Goal: Task Accomplishment & Management: Complete application form

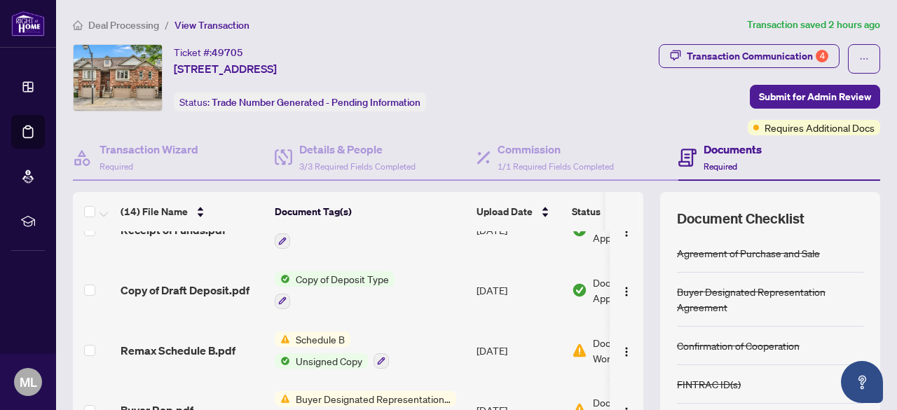
scroll to position [405, 0]
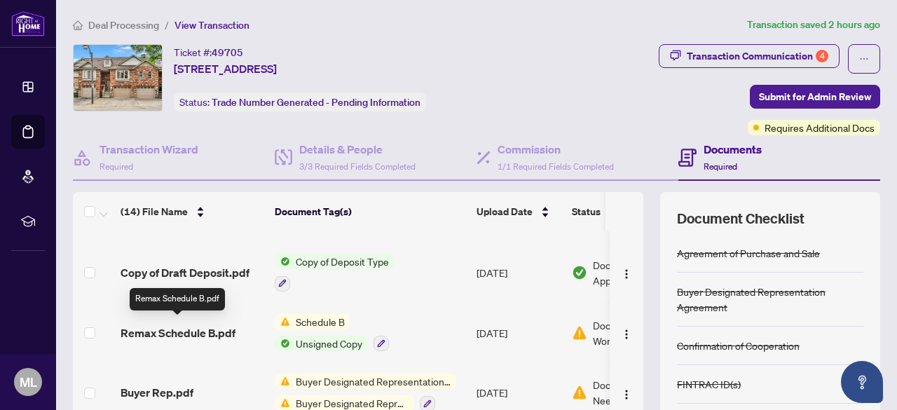
click at [165, 326] on span "Remax Schedule B.pdf" at bounding box center [178, 332] width 115 height 17
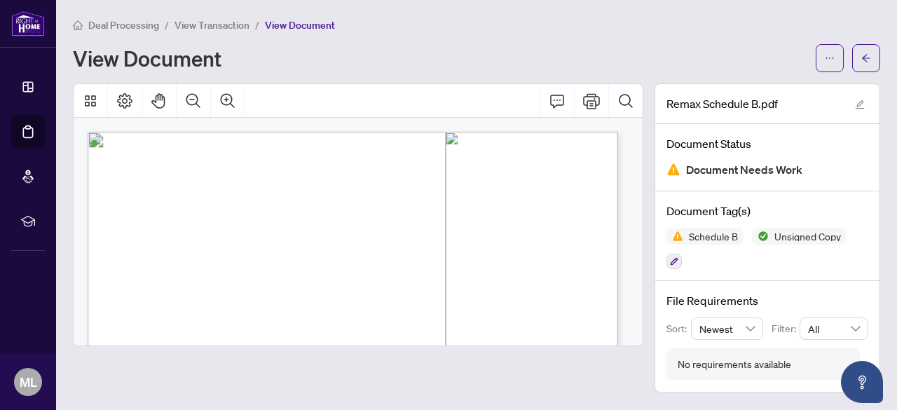
drag, startPoint x: 631, startPoint y: 156, endPoint x: 637, endPoint y: 200, distance: 44.5
click at [637, 200] on div at bounding box center [358, 232] width 569 height 228
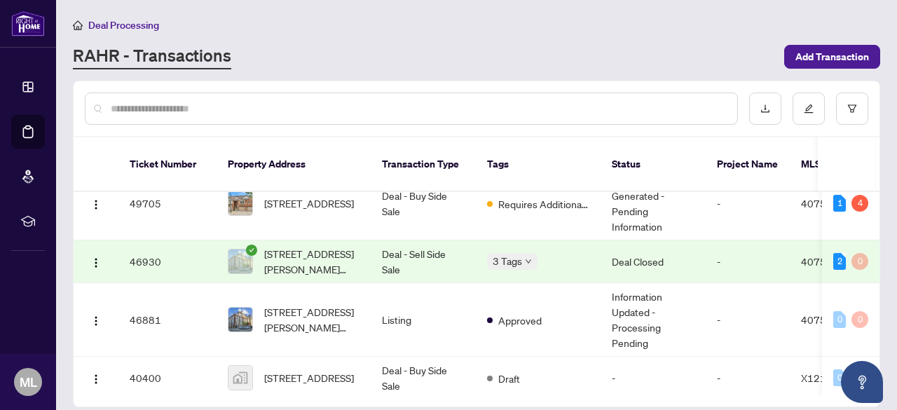
scroll to position [22, 0]
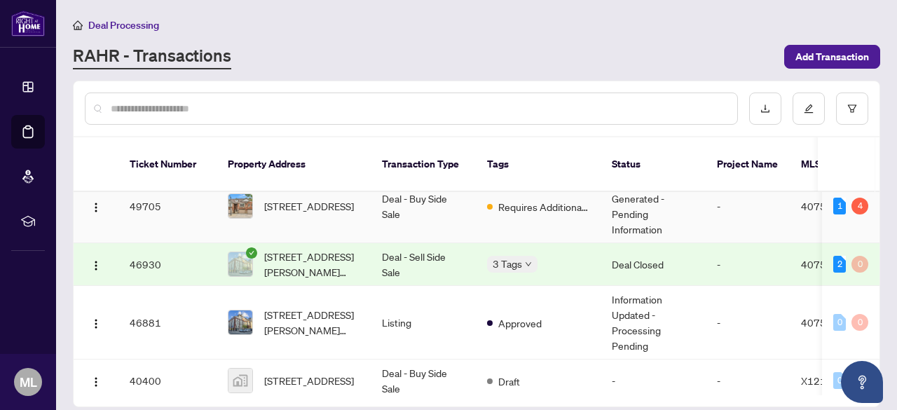
click at [343, 198] on span "[STREET_ADDRESS]" at bounding box center [309, 205] width 90 height 15
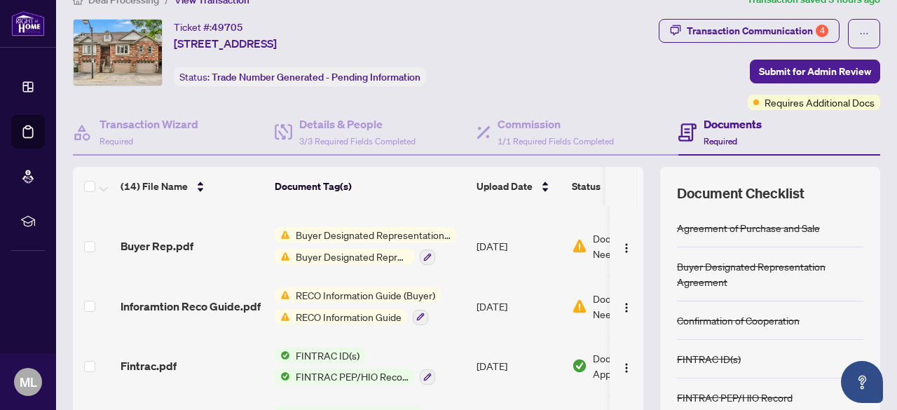
scroll to position [525, 0]
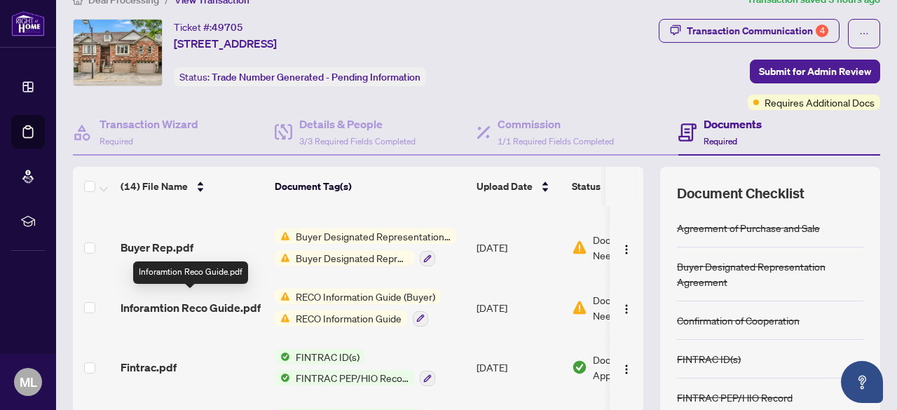
click at [203, 303] on span "Inforamtion Reco Guide.pdf" at bounding box center [191, 307] width 140 height 17
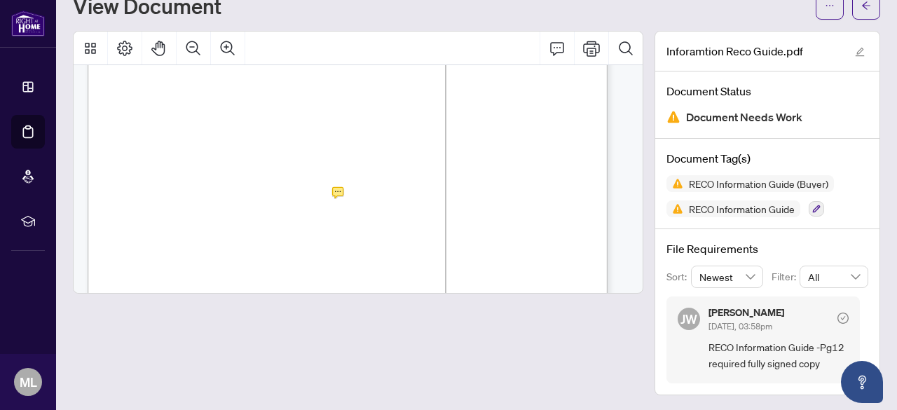
scroll to position [8388, 0]
click at [249, 228] on div "Page 13" at bounding box center [403, 379] width 631 height 816
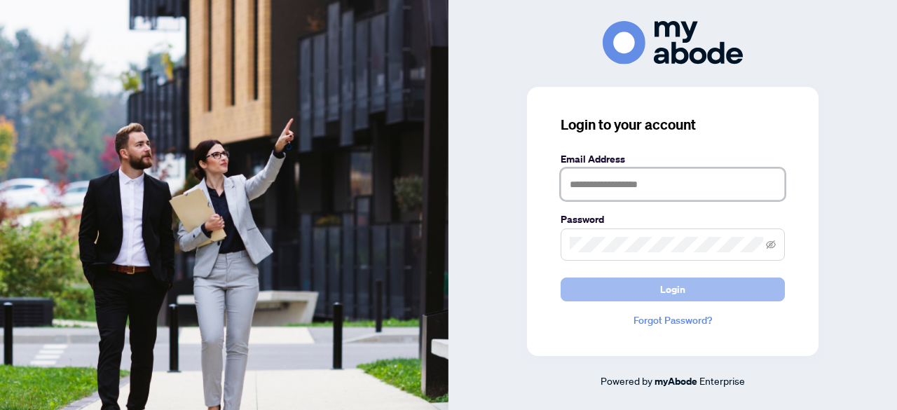
type input "**********"
click at [683, 282] on span "Login" at bounding box center [672, 289] width 25 height 22
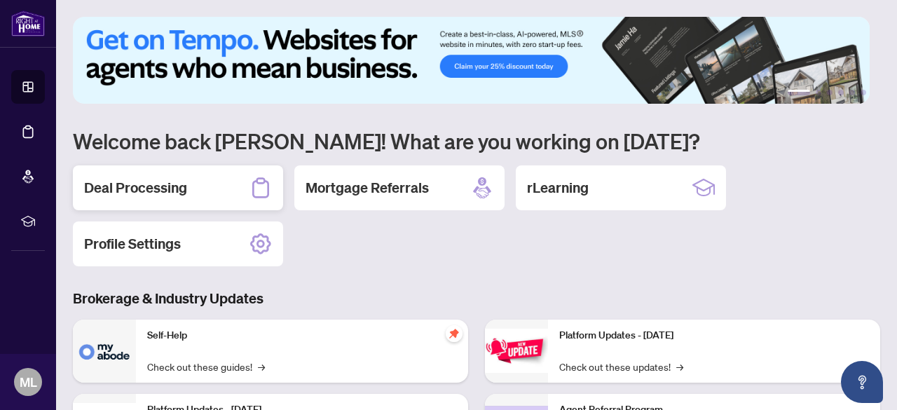
click at [177, 180] on h2 "Deal Processing" at bounding box center [135, 188] width 103 height 20
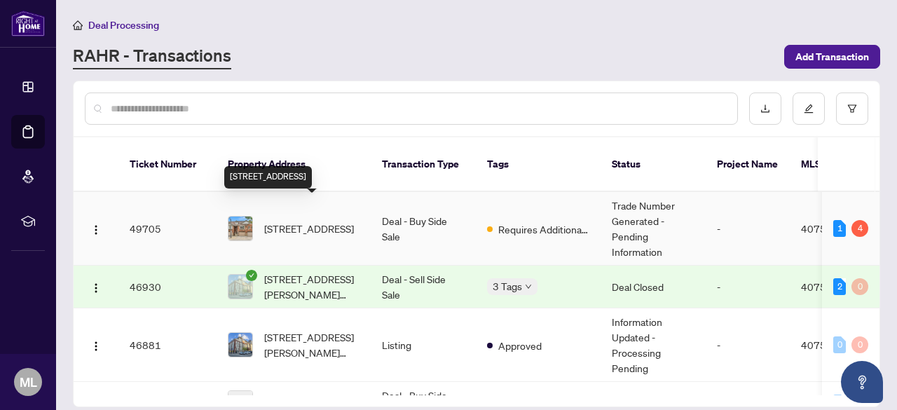
click at [303, 221] on span "21-242 Upper Mount Albion Road, Stoney Creek, ON L8J 0B1, Canada" at bounding box center [309, 228] width 90 height 15
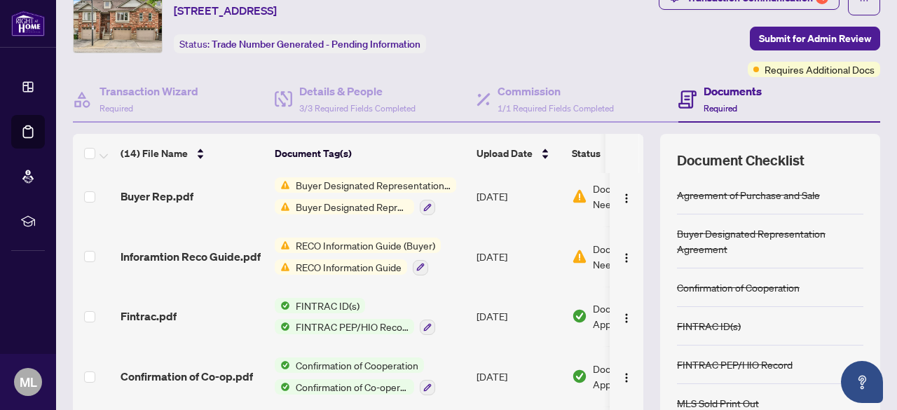
scroll to position [176, 0]
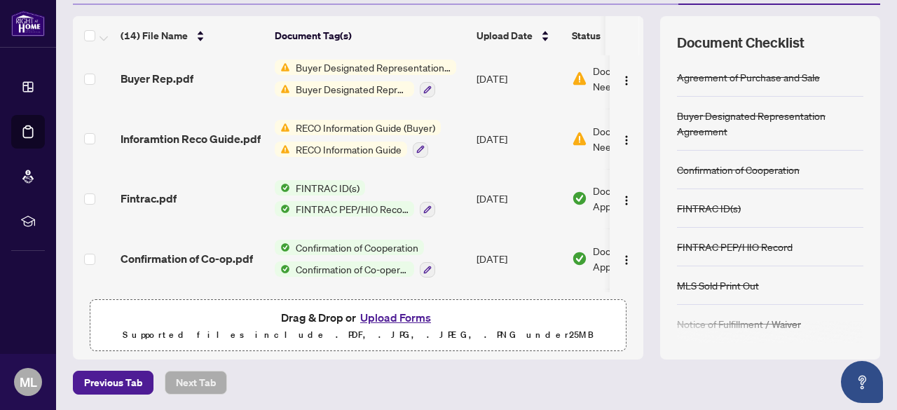
click at [407, 317] on button "Upload Forms" at bounding box center [395, 317] width 79 height 18
click at [405, 315] on button "Upload Forms" at bounding box center [395, 317] width 79 height 18
click at [378, 319] on button "Upload Forms" at bounding box center [395, 317] width 79 height 18
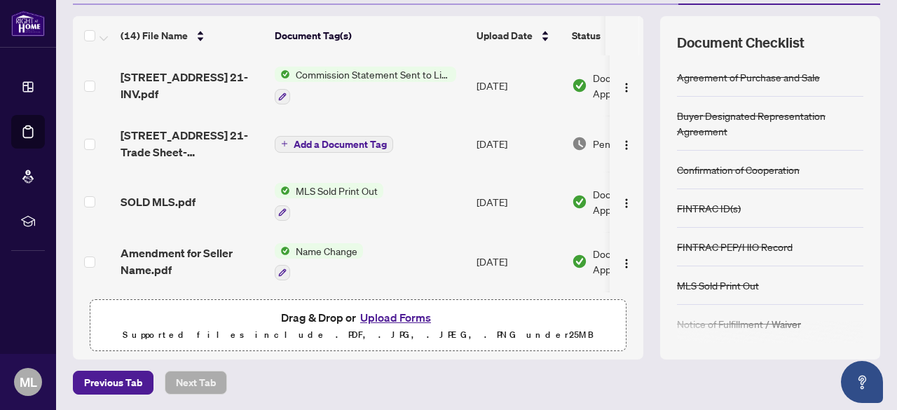
scroll to position [543, 0]
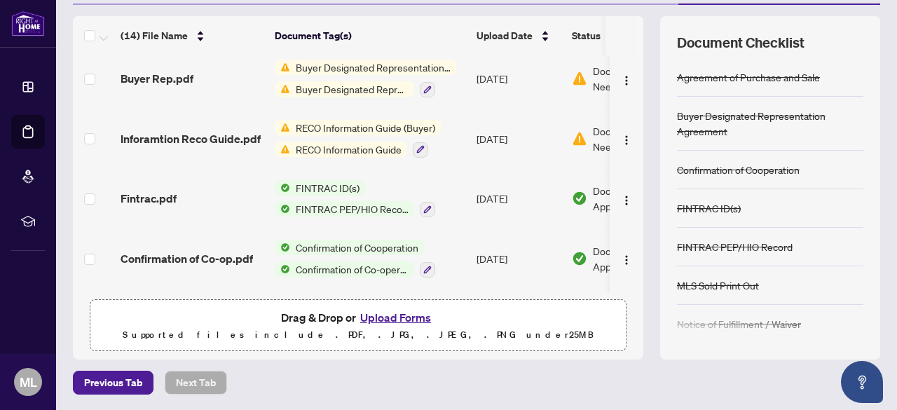
click at [392, 315] on button "Upload Forms" at bounding box center [395, 317] width 79 height 18
drag, startPoint x: 627, startPoint y: 253, endPoint x: 628, endPoint y: 282, distance: 29.4
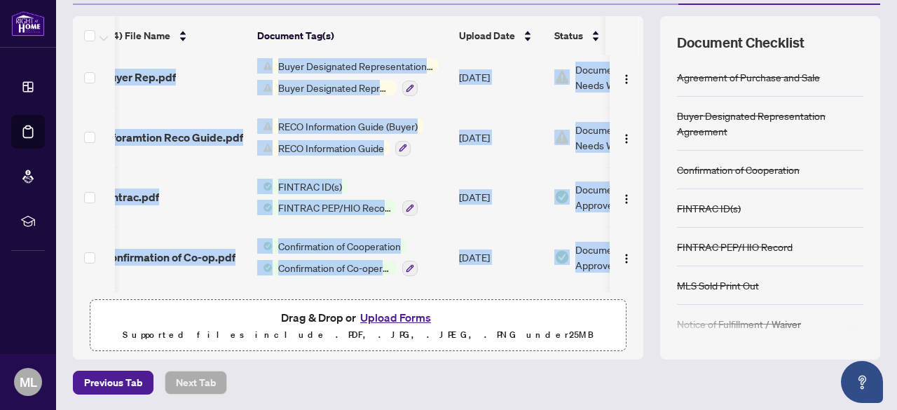
scroll to position [598, 18]
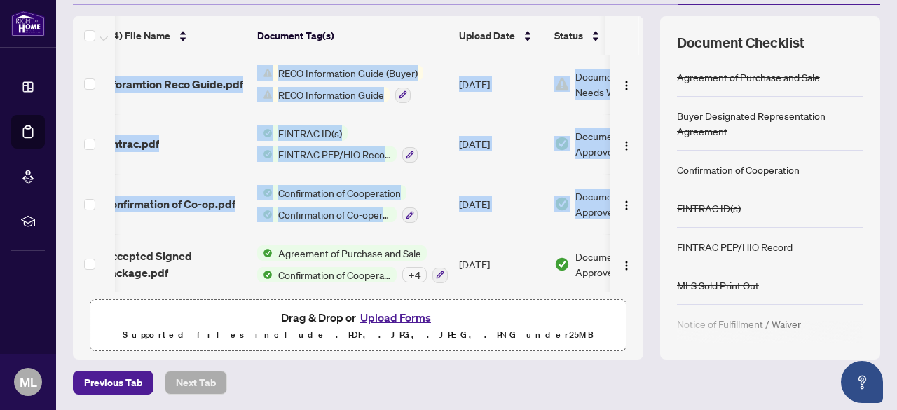
click at [212, 238] on td "Accepted Signed Package.pdf" at bounding box center [174, 264] width 154 height 60
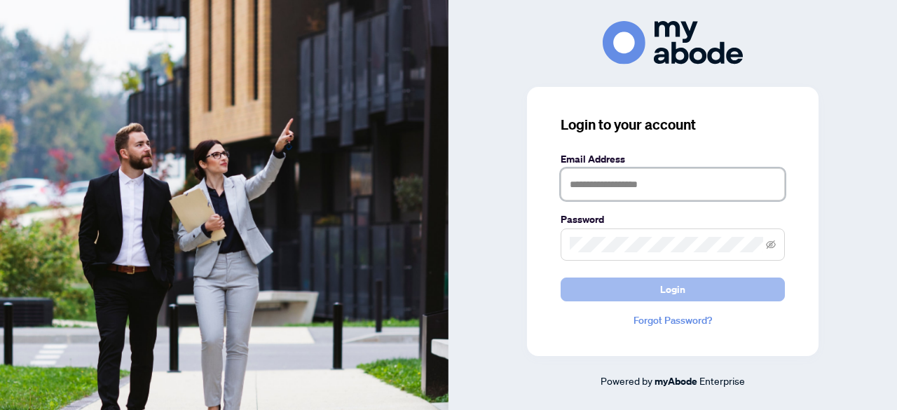
type input "**********"
click at [693, 293] on button "Login" at bounding box center [673, 290] width 224 height 24
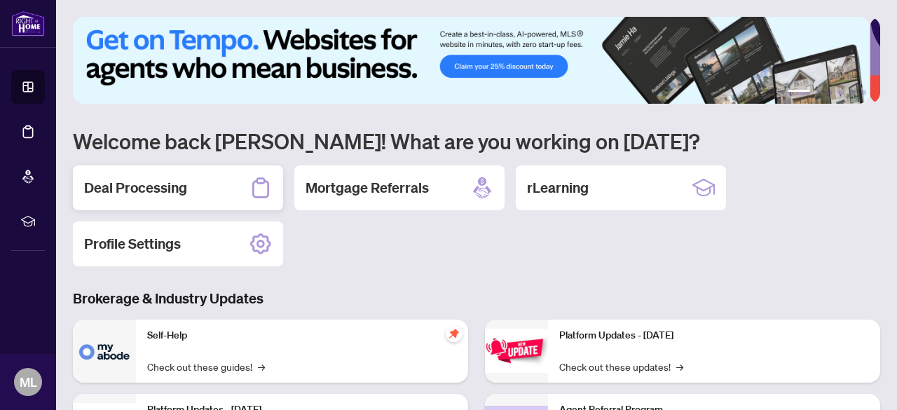
click at [167, 187] on h2 "Deal Processing" at bounding box center [135, 188] width 103 height 20
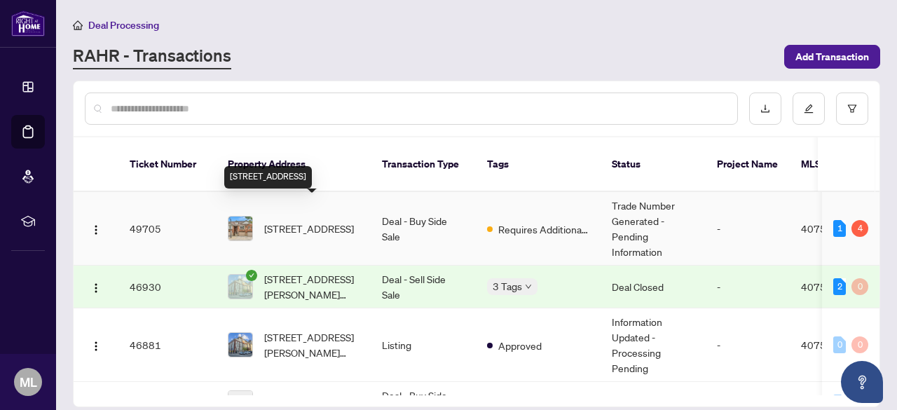
click at [315, 221] on span "[STREET_ADDRESS]" at bounding box center [309, 228] width 90 height 15
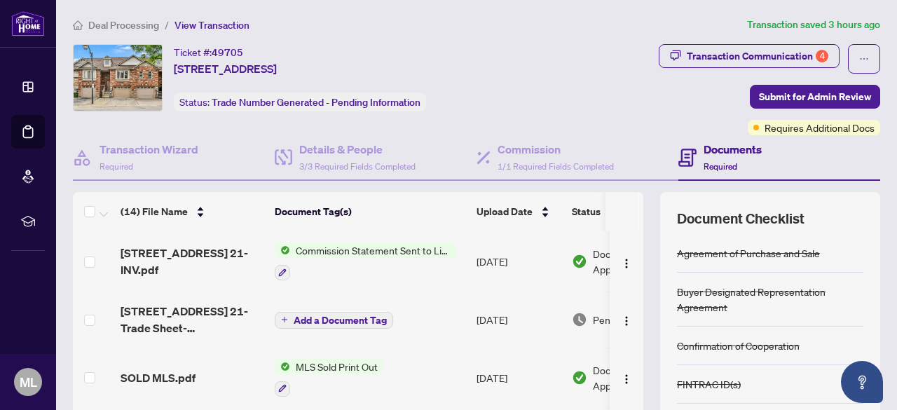
click at [339, 257] on span "Commission Statement Sent to Listing Brokerage" at bounding box center [373, 249] width 166 height 15
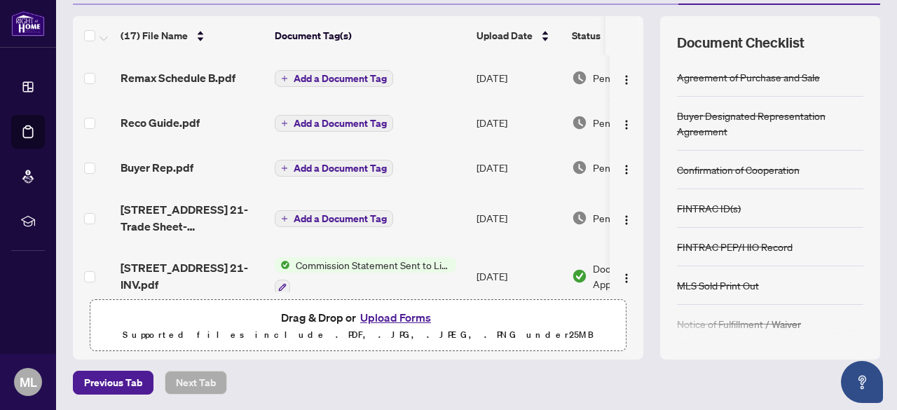
click at [316, 85] on button "Add a Document Tag" at bounding box center [334, 78] width 118 height 17
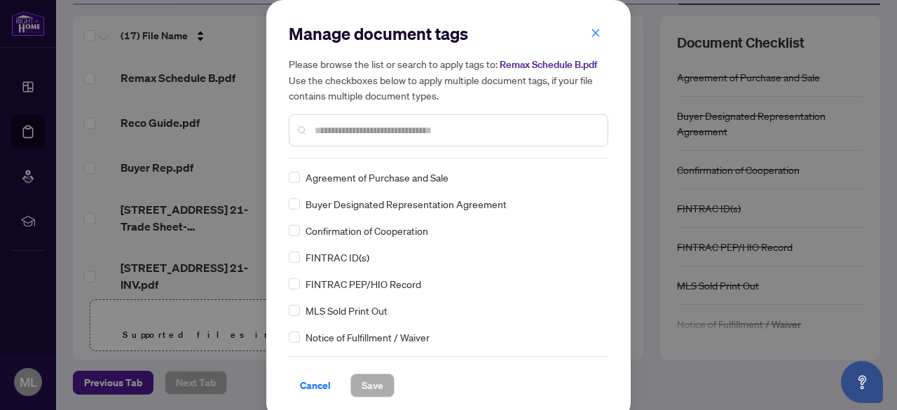
click at [348, 152] on div "Manage document tags Please browse the list or search to apply tags to: Remax S…" at bounding box center [449, 90] width 320 height 136
click at [345, 120] on div at bounding box center [449, 130] width 320 height 32
click at [337, 132] on input "text" at bounding box center [456, 130] width 282 height 15
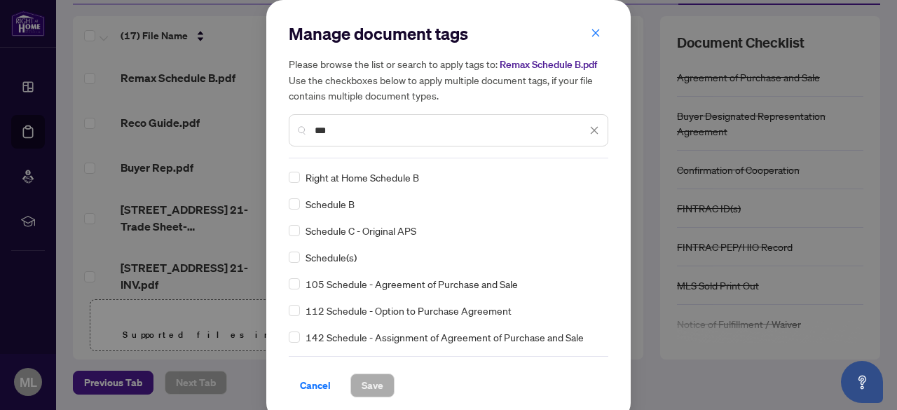
click at [330, 206] on span "Schedule B" at bounding box center [330, 203] width 49 height 15
click at [343, 132] on input "***" at bounding box center [451, 130] width 272 height 15
type input "*"
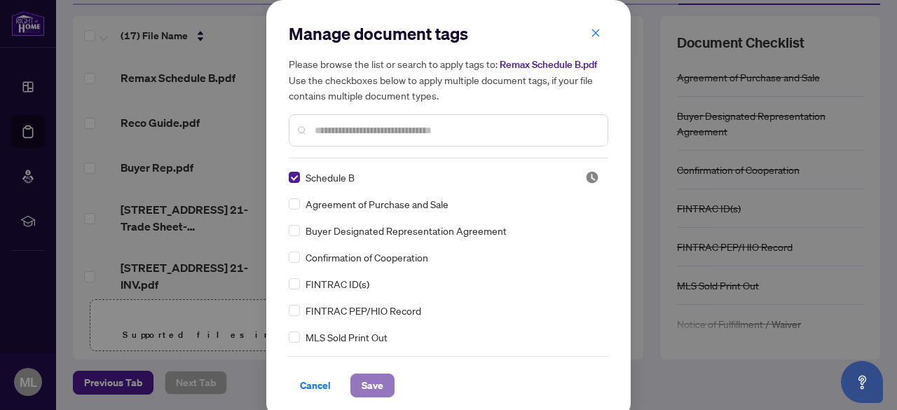
click at [367, 375] on span "Save" at bounding box center [373, 385] width 22 height 22
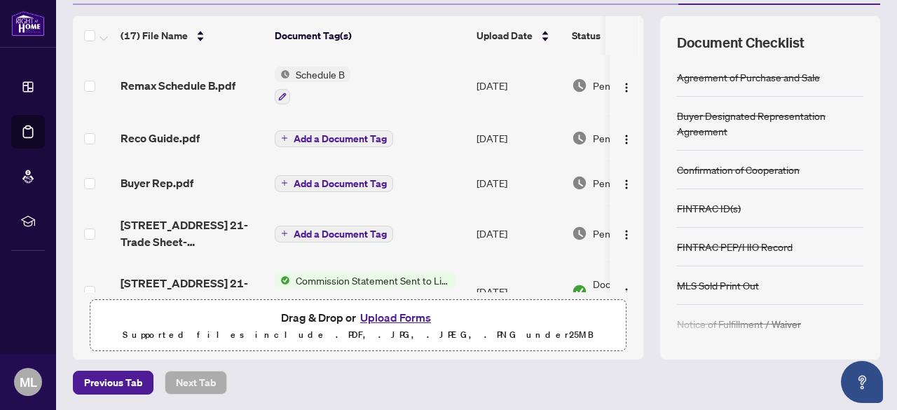
click at [341, 138] on span "Add a Document Tag" at bounding box center [340, 139] width 93 height 10
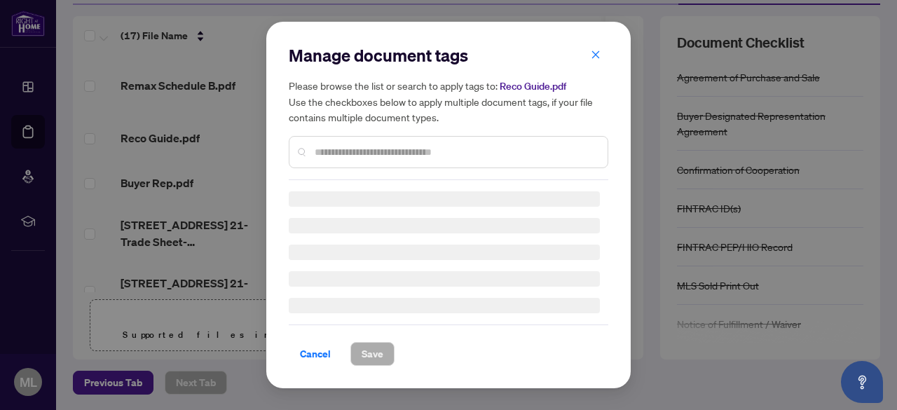
click at [350, 148] on div "Manage document tags Please browse the list or search to apply tags to: Reco Gu…" at bounding box center [449, 112] width 320 height 136
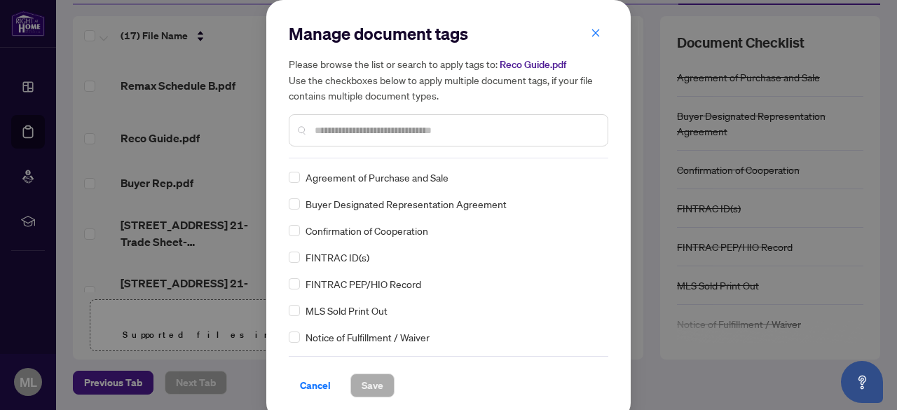
click at [339, 133] on input "text" at bounding box center [456, 130] width 282 height 15
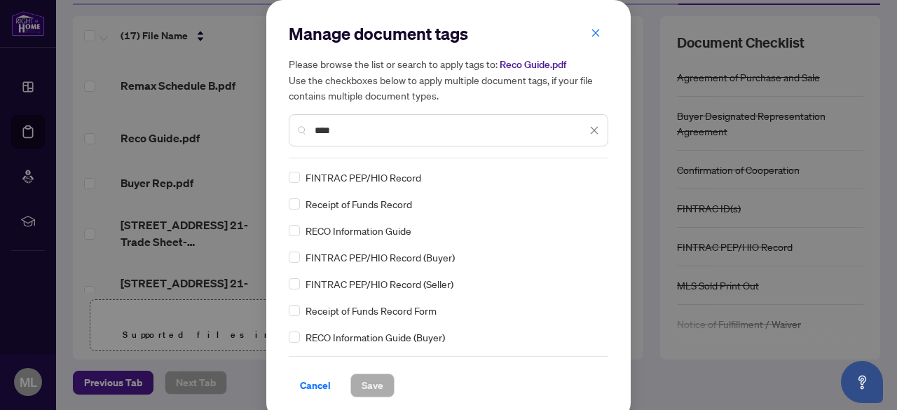
type input "****"
click at [367, 392] on span "Save" at bounding box center [373, 385] width 22 height 22
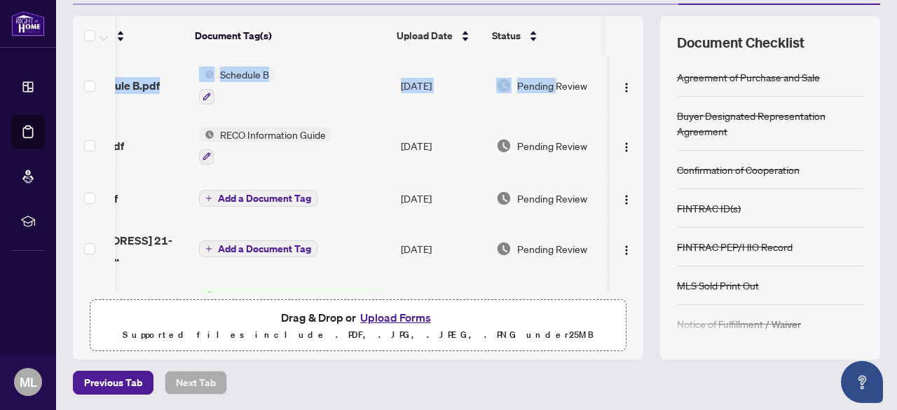
scroll to position [0, 90]
drag, startPoint x: 633, startPoint y: 86, endPoint x: 626, endPoint y: 18, distance: 68.3
click at [626, 18] on div "(17) File Name Document Tag(s) Upload Date Status Remax Schedule B.pdf Schedule…" at bounding box center [476, 187] width 807 height 343
click at [575, 90] on div "Pending Review" at bounding box center [550, 85] width 108 height 15
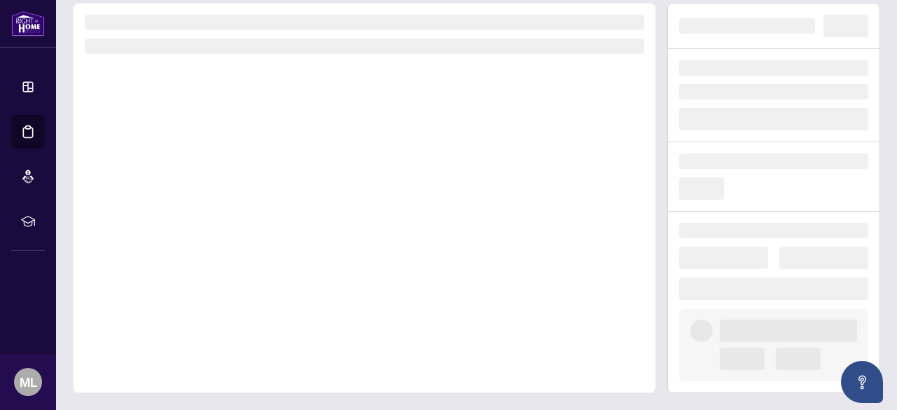
scroll to position [67, 0]
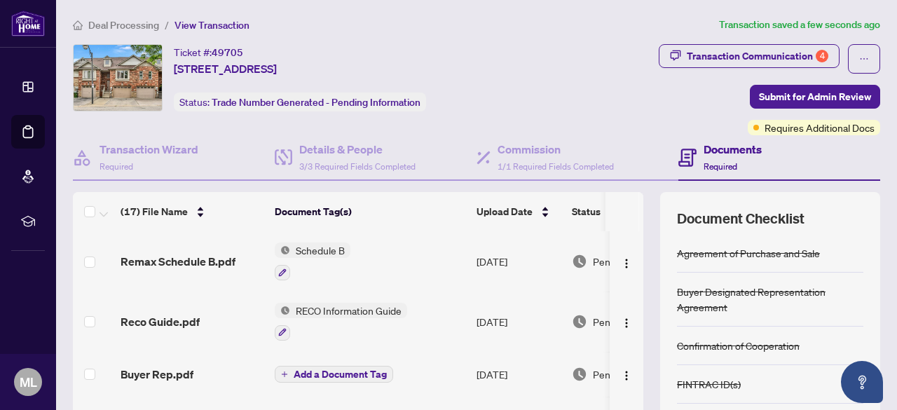
click at [352, 376] on span "Add a Document Tag" at bounding box center [340, 374] width 93 height 10
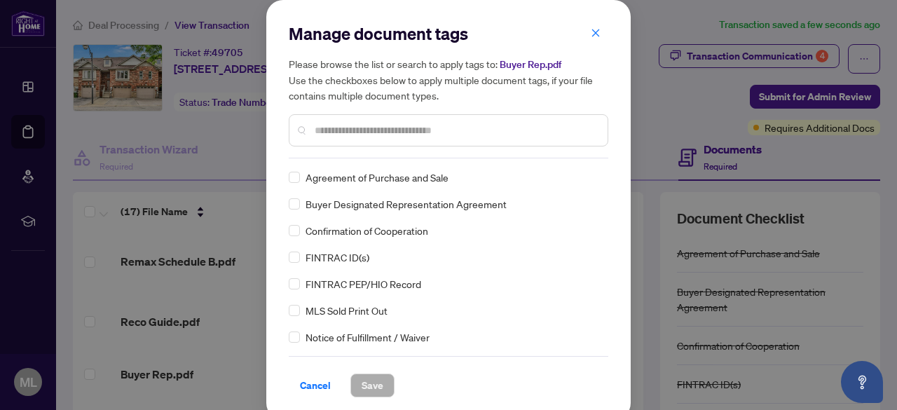
click at [367, 151] on div "Manage document tags Please browse the list or search to apply tags to: Buyer R…" at bounding box center [449, 90] width 320 height 136
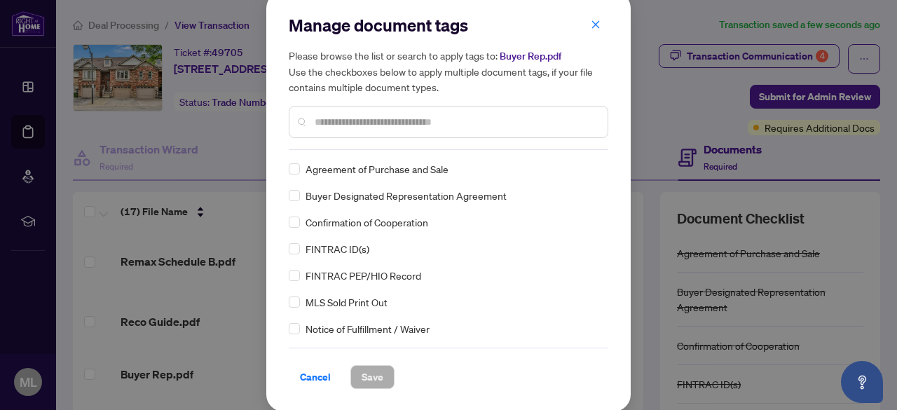
scroll to position [9, 0]
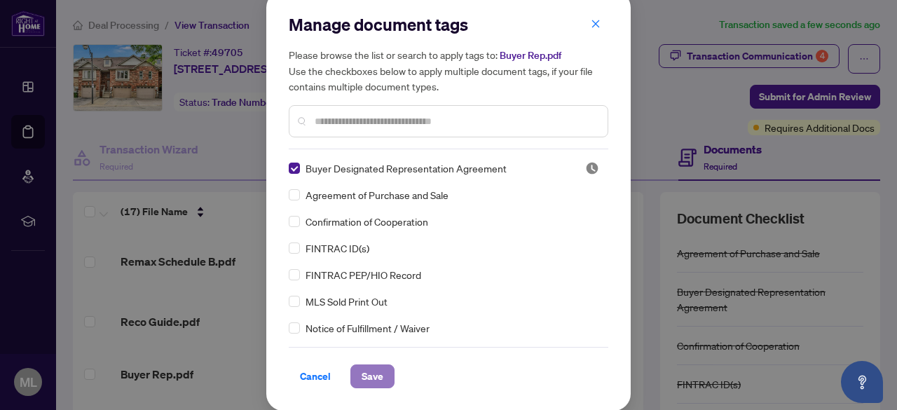
click at [373, 385] on span "Save" at bounding box center [373, 376] width 22 height 22
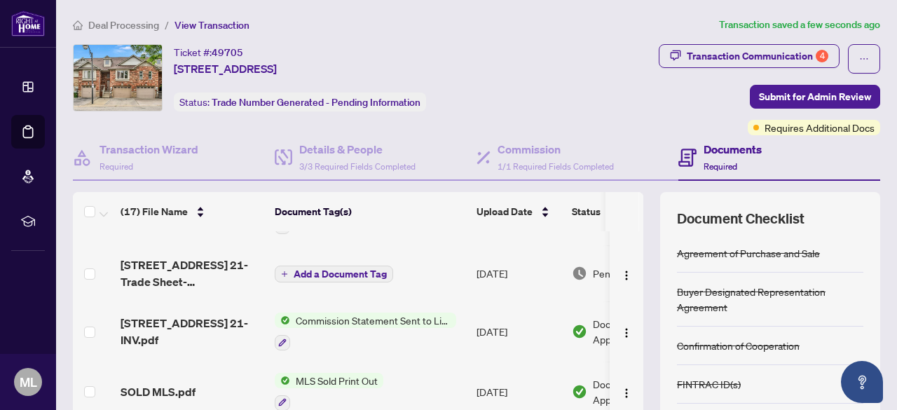
scroll to position [167, 0]
click at [324, 271] on span "Add a Document Tag" at bounding box center [340, 273] width 93 height 10
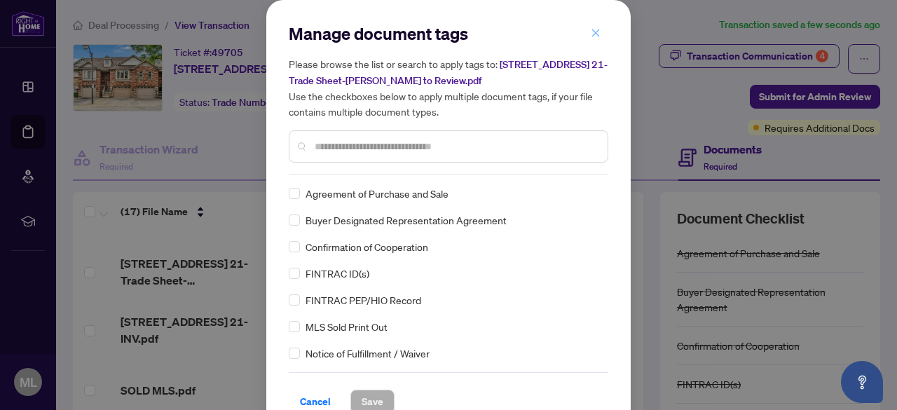
click at [594, 36] on icon "close" at bounding box center [596, 33] width 10 height 10
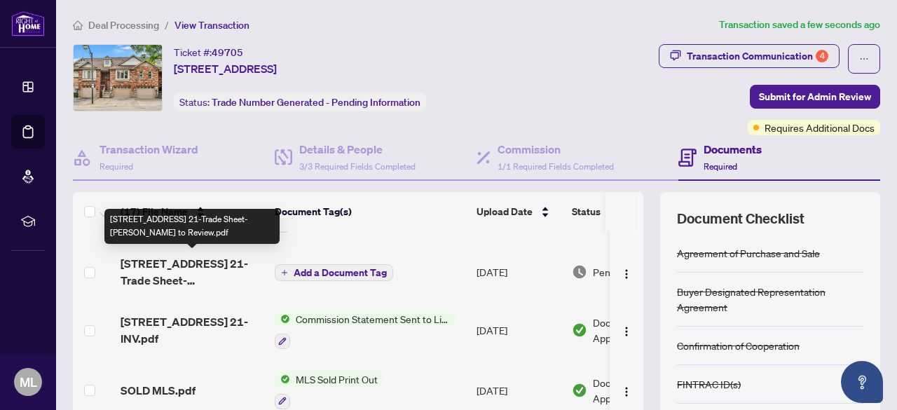
click at [188, 273] on span "242 UPPER MOUNT ALBION Road 21-Trade Sheet-Maria to Review.pdf" at bounding box center [192, 272] width 143 height 34
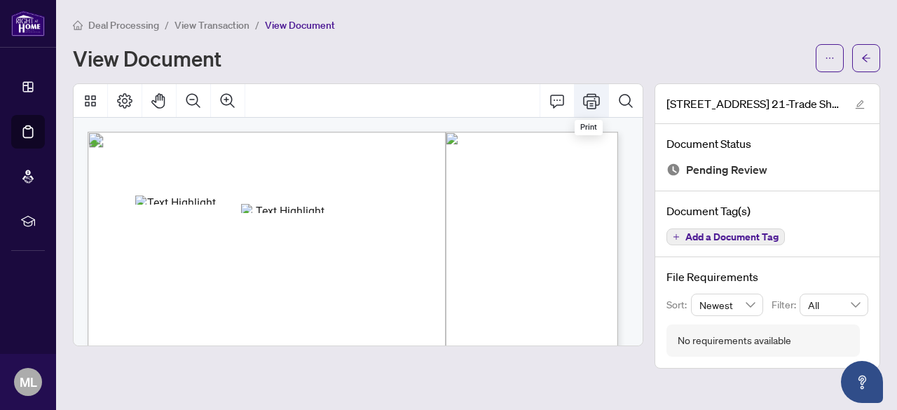
click at [587, 101] on icon "Print" at bounding box center [591, 100] width 17 height 15
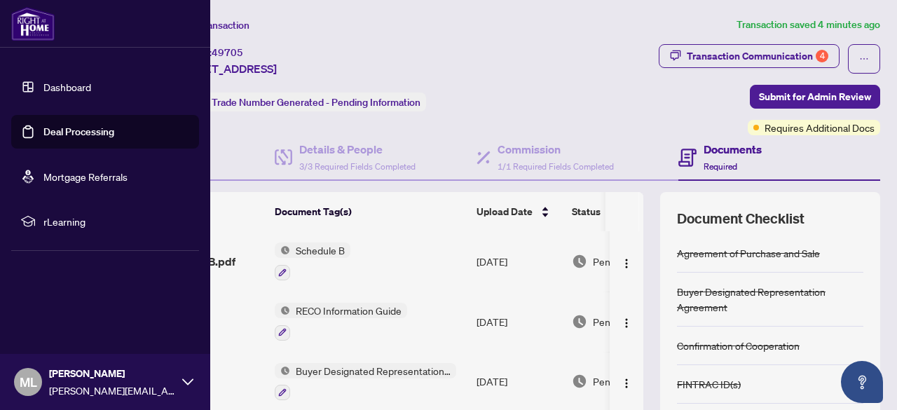
click at [53, 86] on link "Dashboard" at bounding box center [67, 87] width 48 height 13
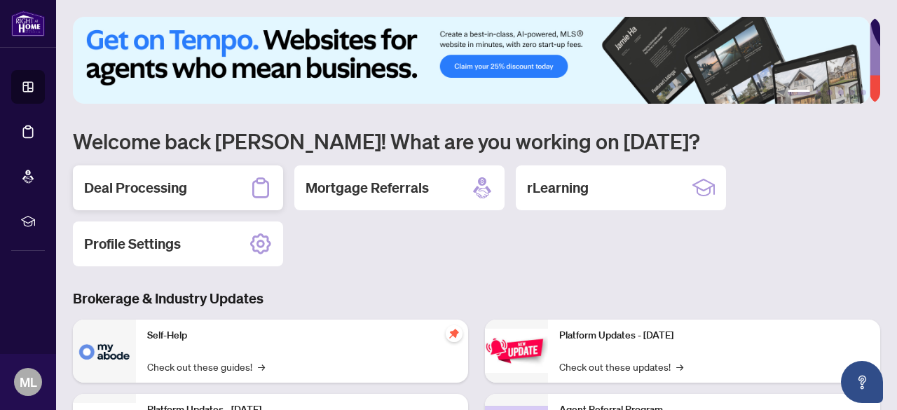
click at [191, 184] on div "Deal Processing" at bounding box center [178, 187] width 210 height 45
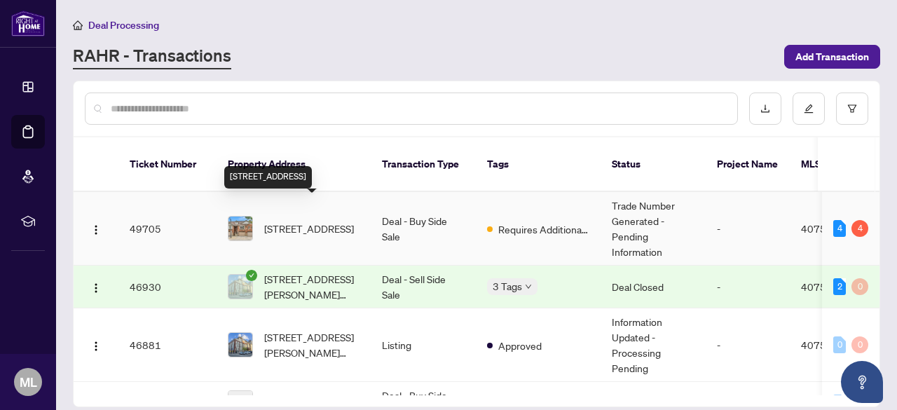
click at [317, 221] on span "[STREET_ADDRESS]" at bounding box center [309, 228] width 90 height 15
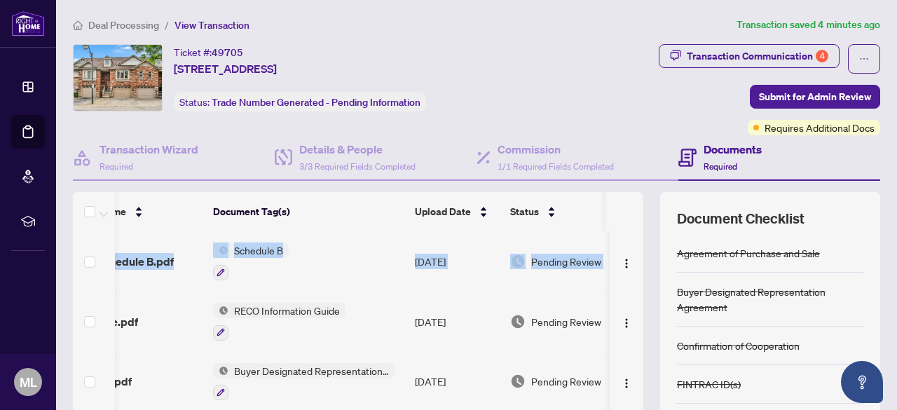
scroll to position [0, 90]
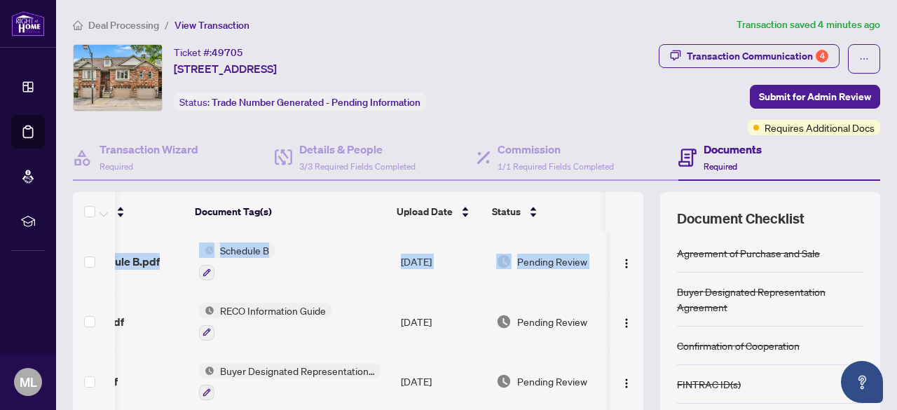
drag, startPoint x: 628, startPoint y: 272, endPoint x: 629, endPoint y: 191, distance: 81.3
click at [629, 192] on div "(17) File Name Document Tag(s) Upload Date Status Remax Schedule B.pdf Schedule…" at bounding box center [358, 330] width 570 height 276
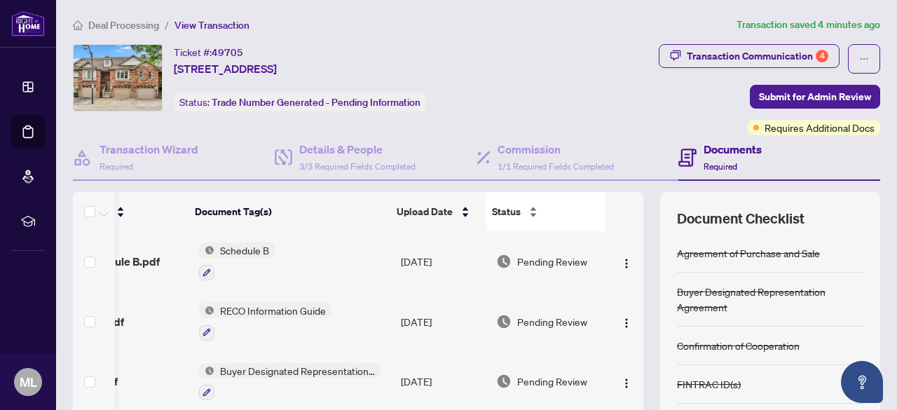
click at [589, 213] on div "Status" at bounding box center [546, 211] width 108 height 15
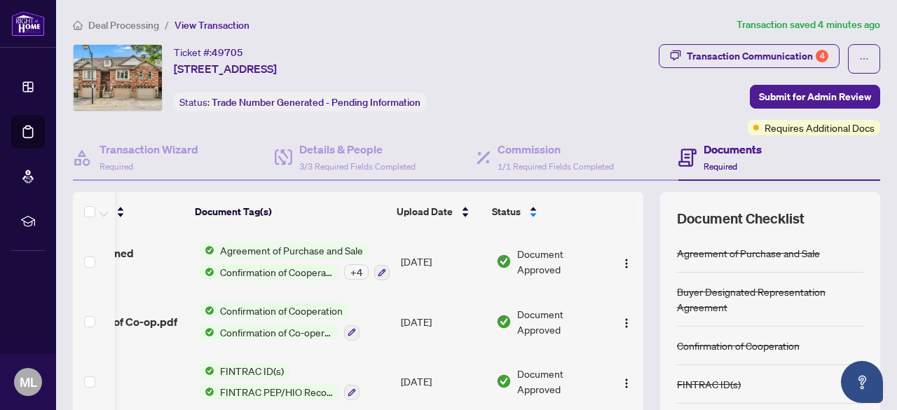
drag, startPoint x: 634, startPoint y: 254, endPoint x: 633, endPoint y: 239, distance: 15.4
click at [634, 186] on div "Transaction Wizard Required Details & People 3/3 Required Fields Completed Comm…" at bounding box center [476, 335] width 807 height 400
click at [582, 210] on div "Status" at bounding box center [546, 211] width 108 height 15
drag, startPoint x: 628, startPoint y: 247, endPoint x: 625, endPoint y: 188, distance: 58.9
click at [625, 188] on div "Transaction Wizard Required Details & People 3/3 Required Fields Completed Comm…" at bounding box center [476, 335] width 807 height 400
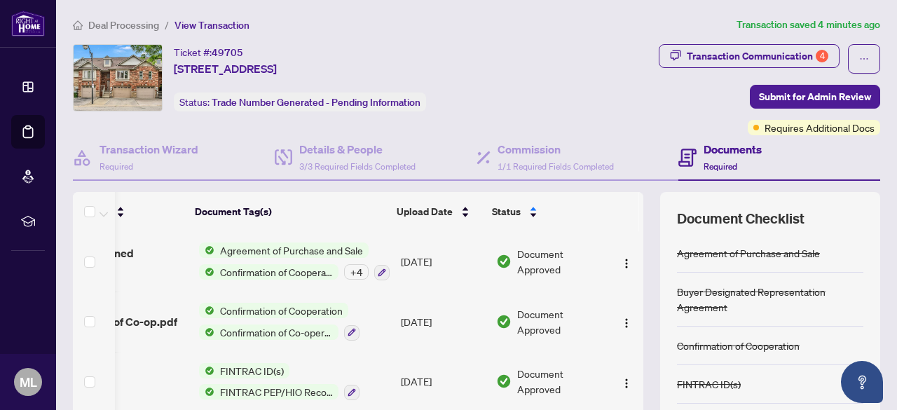
click at [363, 217] on th "Document Tag(s)" at bounding box center [290, 211] width 202 height 39
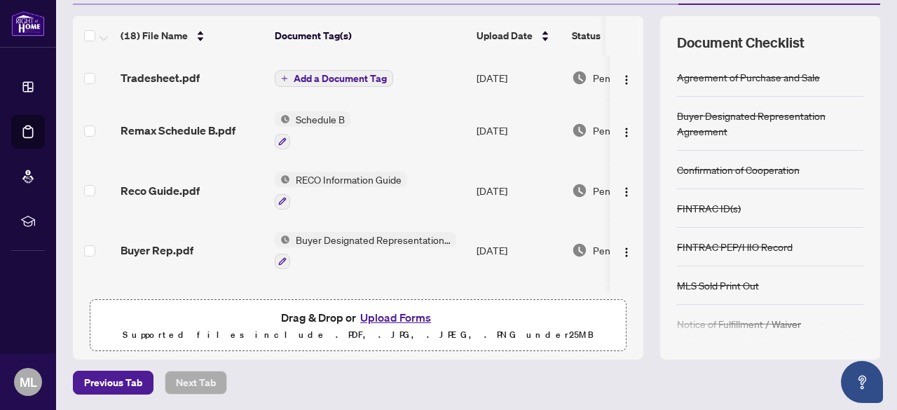
scroll to position [0, 0]
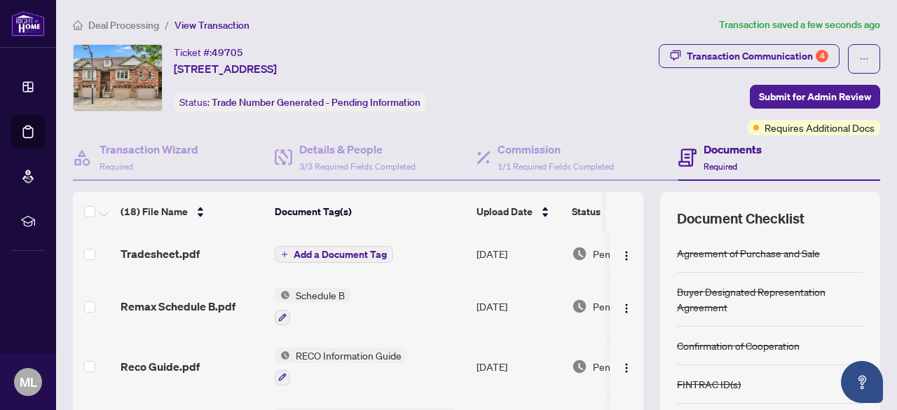
click at [358, 249] on span "Add a Document Tag" at bounding box center [340, 254] width 93 height 10
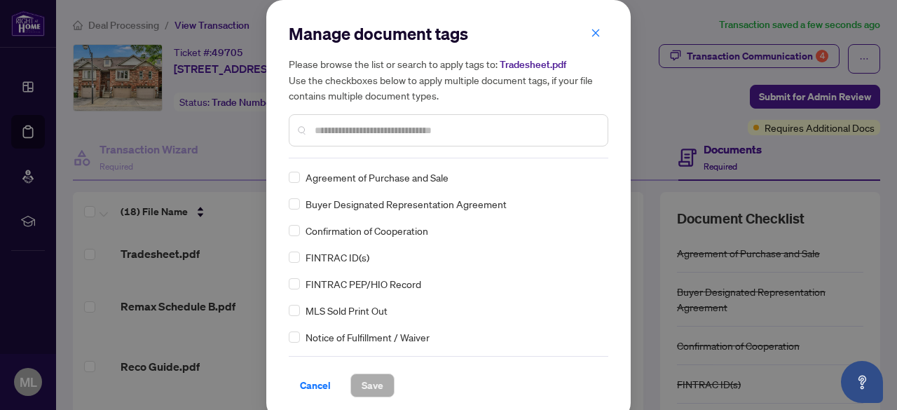
click at [373, 155] on div "Manage document tags Please browse the list or search to apply tags to: Tradesh…" at bounding box center [449, 90] width 320 height 136
click at [356, 132] on input "text" at bounding box center [456, 130] width 282 height 15
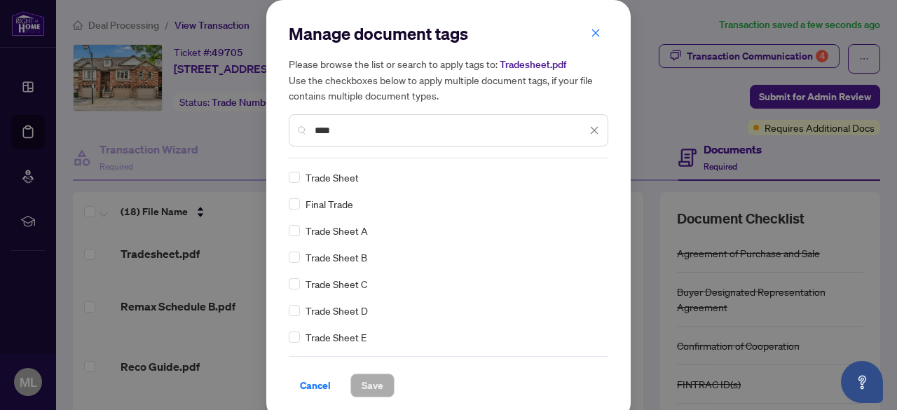
type input "****"
click at [377, 379] on button "Save" at bounding box center [372, 386] width 44 height 24
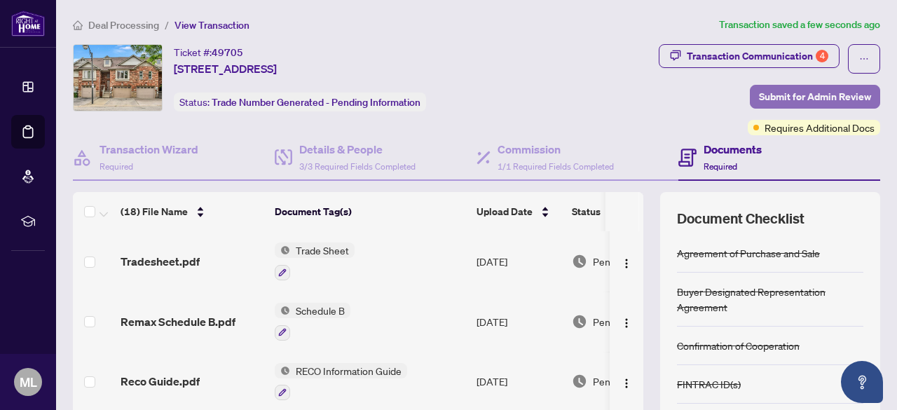
click at [826, 92] on span "Submit for Admin Review" at bounding box center [815, 97] width 112 height 22
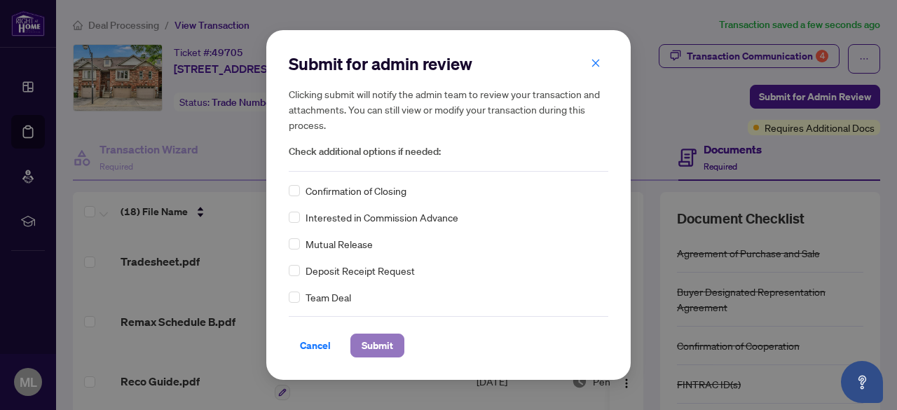
click at [388, 341] on span "Submit" at bounding box center [378, 345] width 32 height 22
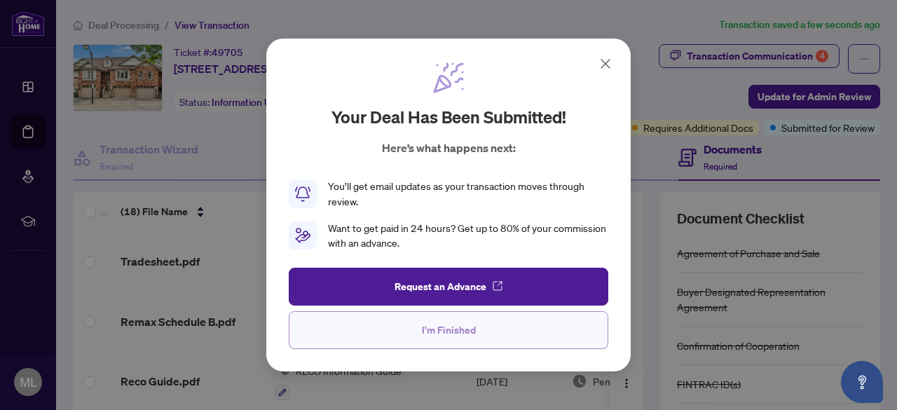
click at [452, 331] on span "I'm Finished" at bounding box center [449, 330] width 54 height 22
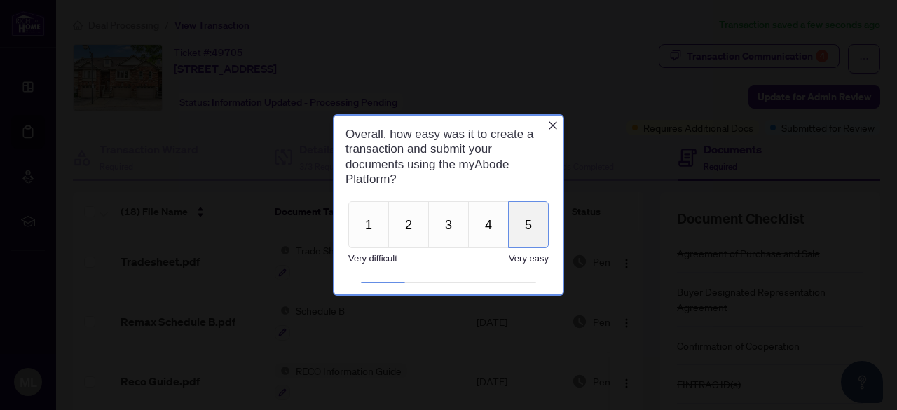
click at [524, 224] on button "5" at bounding box center [528, 224] width 41 height 47
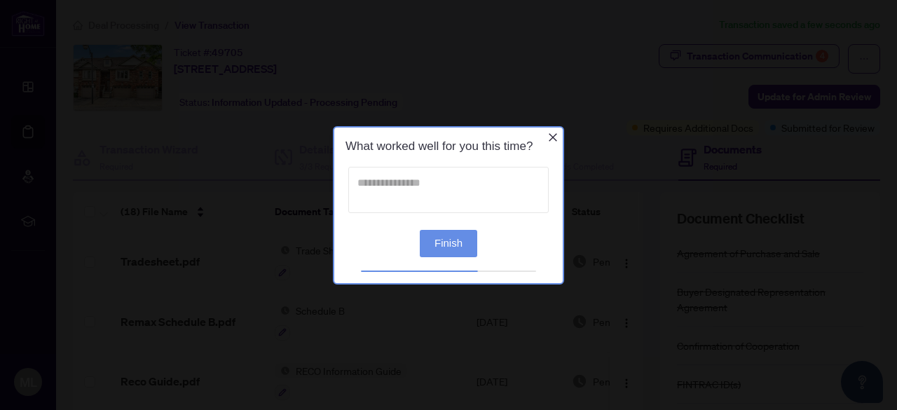
click at [389, 189] on textarea at bounding box center [448, 189] width 200 height 46
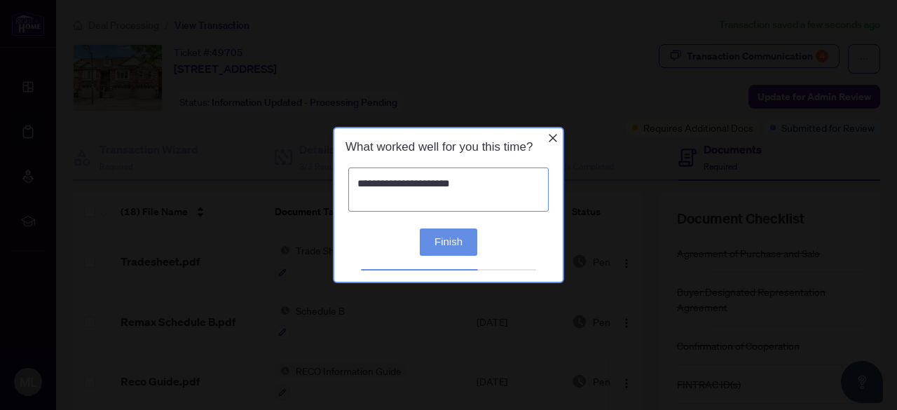
type textarea "**********"
click at [456, 245] on button "Finish" at bounding box center [448, 241] width 57 height 27
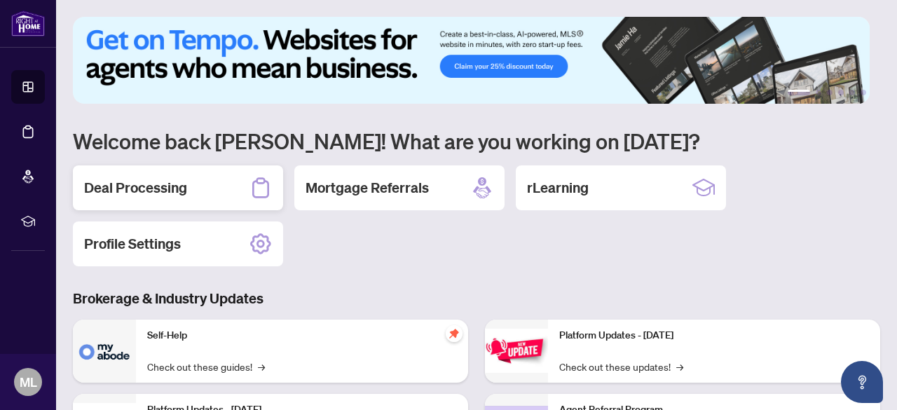
click at [114, 200] on div "Deal Processing" at bounding box center [178, 187] width 210 height 45
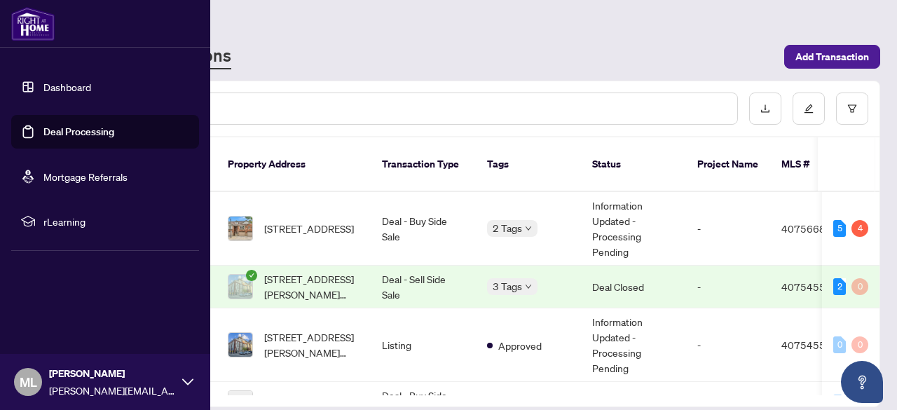
click at [54, 88] on link "Dashboard" at bounding box center [67, 87] width 48 height 13
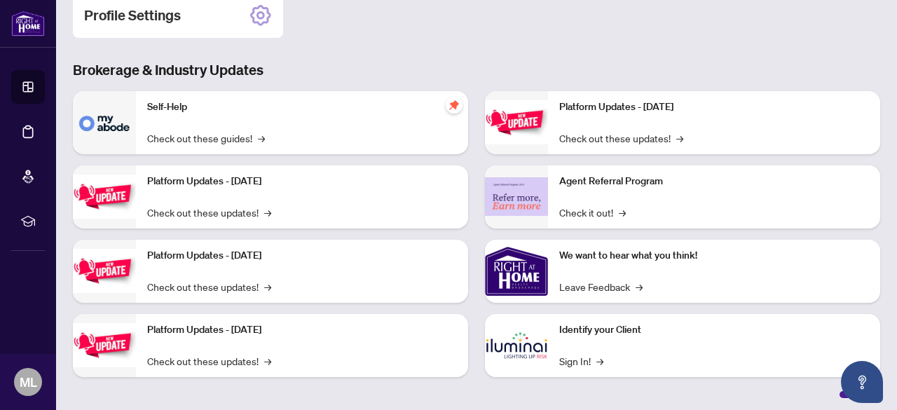
scroll to position [229, 0]
click at [249, 206] on link "Check out these updates! →" at bounding box center [209, 211] width 124 height 15
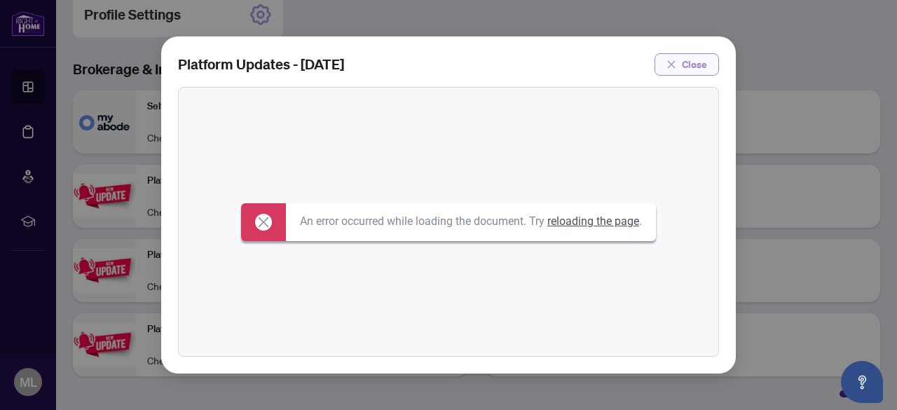
click at [681, 63] on button "Close" at bounding box center [687, 64] width 64 height 22
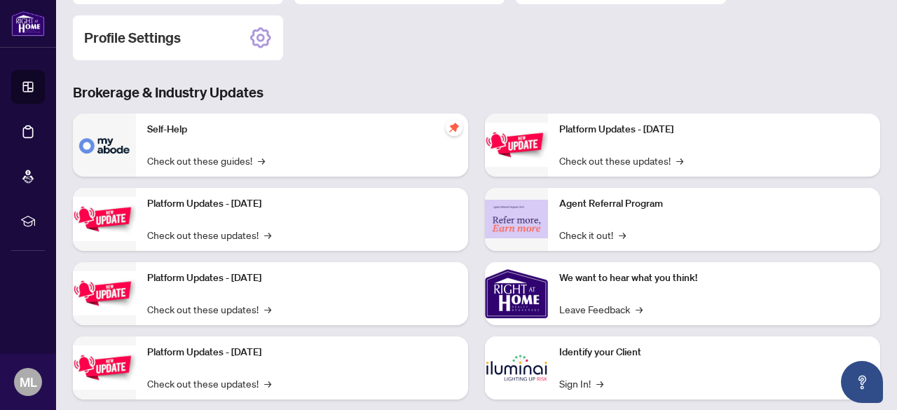
scroll to position [205, 0]
click at [540, 370] on img at bounding box center [516, 368] width 63 height 63
click at [599, 383] on span "→" at bounding box center [602, 383] width 7 height 15
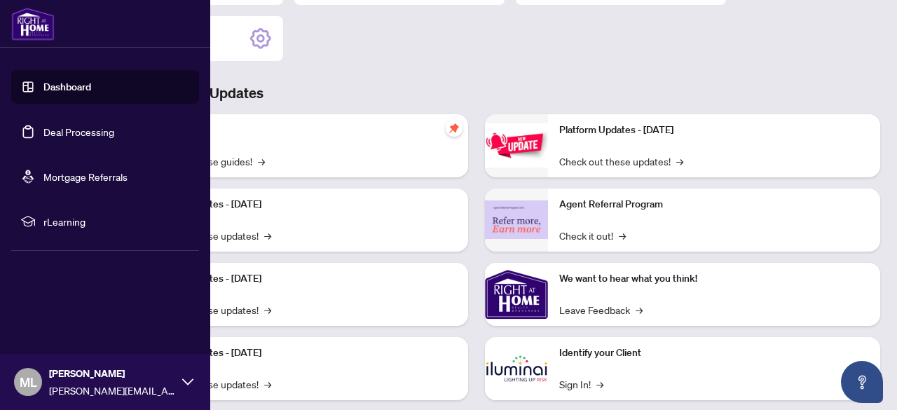
click at [43, 83] on link "Dashboard" at bounding box center [67, 87] width 48 height 13
click at [75, 81] on link "Dashboard" at bounding box center [67, 87] width 48 height 13
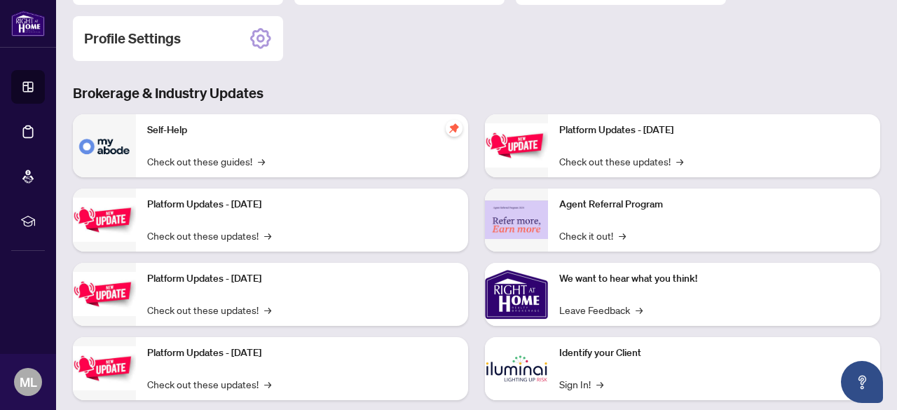
scroll to position [0, 0]
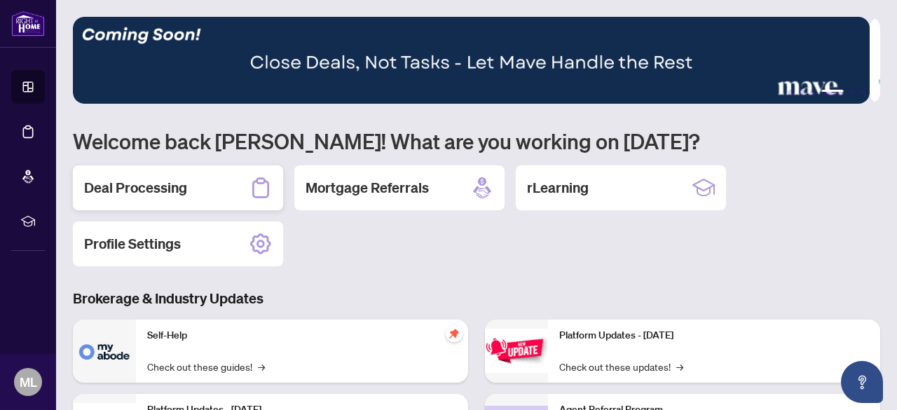
click at [193, 179] on div "Deal Processing" at bounding box center [178, 187] width 210 height 45
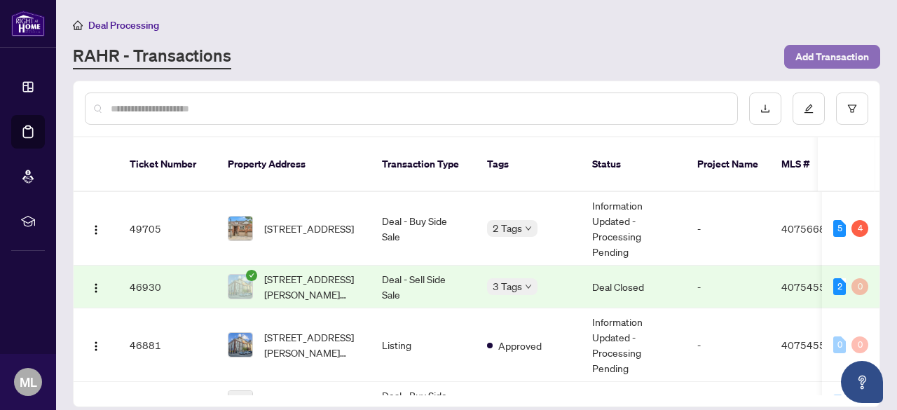
click at [833, 60] on span "Add Transaction" at bounding box center [832, 57] width 74 height 22
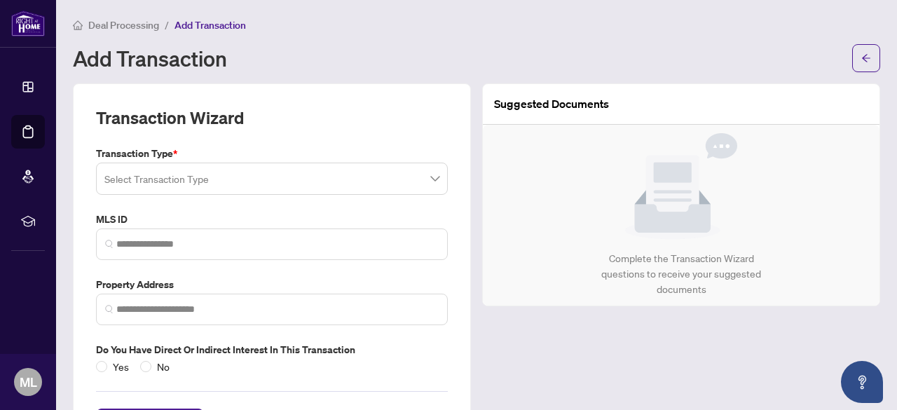
click at [203, 186] on input "search" at bounding box center [265, 180] width 322 height 31
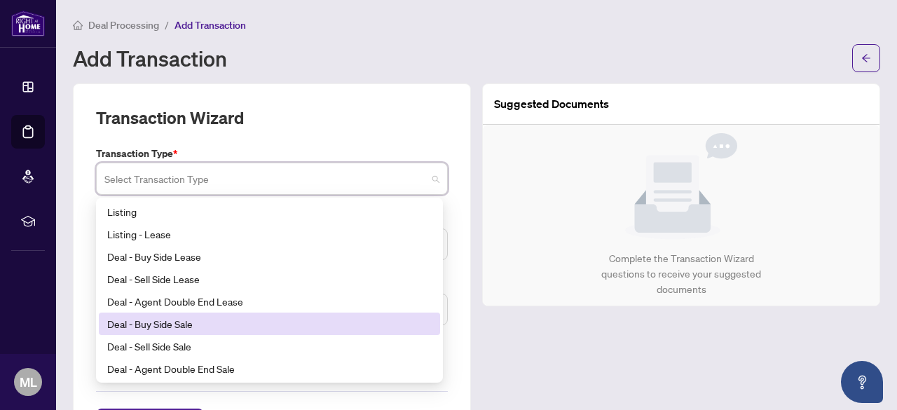
click at [188, 327] on div "Deal - Buy Side Sale" at bounding box center [269, 323] width 324 height 15
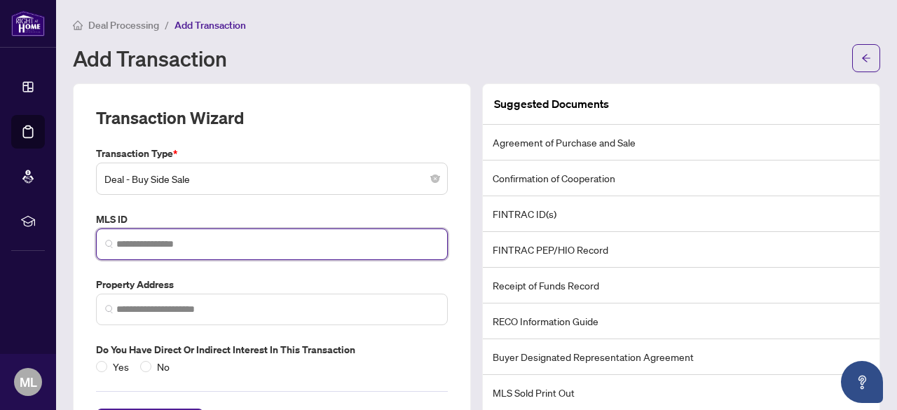
click at [214, 238] on input "search" at bounding box center [277, 244] width 322 height 15
click at [255, 233] on span at bounding box center [272, 244] width 352 height 32
drag, startPoint x: 255, startPoint y: 233, endPoint x: 208, endPoint y: 248, distance: 49.4
click at [208, 248] on input "search" at bounding box center [277, 244] width 322 height 15
paste input "********"
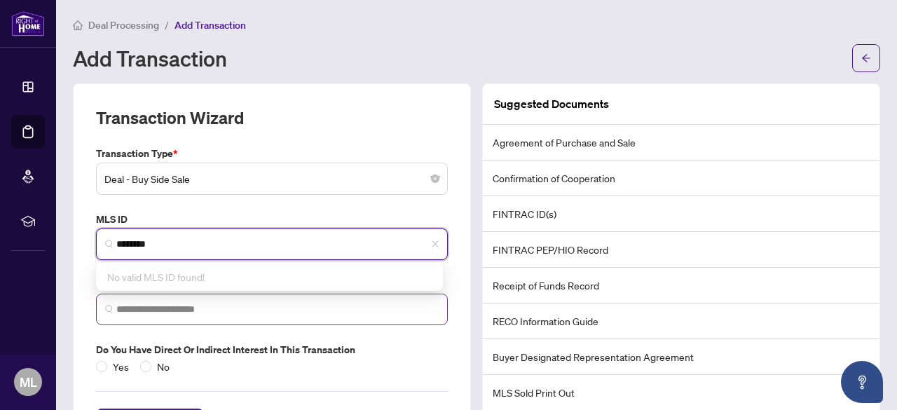
type input "********"
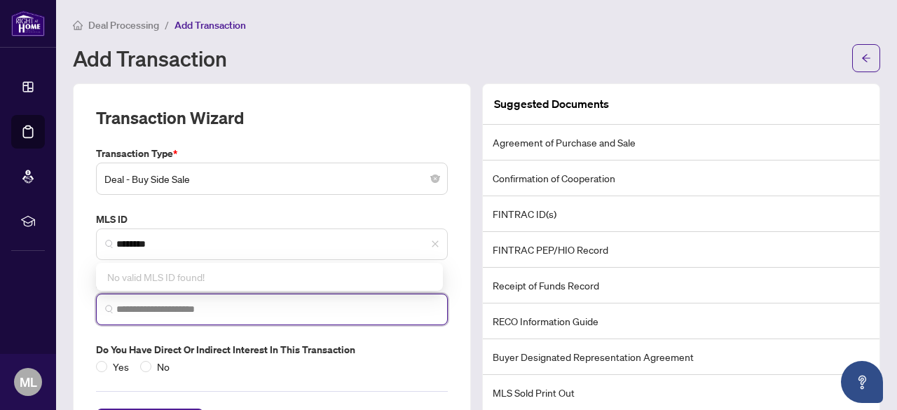
click at [161, 313] on input "search" at bounding box center [277, 309] width 322 height 15
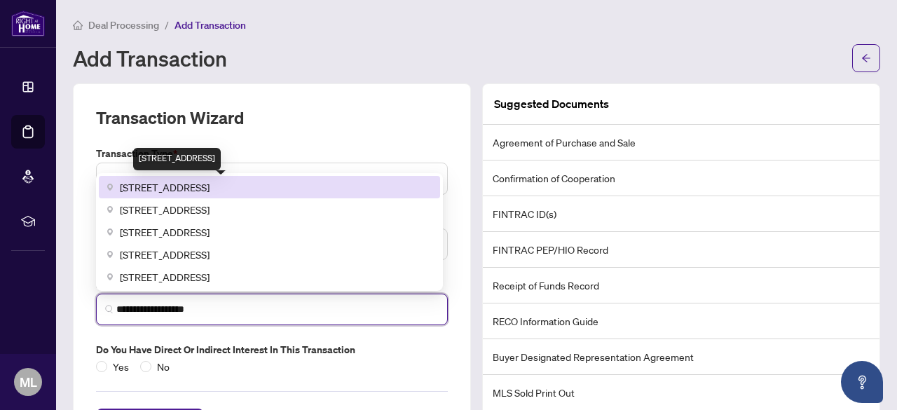
click at [210, 189] on span "460 Dundas St W #1204, Toronto, ON, Canada" at bounding box center [165, 186] width 90 height 15
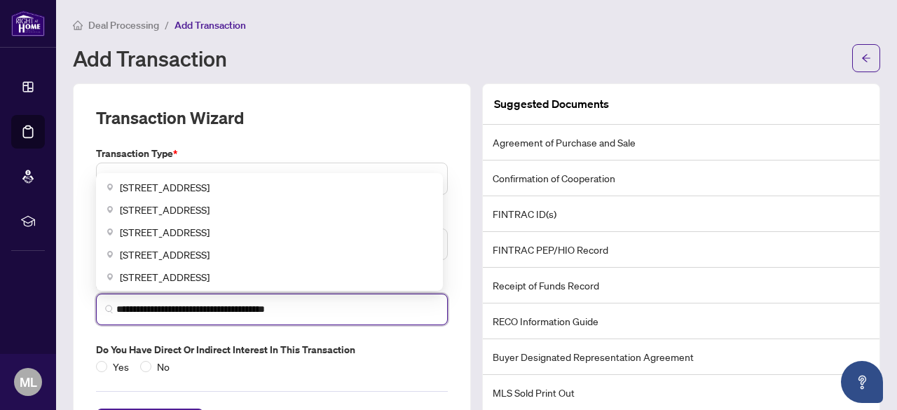
drag, startPoint x: 339, startPoint y: 306, endPoint x: 226, endPoint y: 305, distance: 112.8
click at [226, 305] on input "**********" at bounding box center [277, 309] width 322 height 15
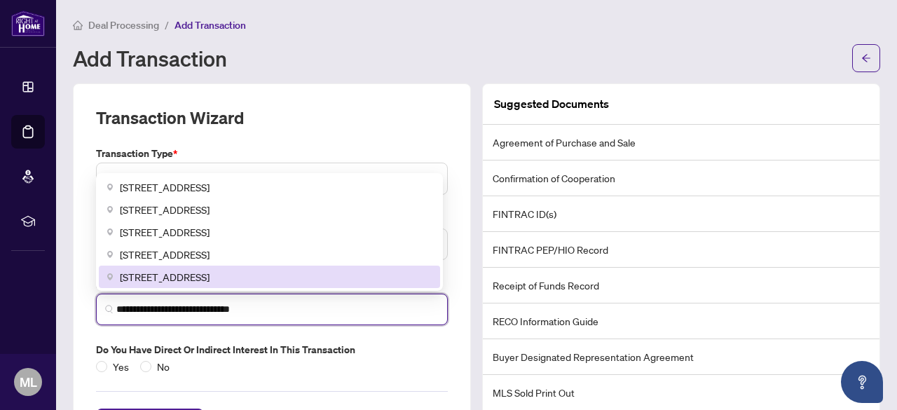
click at [192, 308] on input "**********" at bounding box center [277, 309] width 322 height 15
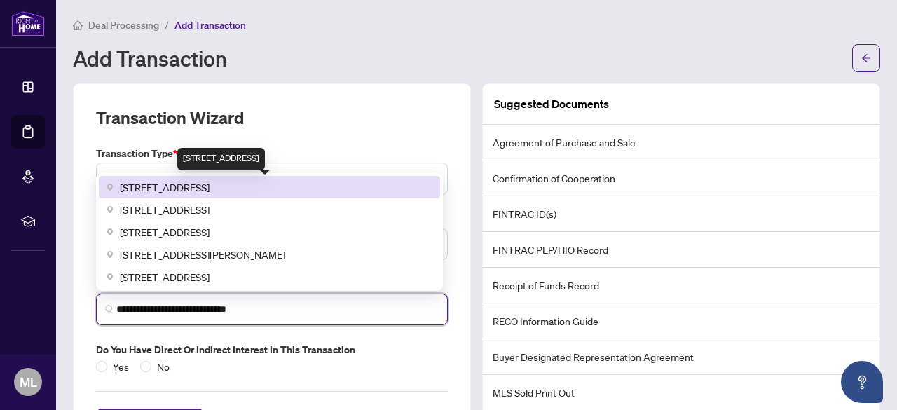
click at [210, 192] on span "[STREET_ADDRESS]" at bounding box center [165, 186] width 90 height 15
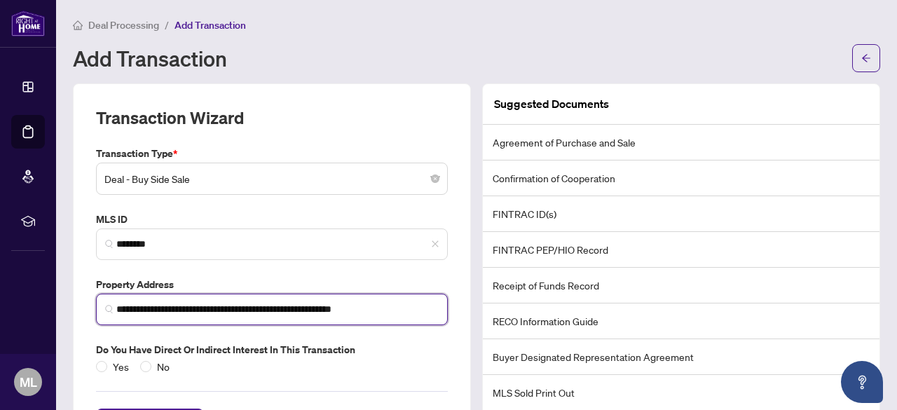
type input "**********"
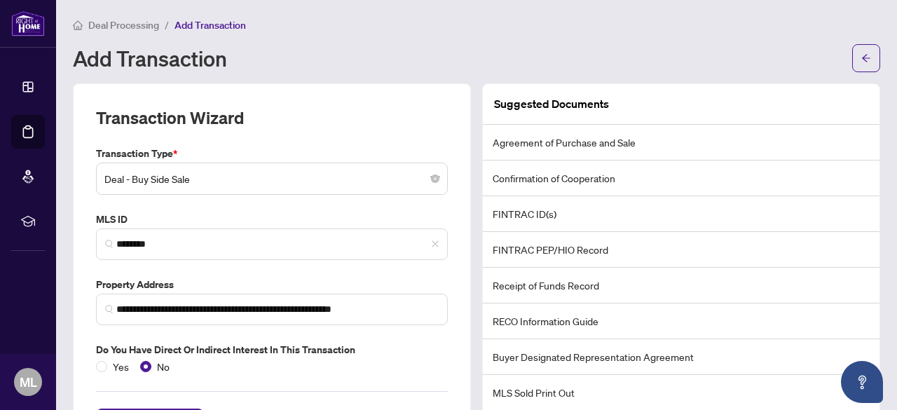
scroll to position [62, 0]
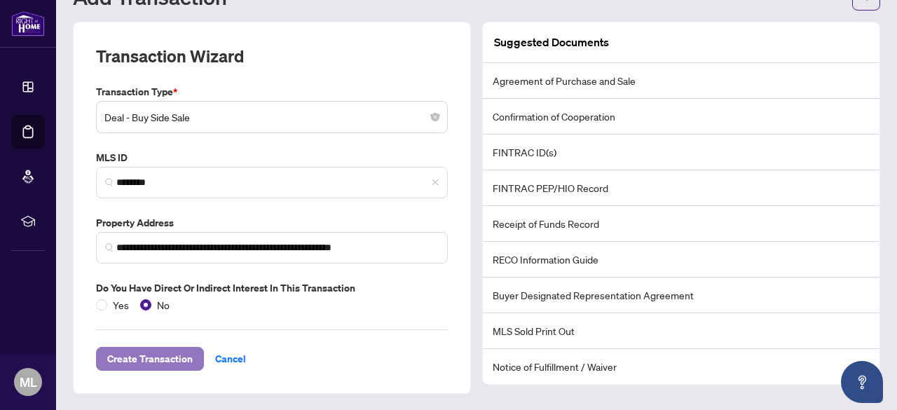
click at [165, 363] on span "Create Transaction" at bounding box center [150, 359] width 86 height 22
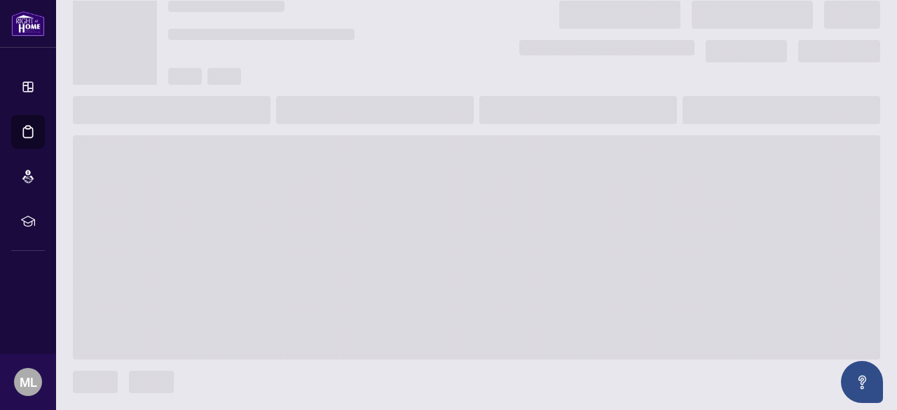
scroll to position [43, 0]
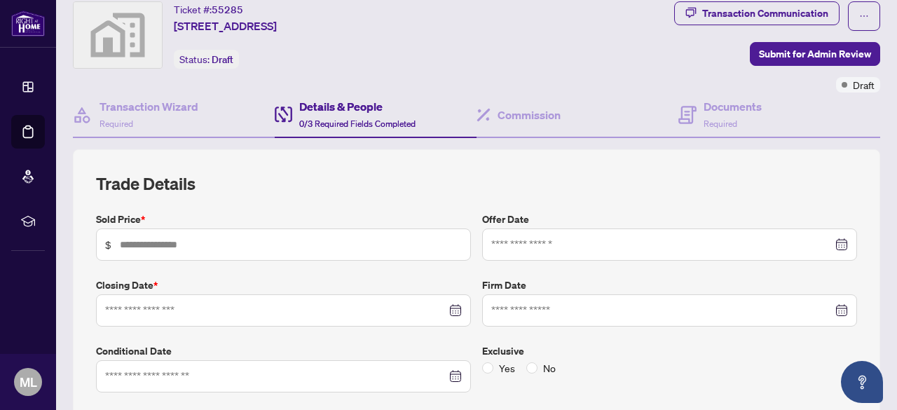
click at [250, 229] on span "$" at bounding box center [283, 244] width 375 height 32
type input "*******"
click at [526, 249] on input at bounding box center [661, 244] width 341 height 15
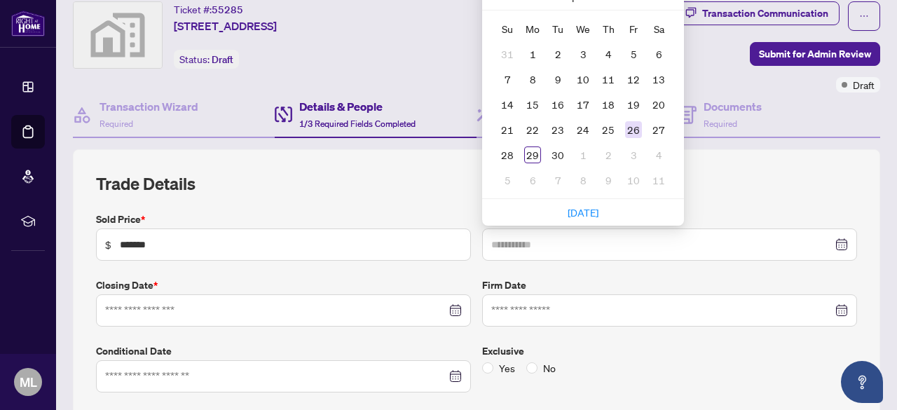
click at [626, 138] on td "26" at bounding box center [633, 129] width 25 height 25
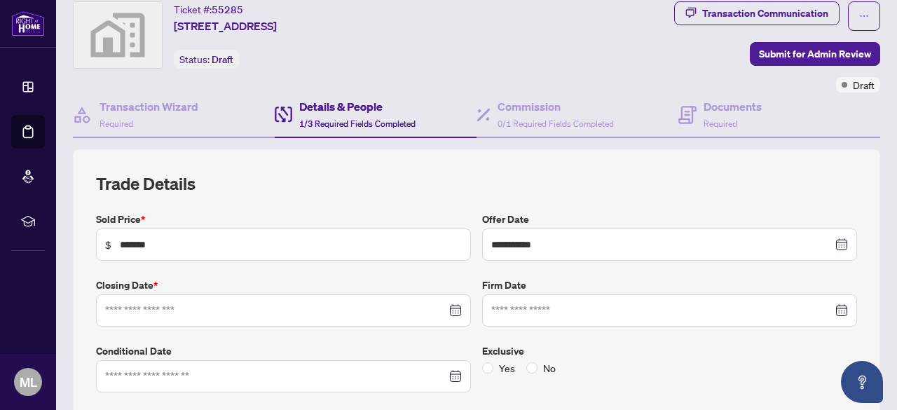
scroll to position [46, 0]
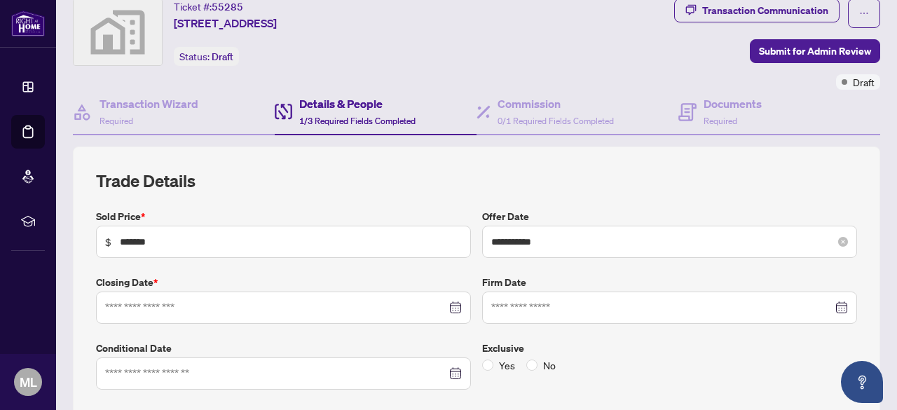
click at [834, 247] on div "**********" at bounding box center [669, 241] width 357 height 15
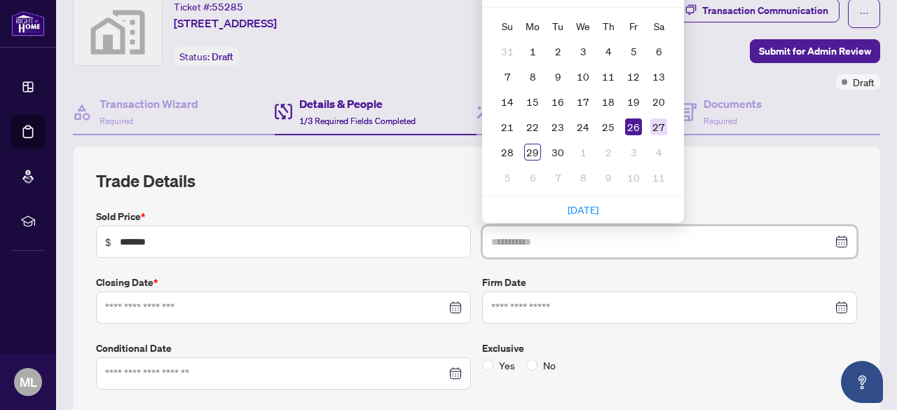
type input "**********"
click at [650, 130] on div "27" at bounding box center [658, 126] width 17 height 17
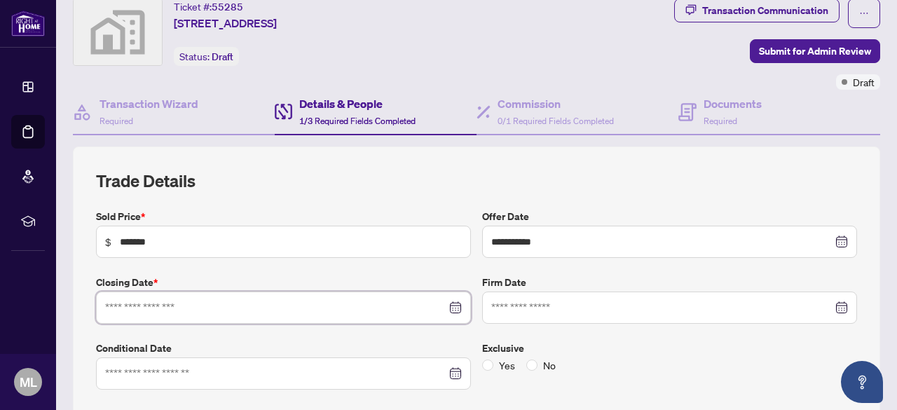
click at [326, 307] on input at bounding box center [275, 307] width 341 height 15
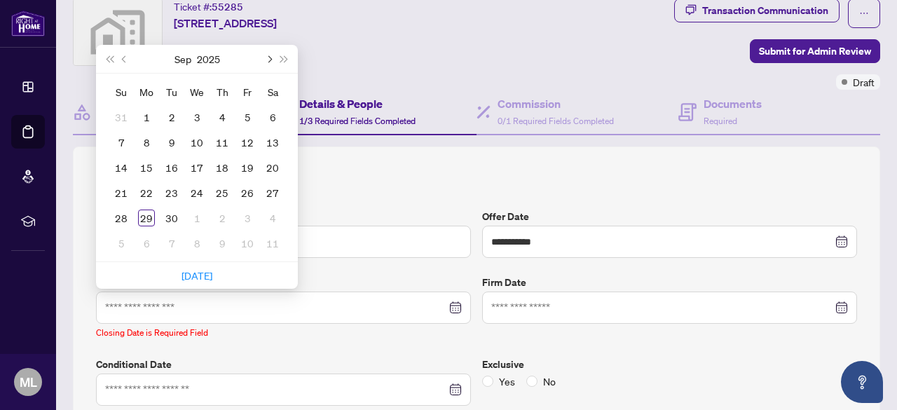
click at [273, 53] on button "Next month (PageDown)" at bounding box center [268, 59] width 15 height 28
type input "**********"
click at [175, 114] on div "2" at bounding box center [171, 117] width 17 height 17
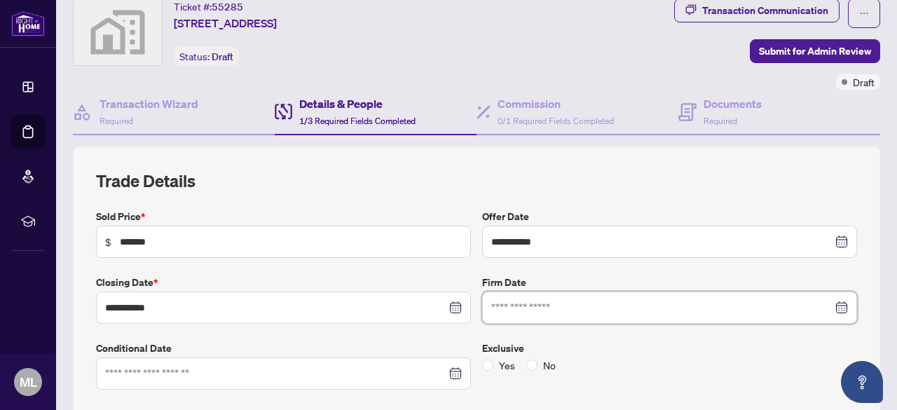
click at [533, 309] on input at bounding box center [661, 307] width 341 height 15
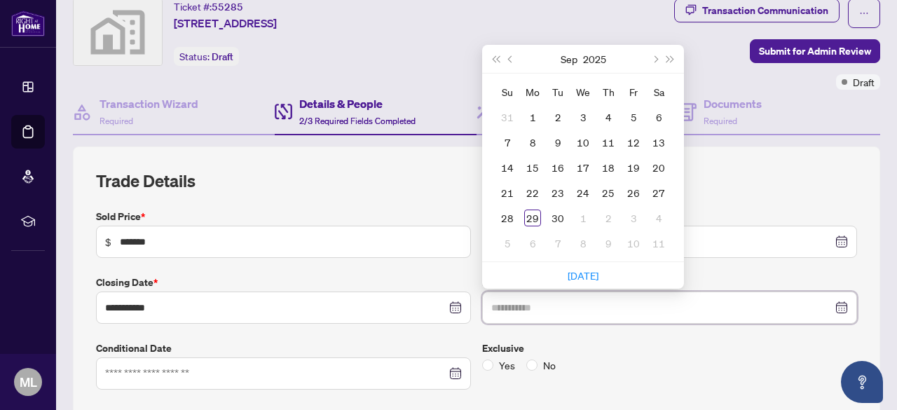
type input "**********"
click at [296, 374] on input at bounding box center [275, 373] width 341 height 15
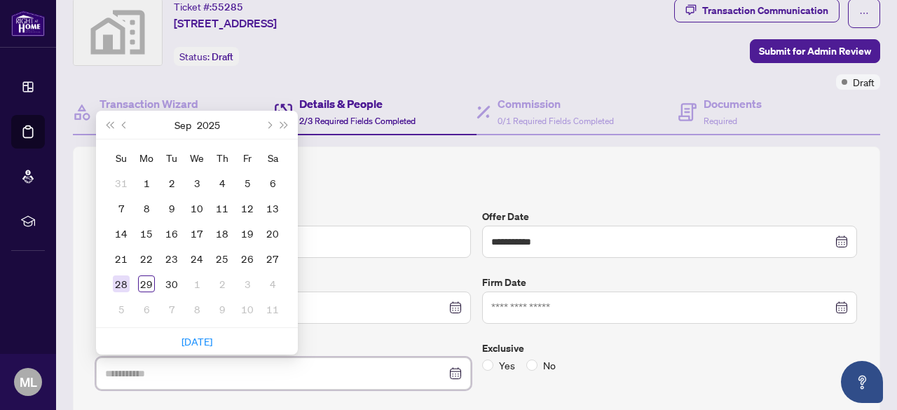
type input "**********"
click at [138, 369] on input at bounding box center [275, 373] width 341 height 15
type input "**********"
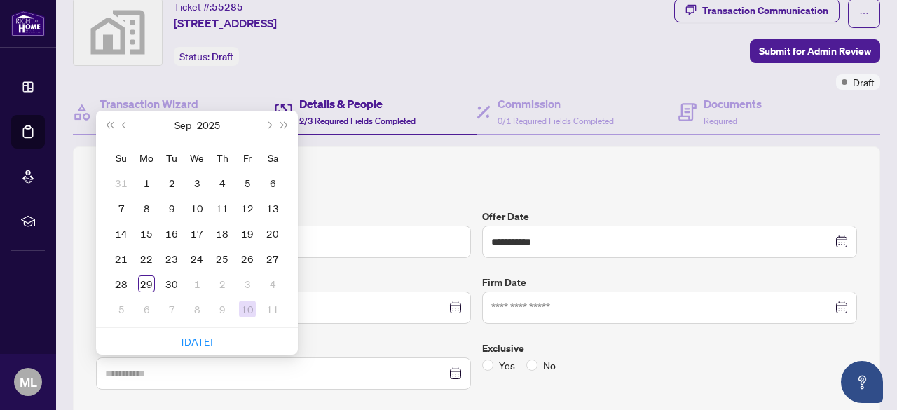
click at [243, 312] on div "10" at bounding box center [247, 309] width 17 height 17
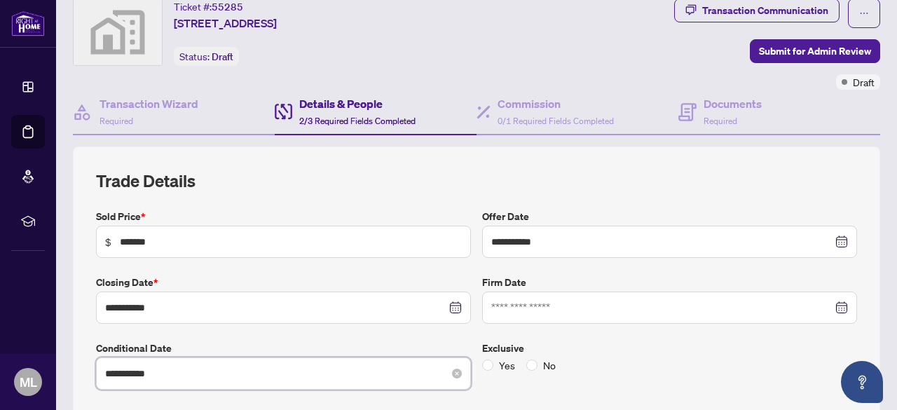
click at [173, 371] on input "**********" at bounding box center [275, 373] width 341 height 15
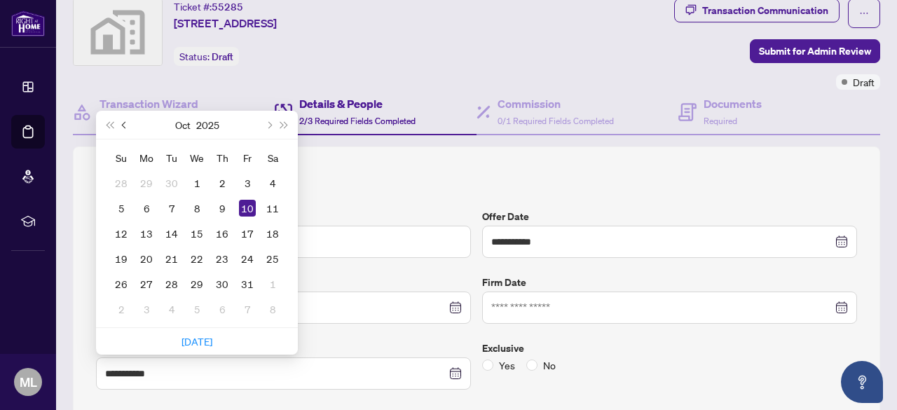
click at [122, 125] on button "Previous month (PageUp)" at bounding box center [124, 125] width 15 height 28
type input "**********"
click at [248, 310] on div "10" at bounding box center [247, 309] width 17 height 17
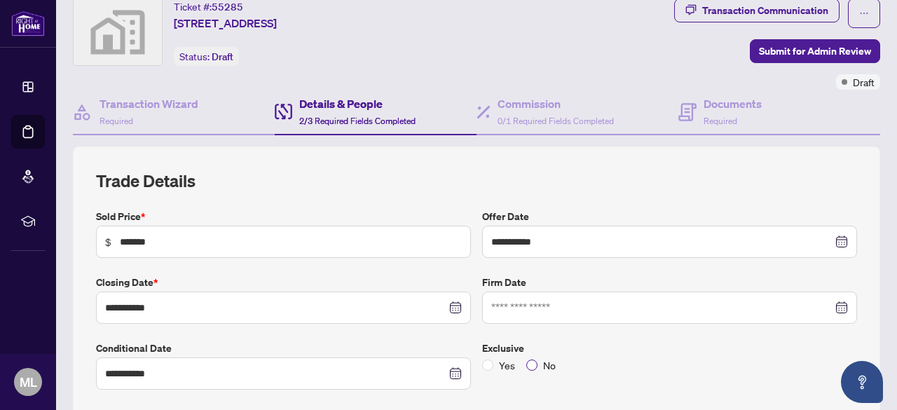
click at [538, 365] on span "No" at bounding box center [550, 364] width 24 height 15
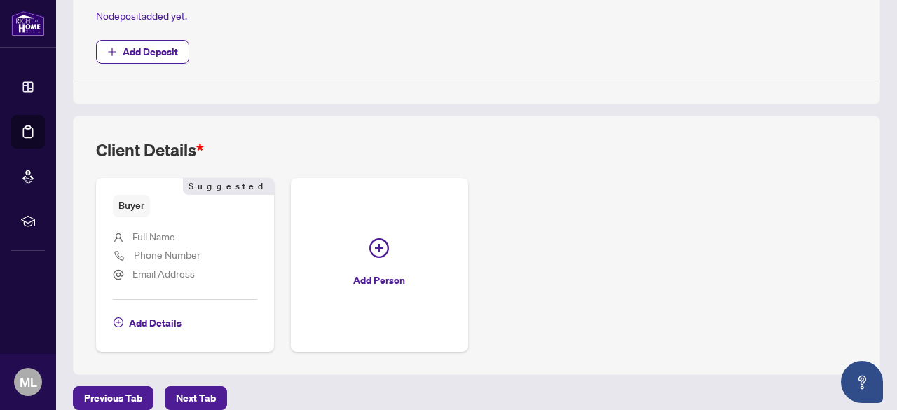
scroll to position [570, 0]
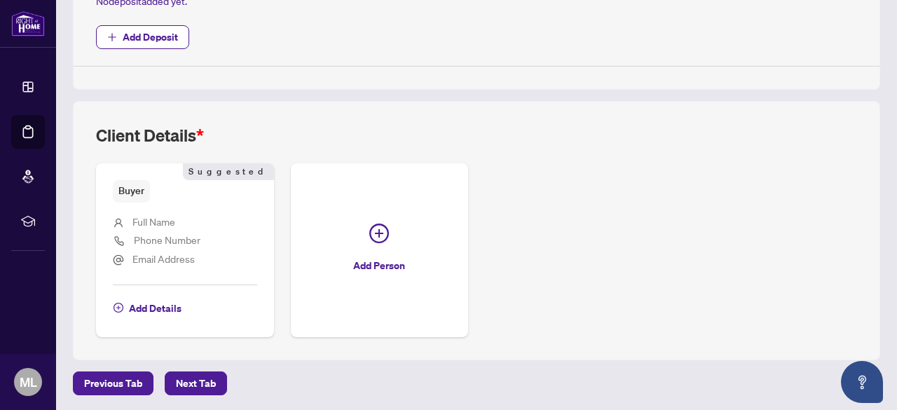
click at [149, 303] on span "Add Details" at bounding box center [155, 308] width 53 height 22
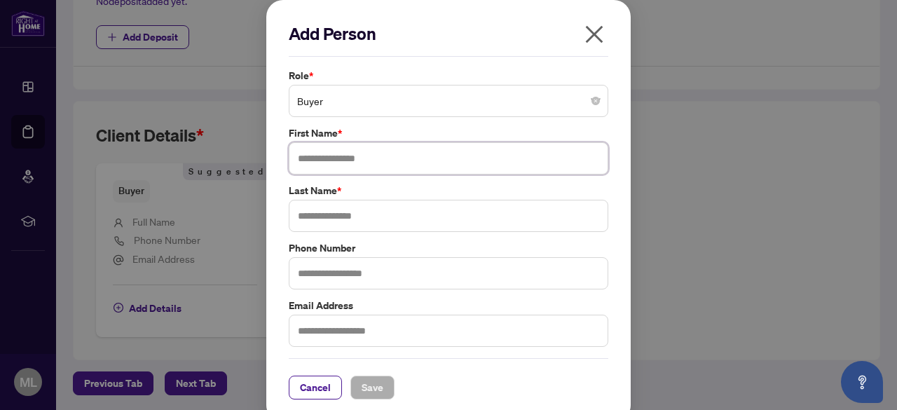
click at [353, 170] on input "text" at bounding box center [449, 158] width 320 height 32
type input "********"
click at [353, 217] on input "text" at bounding box center [449, 216] width 320 height 32
type input "**********"
click at [335, 278] on input "text" at bounding box center [449, 273] width 320 height 32
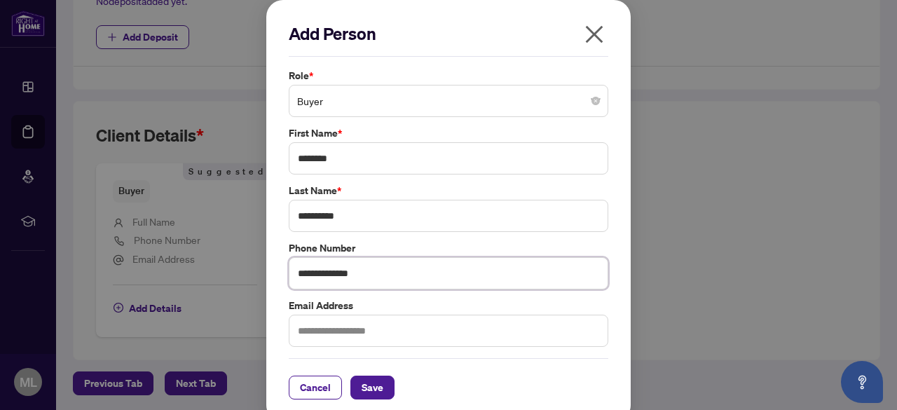
type input "**********"
click at [317, 338] on input "text" at bounding box center [449, 331] width 320 height 32
type input "**********"
click at [380, 381] on button "Save" at bounding box center [372, 388] width 44 height 24
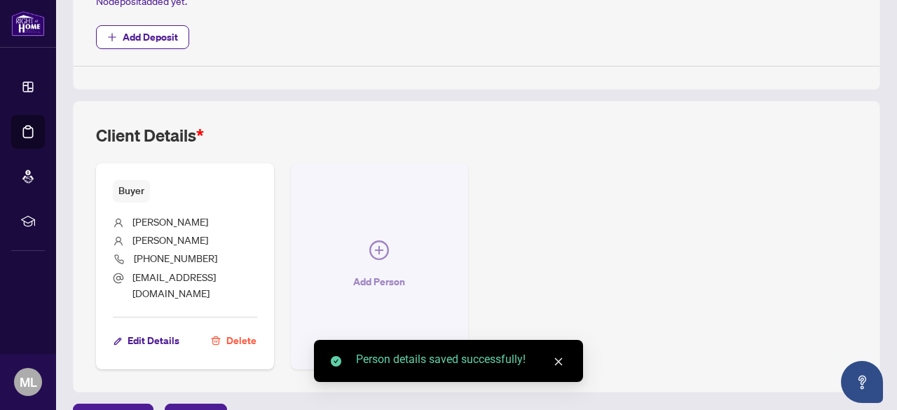
click at [389, 240] on icon "plus-circle" at bounding box center [379, 250] width 20 height 20
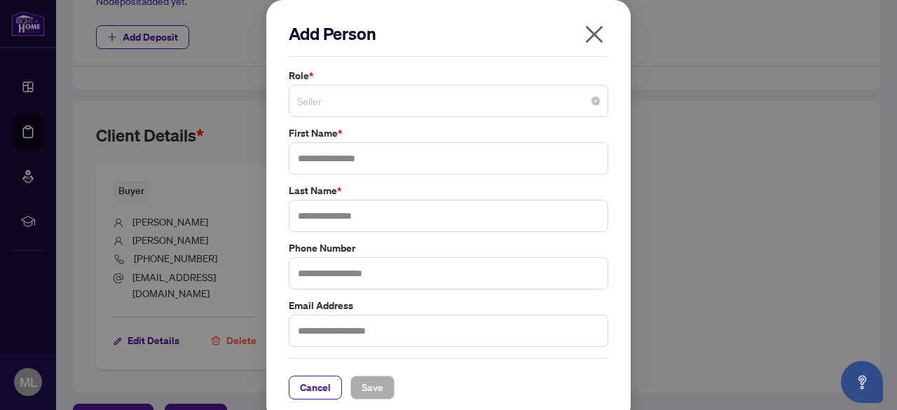
click at [331, 101] on span "Seller" at bounding box center [448, 101] width 303 height 27
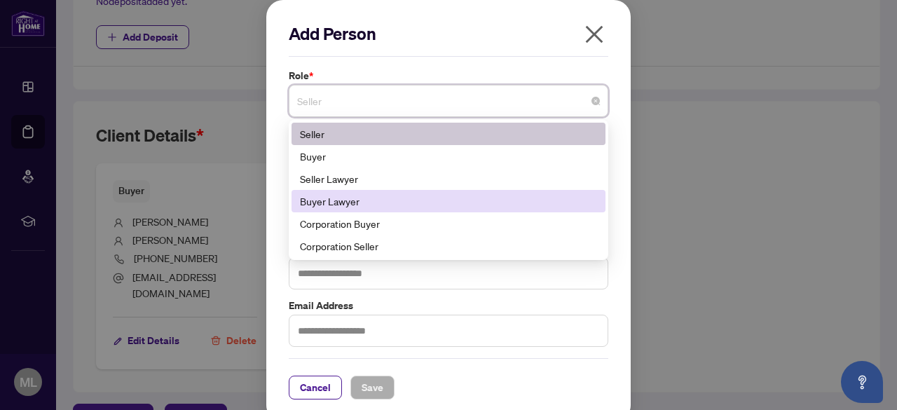
click at [327, 204] on div "Buyer Lawyer" at bounding box center [448, 200] width 297 height 15
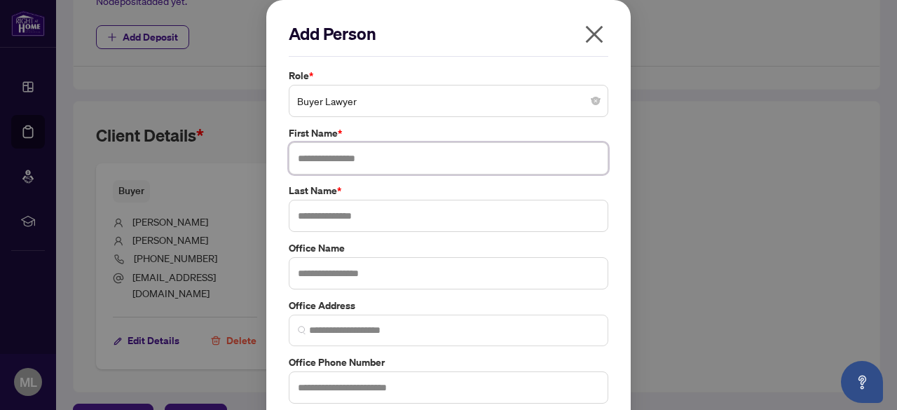
click at [343, 160] on input "text" at bounding box center [449, 158] width 320 height 32
type input "**********"
click at [346, 219] on input "text" at bounding box center [449, 216] width 320 height 32
type input "*****"
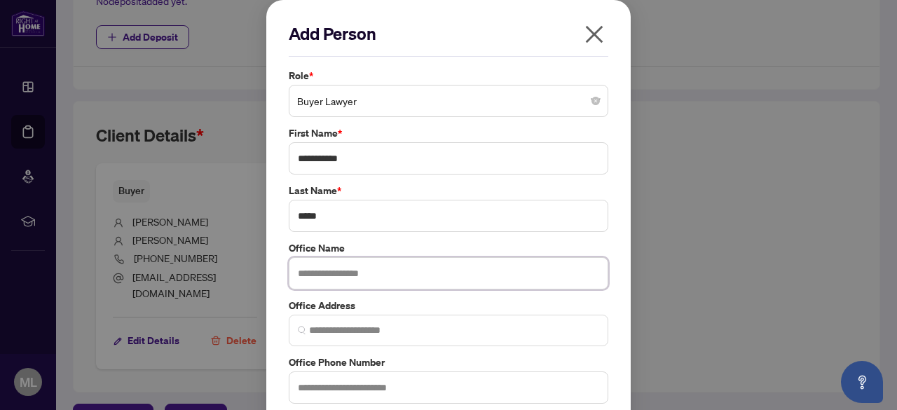
click at [338, 282] on input "text" at bounding box center [449, 273] width 320 height 32
click at [320, 279] on input "*****" at bounding box center [449, 273] width 320 height 32
type input "*"
paste input "**********"
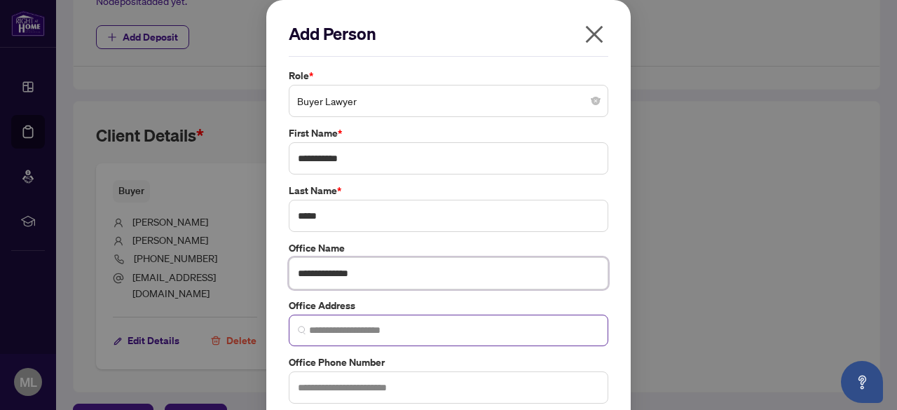
type input "**********"
click at [364, 327] on input "search" at bounding box center [454, 330] width 290 height 15
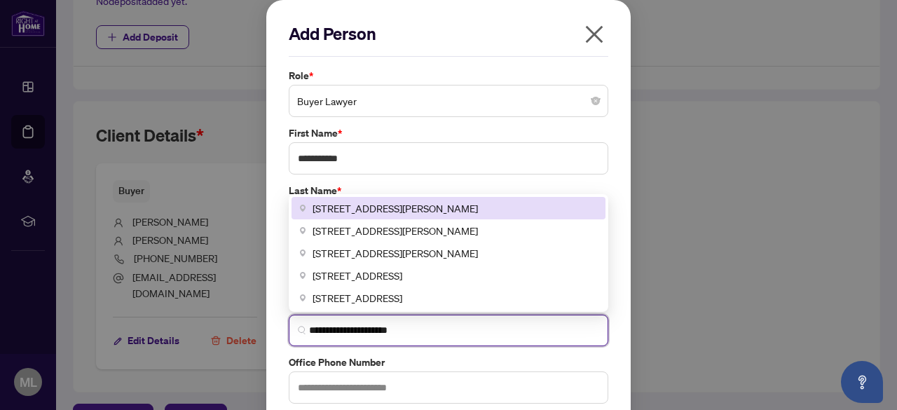
click at [394, 200] on span "25 Main Street West #1200, Hamilton, ON, Canada" at bounding box center [395, 207] width 165 height 15
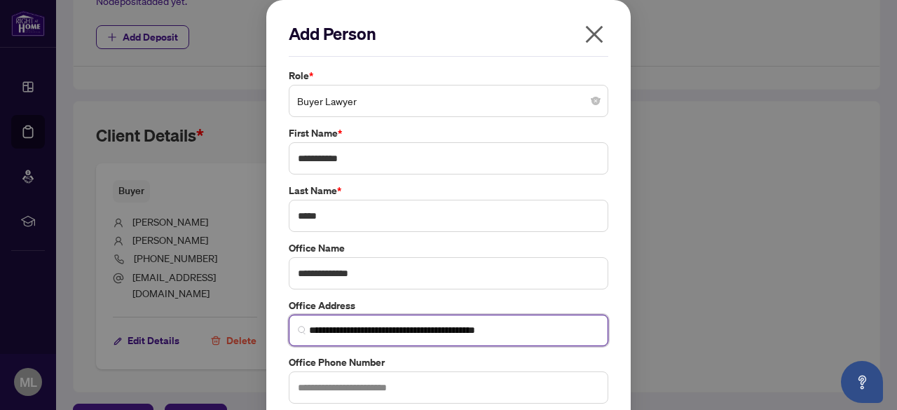
type input "**********"
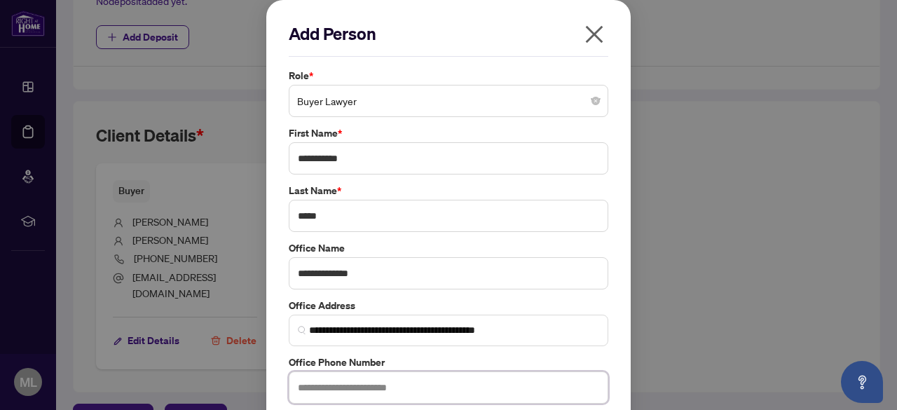
click at [348, 387] on input "text" at bounding box center [449, 387] width 320 height 32
click at [348, 387] on input "*******" at bounding box center [449, 387] width 320 height 32
click at [348, 378] on input "*******" at bounding box center [449, 387] width 320 height 32
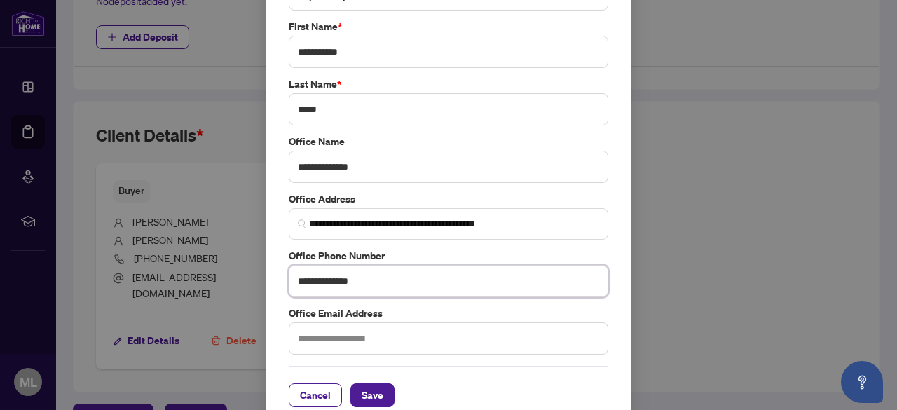
scroll to position [126, 0]
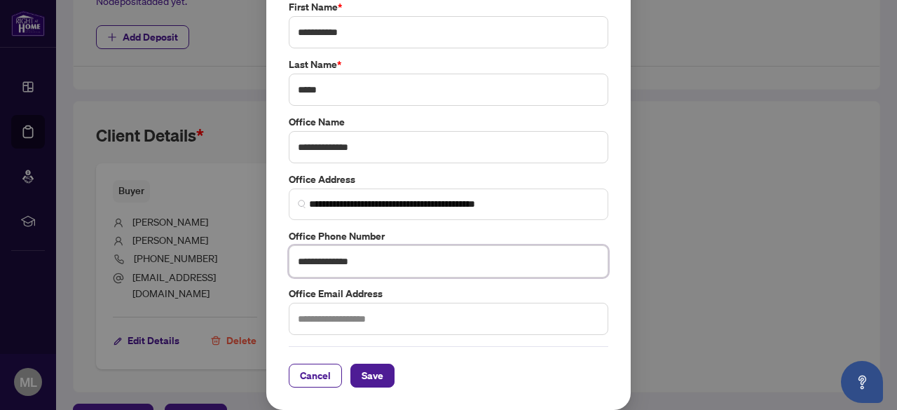
type input "**********"
click at [367, 317] on input "text" at bounding box center [449, 319] width 320 height 32
type input "*"
click at [411, 324] on input "text" at bounding box center [449, 319] width 320 height 32
paste input "**********"
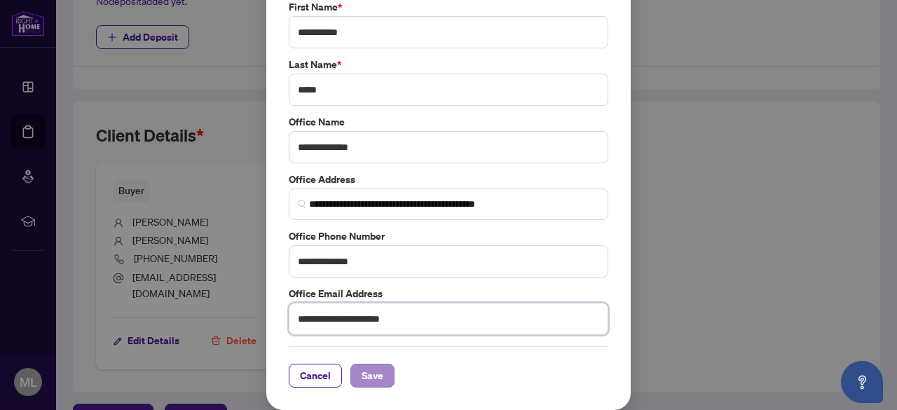
type input "**********"
click at [373, 373] on span "Save" at bounding box center [373, 375] width 22 height 22
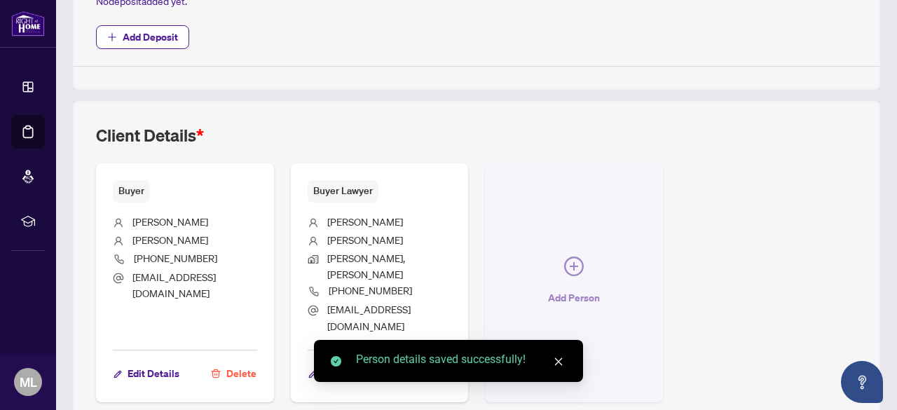
click at [584, 257] on icon "plus-circle" at bounding box center [574, 267] width 20 height 20
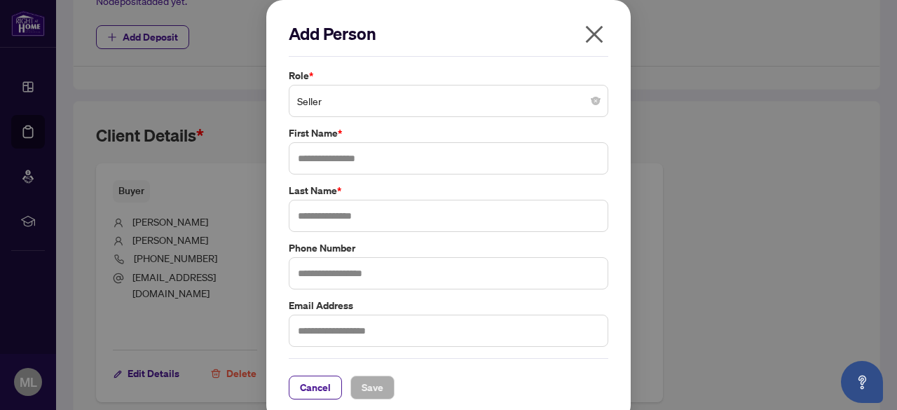
click at [422, 108] on span "Seller" at bounding box center [448, 101] width 303 height 27
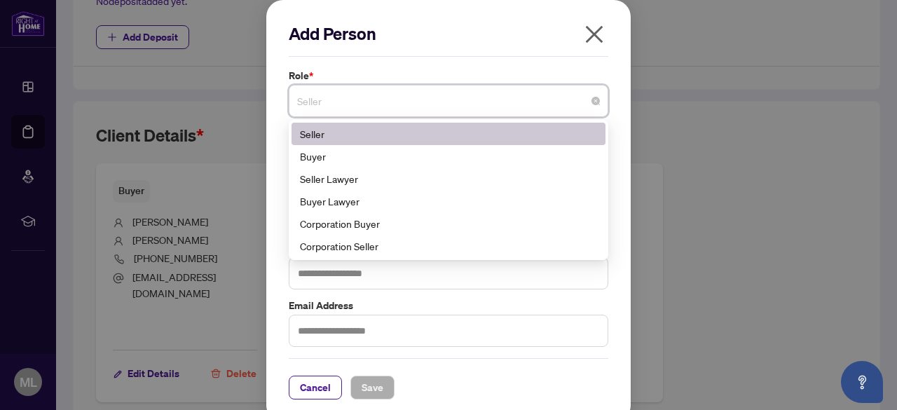
click at [422, 108] on span "Seller" at bounding box center [448, 101] width 303 height 27
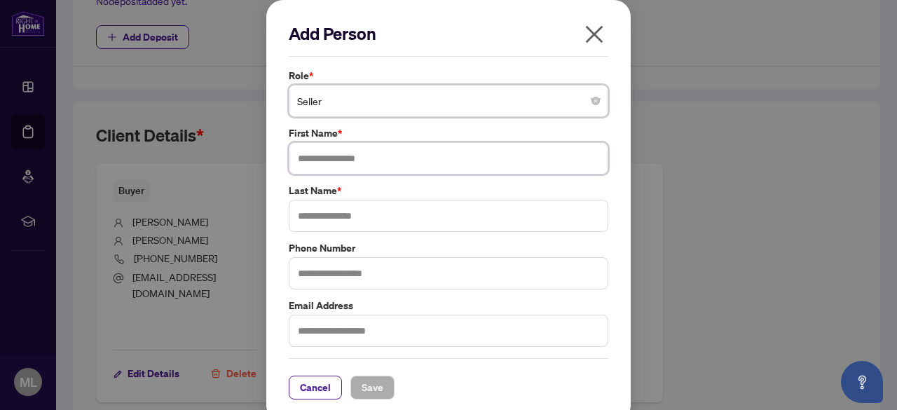
click at [344, 167] on input "text" at bounding box center [449, 158] width 320 height 32
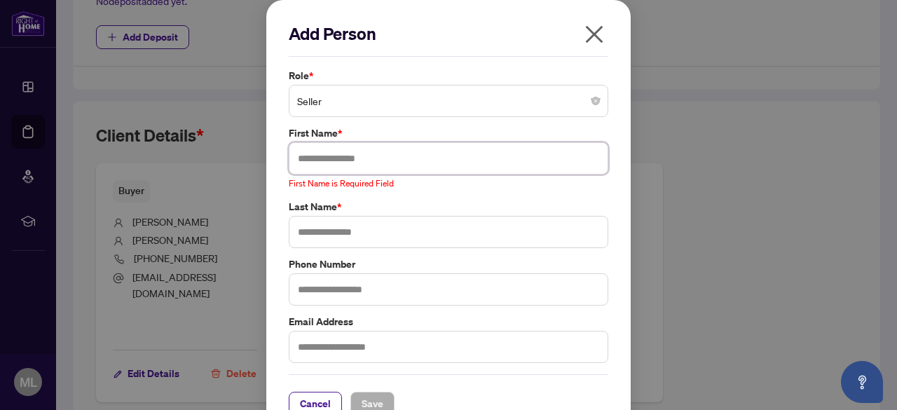
click at [377, 156] on input "text" at bounding box center [449, 158] width 320 height 32
paste input "**********"
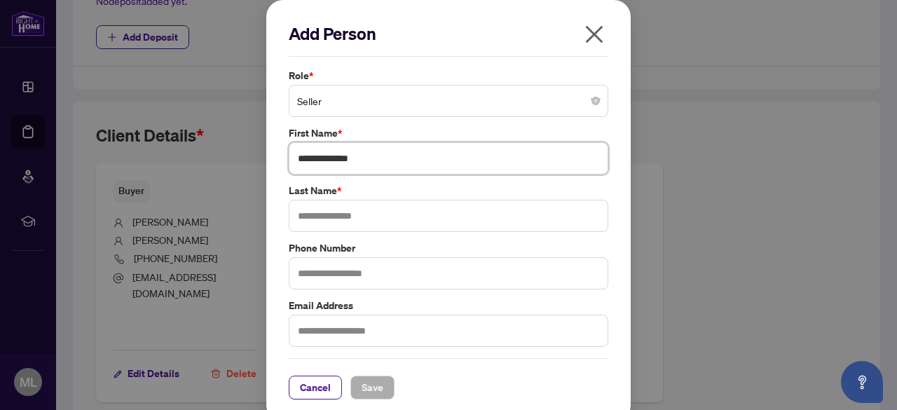
drag, startPoint x: 371, startPoint y: 160, endPoint x: 330, endPoint y: 158, distance: 40.7
click at [330, 158] on input "**********" at bounding box center [449, 158] width 320 height 32
drag, startPoint x: 330, startPoint y: 158, endPoint x: 540, endPoint y: 169, distance: 209.8
click at [540, 169] on input "**********" at bounding box center [449, 158] width 320 height 32
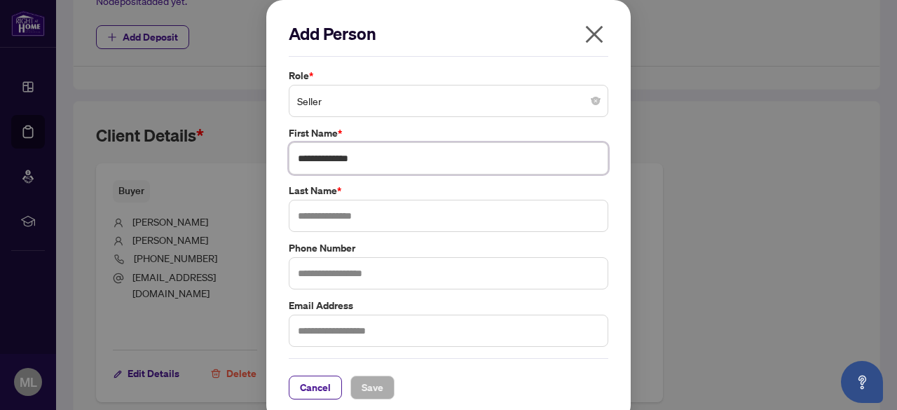
drag, startPoint x: 378, startPoint y: 162, endPoint x: 329, endPoint y: 160, distance: 49.8
click at [329, 160] on input "**********" at bounding box center [449, 158] width 320 height 32
type input "****"
click at [337, 219] on input "text" at bounding box center [449, 216] width 320 height 32
paste input "*******"
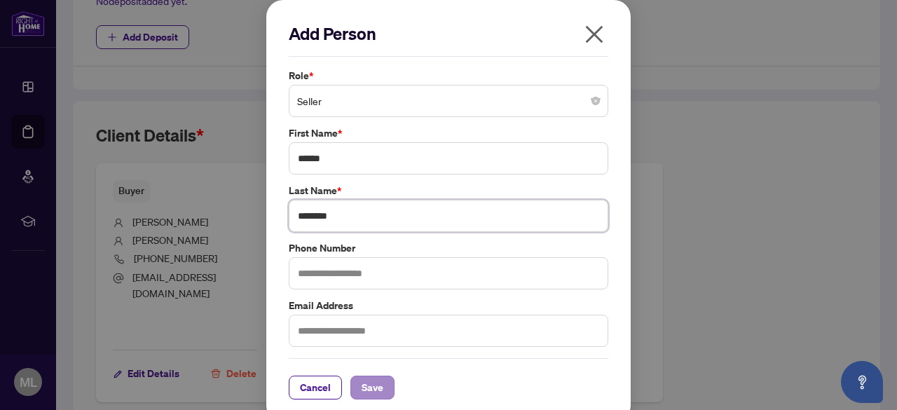
type input "*******"
click at [374, 388] on span "Save" at bounding box center [373, 387] width 22 height 22
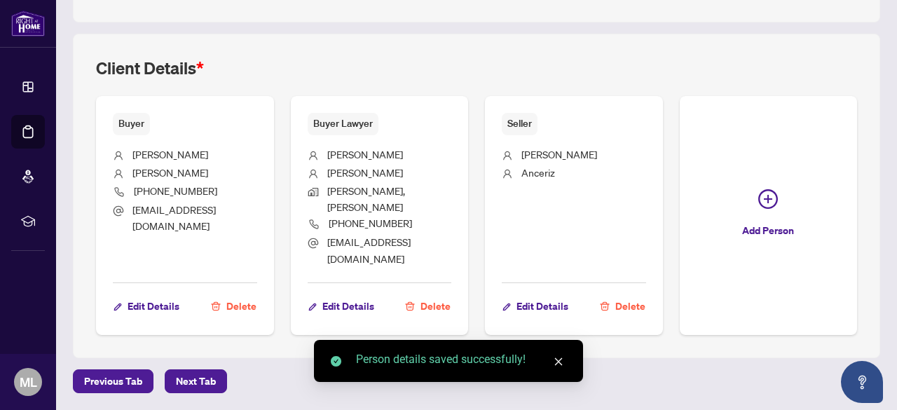
scroll to position [750, 0]
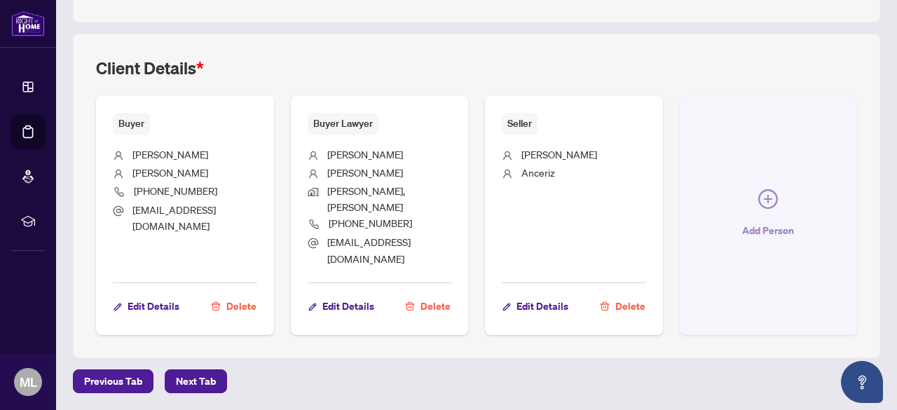
click at [764, 203] on icon "plus-circle" at bounding box center [768, 199] width 8 height 8
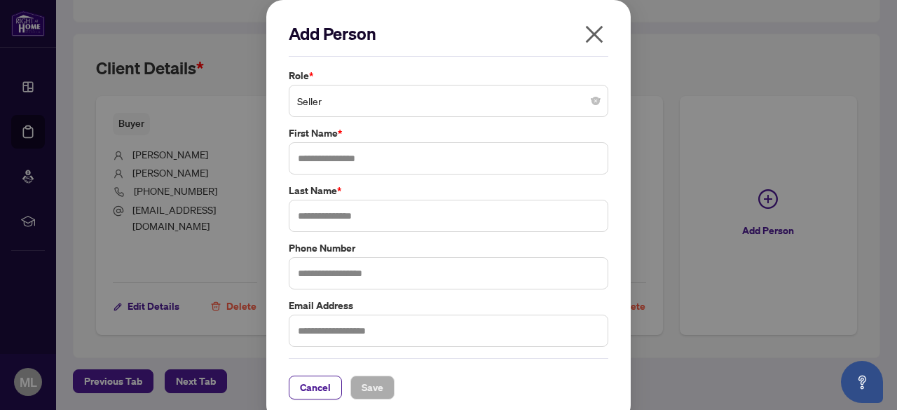
click at [317, 105] on span "Seller" at bounding box center [448, 101] width 303 height 27
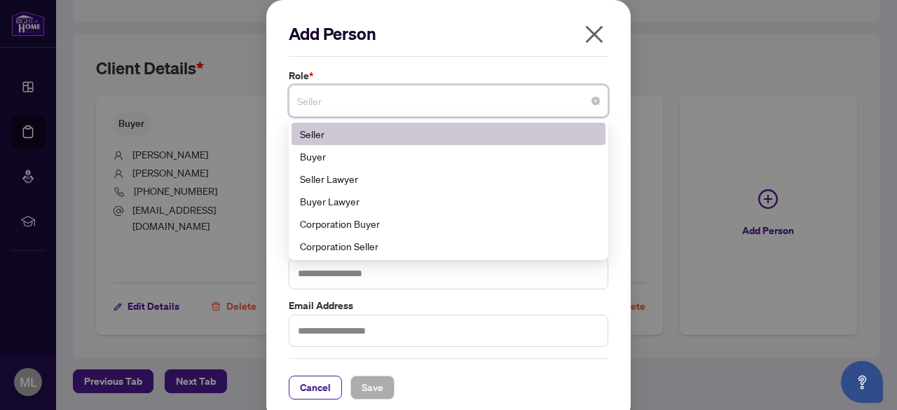
click at [441, 99] on span "Seller" at bounding box center [448, 101] width 303 height 27
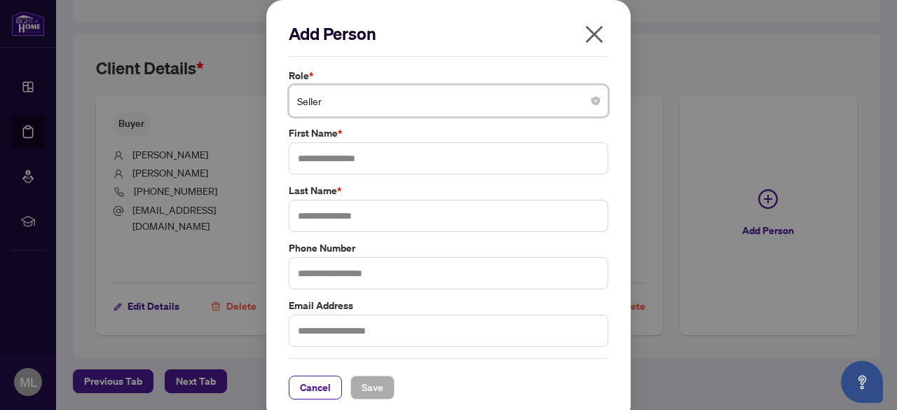
type input "*"
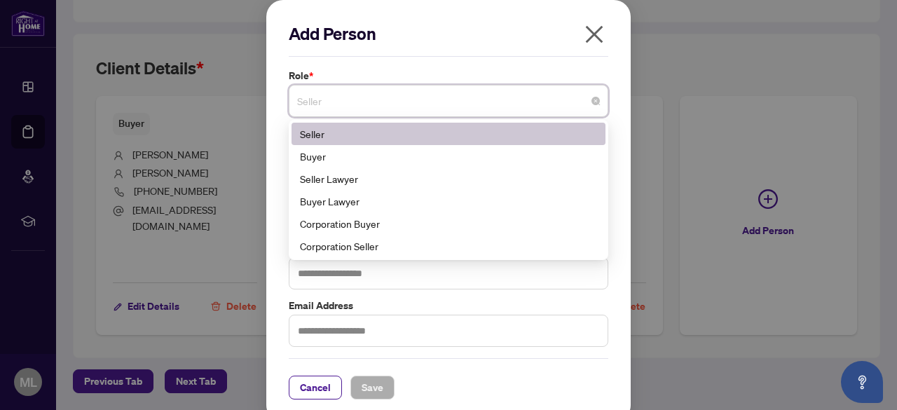
type input "*"
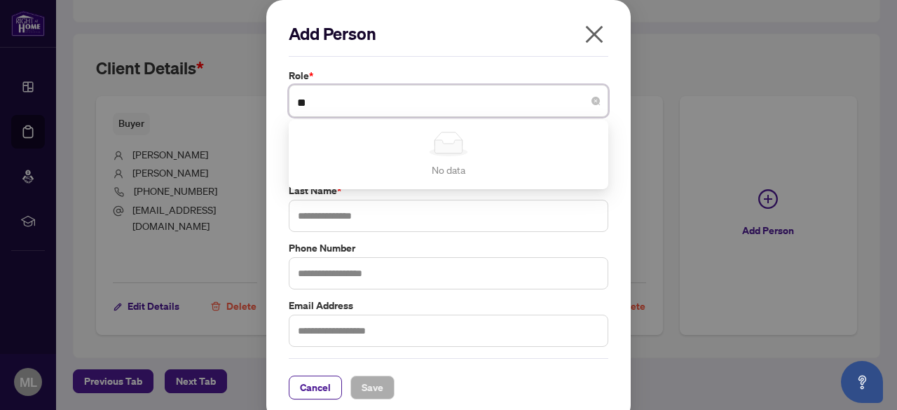
type input "*"
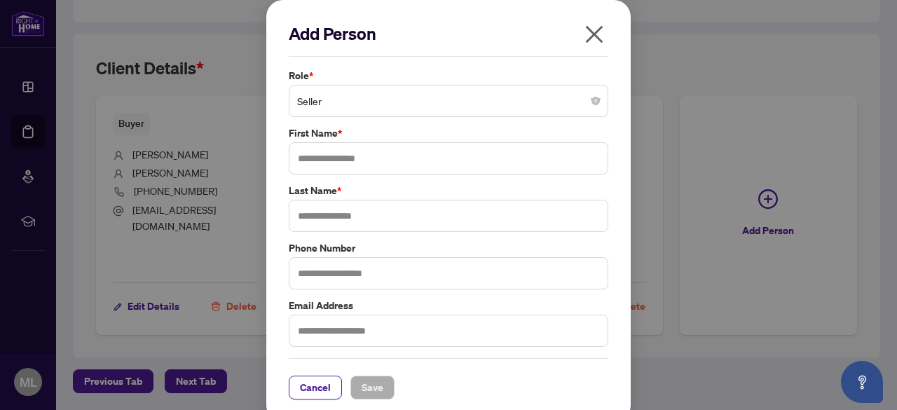
click at [706, 237] on div "Add Person Role * Seller 5 6 11 Seller Buyer Seller Lawyer Buyer Lawyer Corpora…" at bounding box center [448, 205] width 897 height 410
click at [458, 97] on span "Seller" at bounding box center [448, 101] width 303 height 27
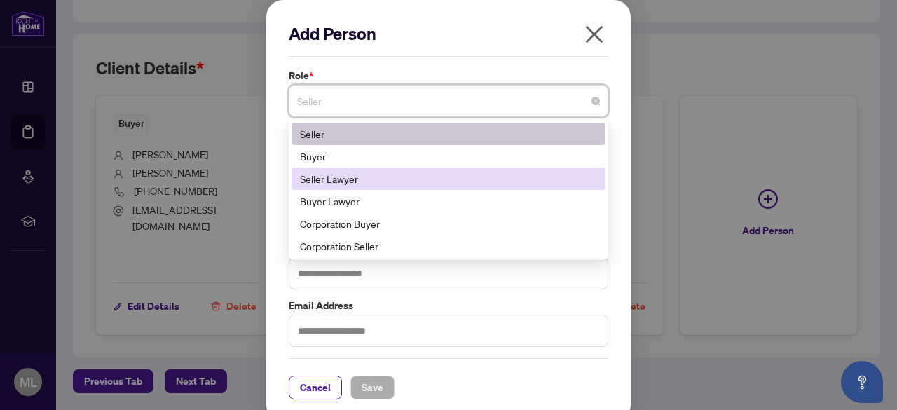
click at [334, 180] on div "Seller Lawyer" at bounding box center [448, 178] width 297 height 15
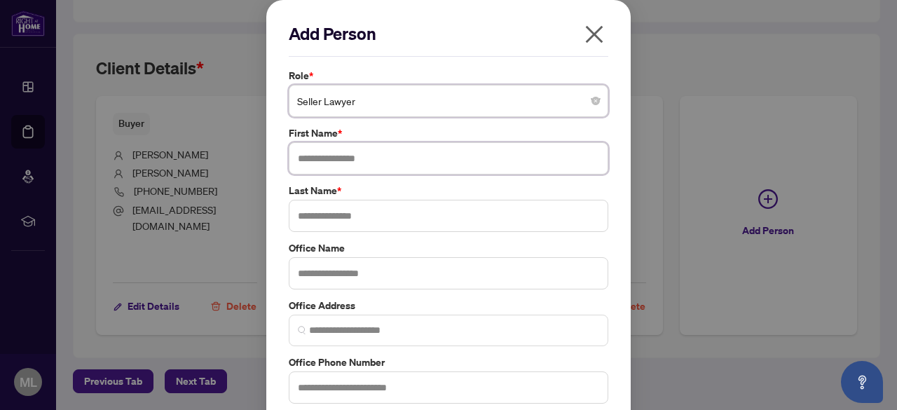
click at [316, 152] on input "text" at bounding box center [449, 158] width 320 height 32
type input "*****"
click at [319, 215] on input "text" at bounding box center [449, 216] width 320 height 32
type input "******"
click at [324, 278] on input "text" at bounding box center [449, 273] width 320 height 32
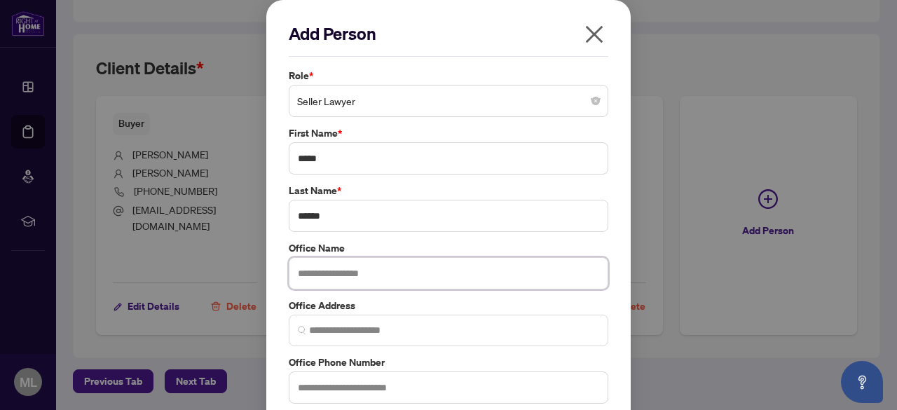
click at [324, 278] on input "text" at bounding box center [449, 273] width 320 height 32
paste input "*******"
type input "*"
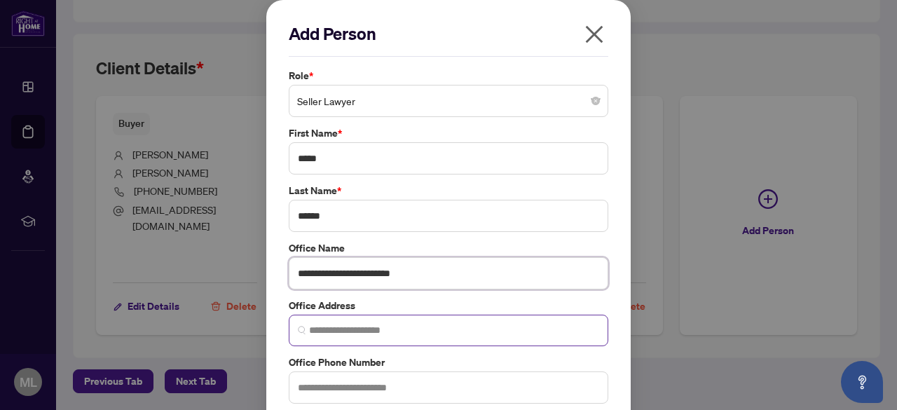
type input "**********"
click at [377, 331] on input "search" at bounding box center [454, 330] width 290 height 15
click at [376, 334] on input "search" at bounding box center [454, 330] width 290 height 15
paste input "**********"
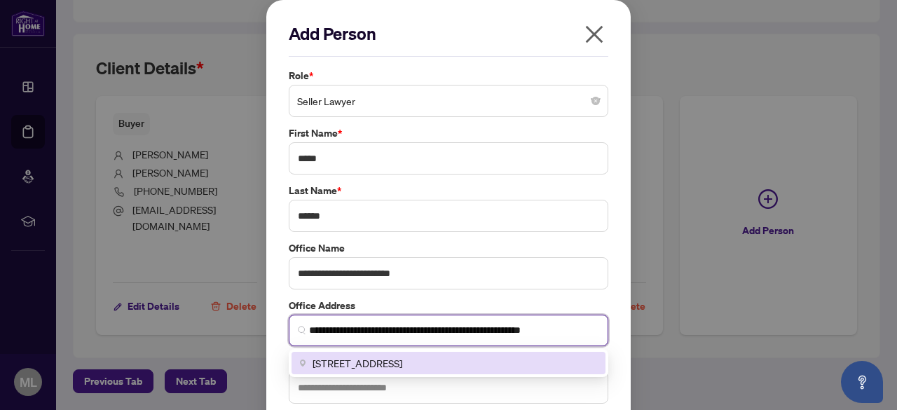
type input "**********"
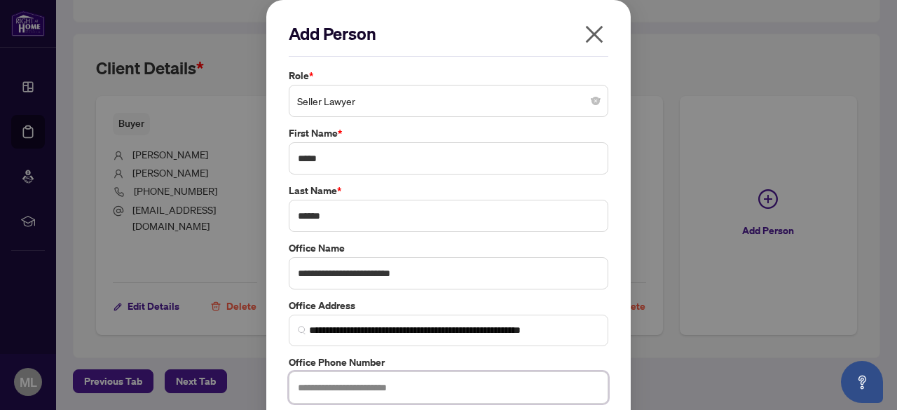
click at [328, 387] on input "text" at bounding box center [449, 387] width 320 height 32
click at [348, 392] on input "text" at bounding box center [449, 387] width 320 height 32
paste input "**********"
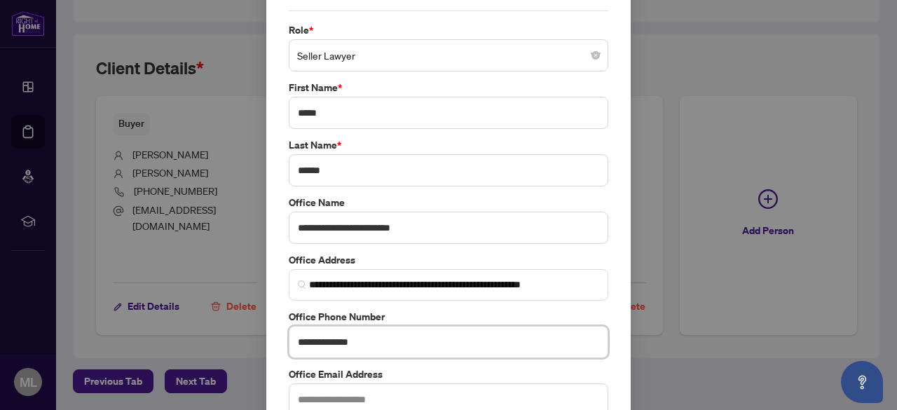
scroll to position [126, 0]
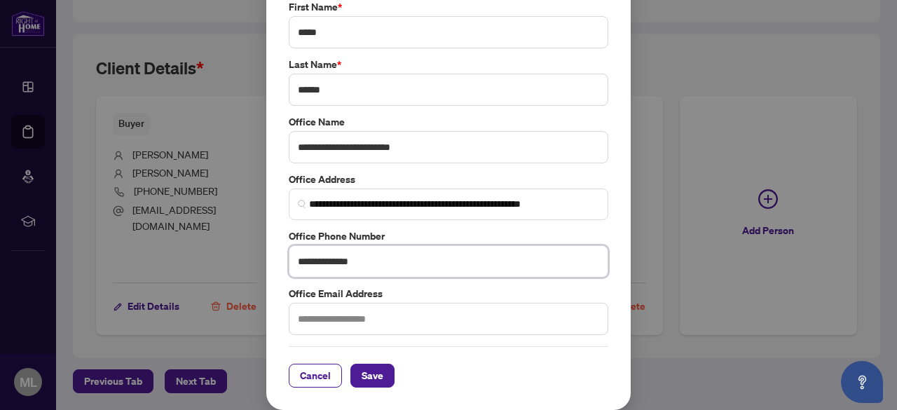
type input "**********"
click at [364, 383] on span "Save" at bounding box center [373, 375] width 22 height 22
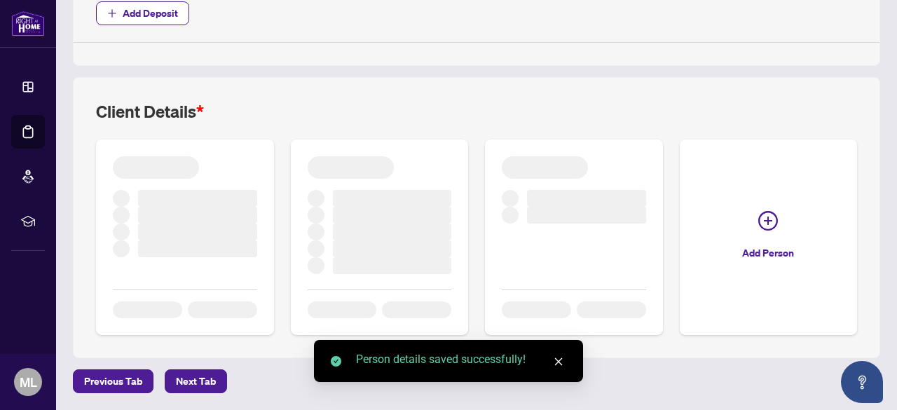
scroll to position [750, 0]
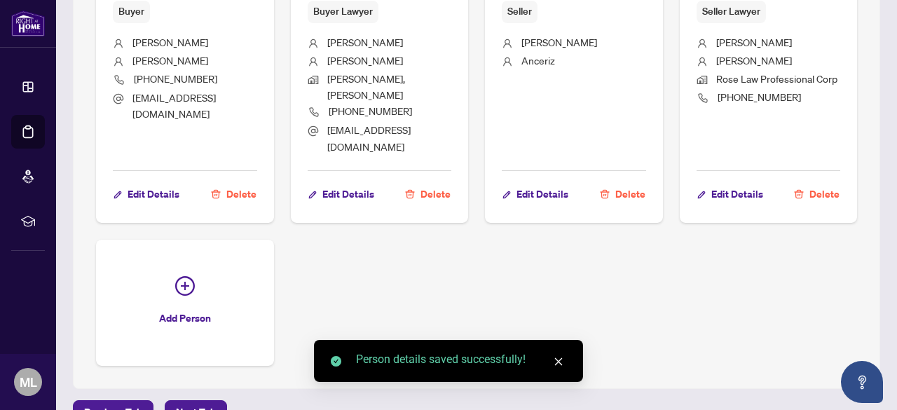
drag, startPoint x: 886, startPoint y: 329, endPoint x: 888, endPoint y: 161, distance: 167.5
click at [888, 161] on main "**********" at bounding box center [476, 205] width 841 height 410
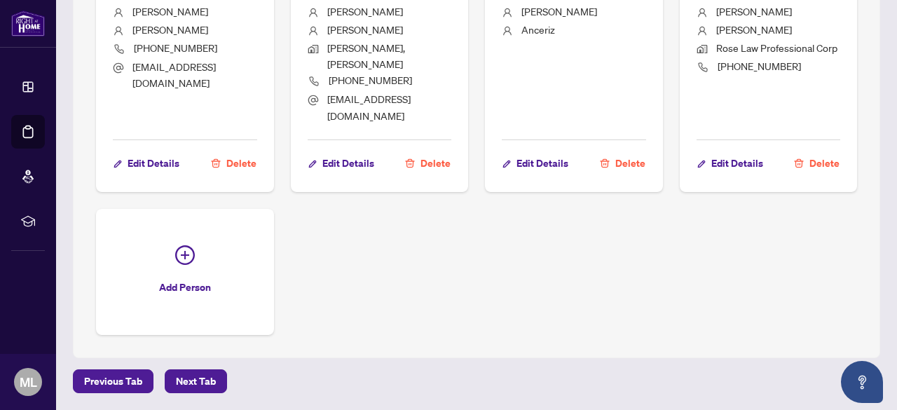
scroll to position [816, 0]
click at [206, 377] on span "Next Tab" at bounding box center [196, 381] width 40 height 22
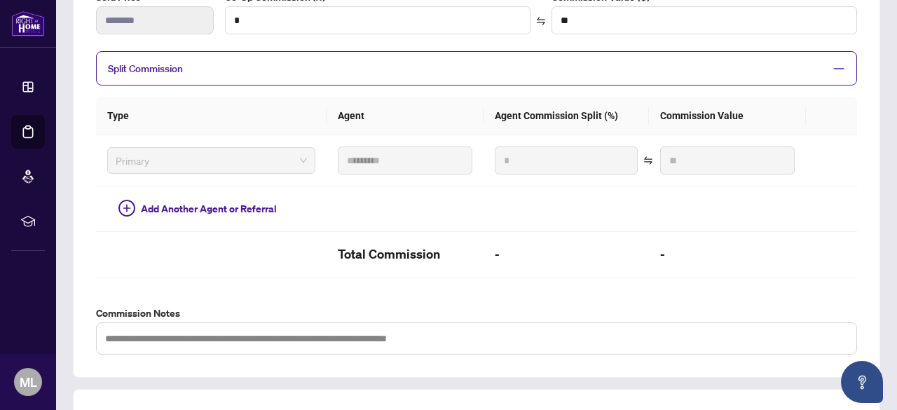
scroll to position [514, 0]
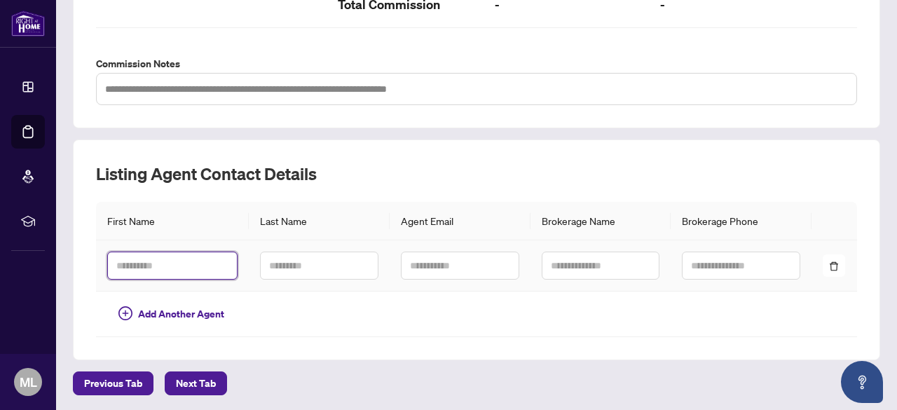
click at [179, 276] on input "text" at bounding box center [172, 266] width 130 height 28
click at [179, 271] on input "text" at bounding box center [172, 266] width 130 height 28
type input "*****"
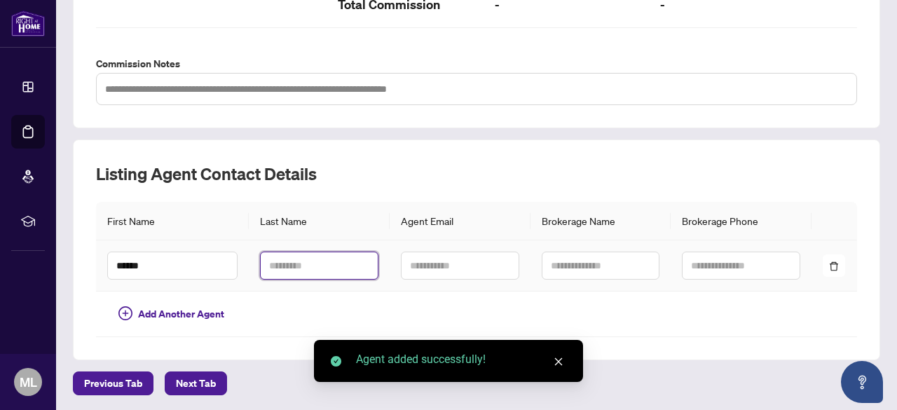
click at [310, 271] on input "text" at bounding box center [319, 266] width 118 height 28
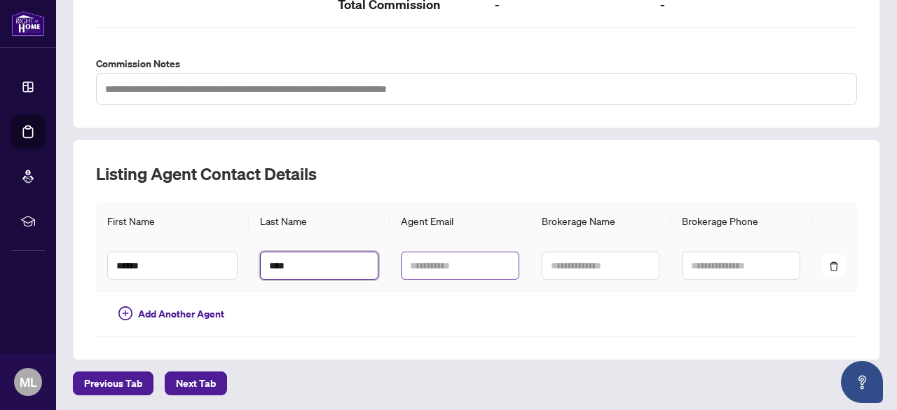
type input "****"
click at [450, 271] on input "text" at bounding box center [460, 266] width 118 height 28
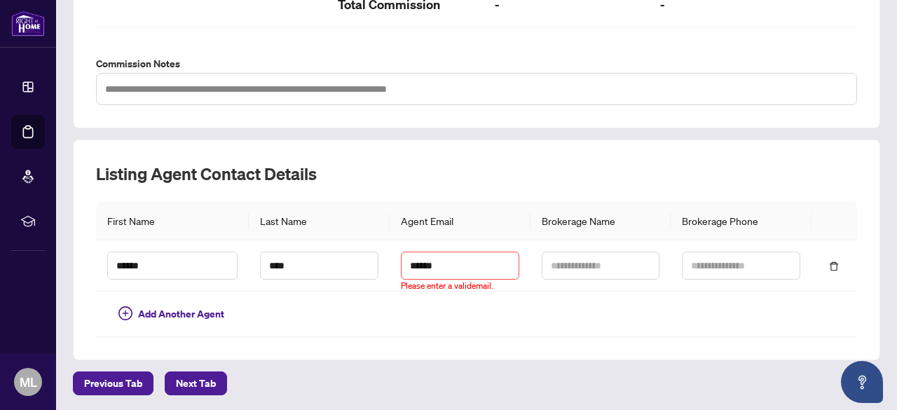
click at [463, 217] on th "Agent Email" at bounding box center [460, 221] width 141 height 39
click at [462, 266] on input "******" at bounding box center [460, 266] width 118 height 28
type input "**********"
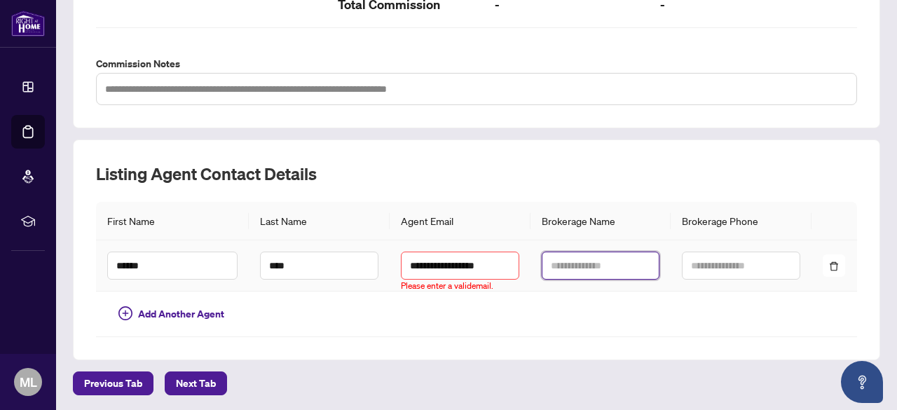
click at [620, 265] on input "text" at bounding box center [601, 266] width 118 height 28
click at [580, 254] on input "text" at bounding box center [601, 266] width 118 height 28
paste input "**********"
type input "**********"
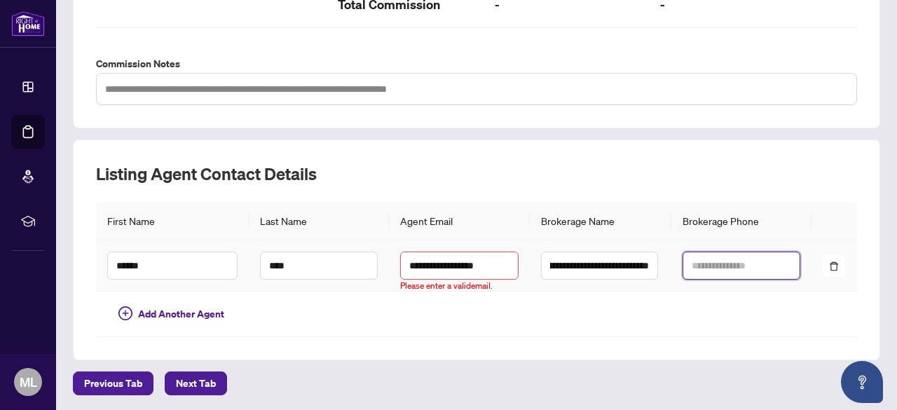
click at [722, 266] on input "text" at bounding box center [742, 266] width 118 height 28
click at [744, 265] on input "text" at bounding box center [742, 266] width 118 height 28
paste input "**********"
type input "**********"
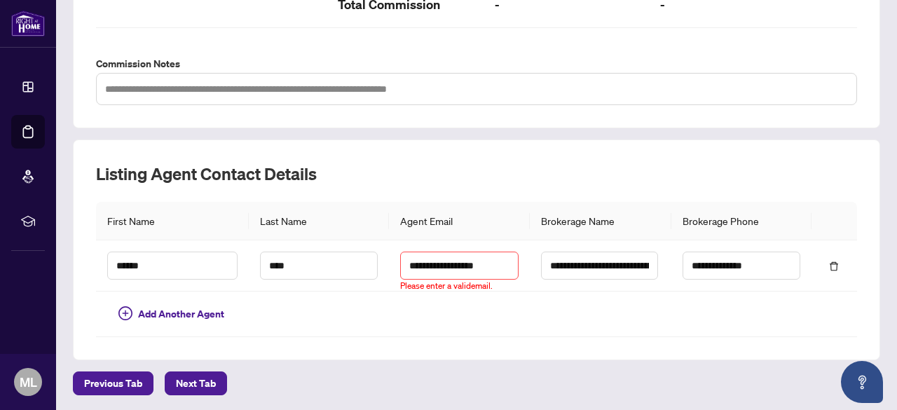
click at [322, 357] on div "**********" at bounding box center [476, 249] width 807 height 221
click at [428, 264] on input "**********" at bounding box center [459, 266] width 118 height 28
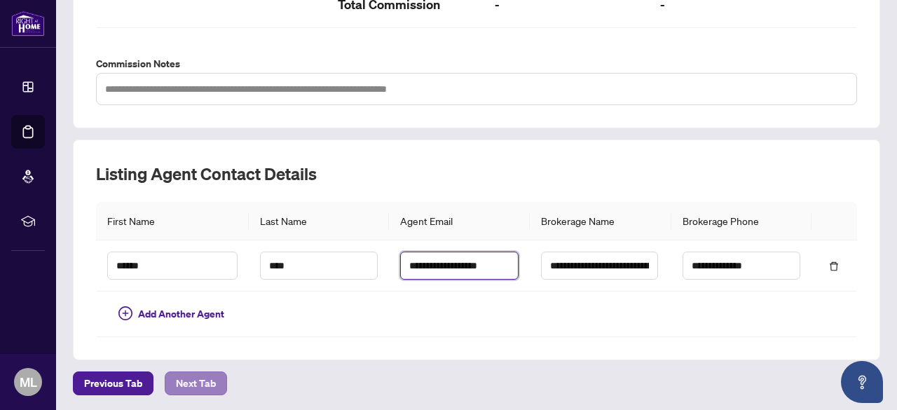
type input "**********"
click at [200, 381] on span "Next Tab" at bounding box center [196, 383] width 40 height 22
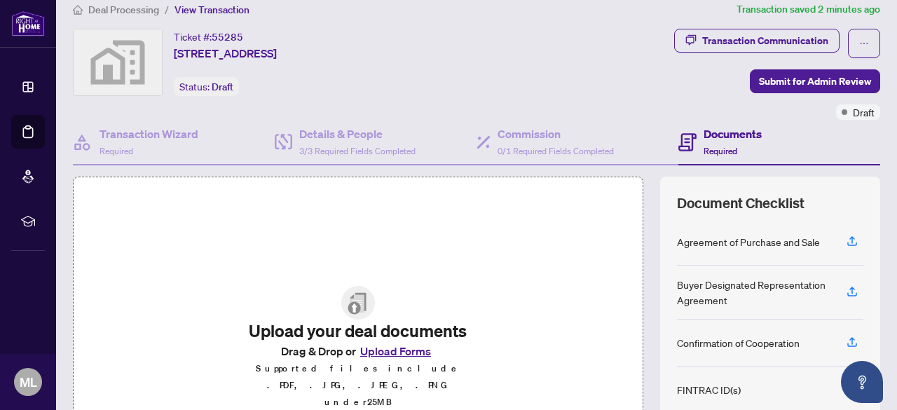
scroll to position [13, 0]
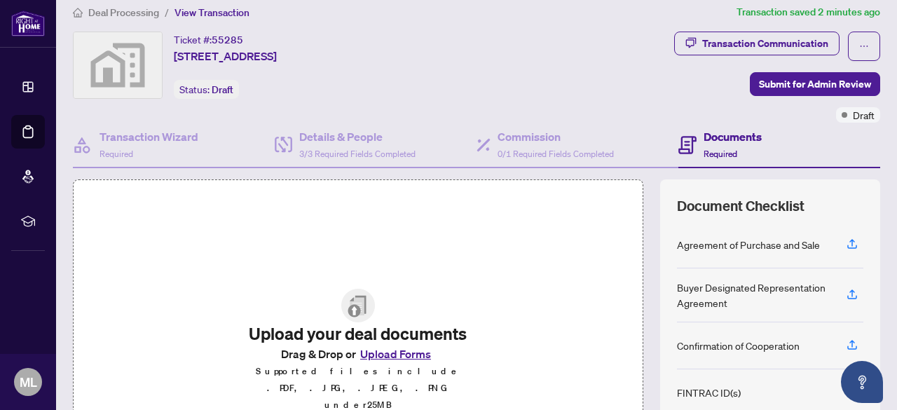
click at [403, 358] on button "Upload Forms" at bounding box center [395, 354] width 79 height 18
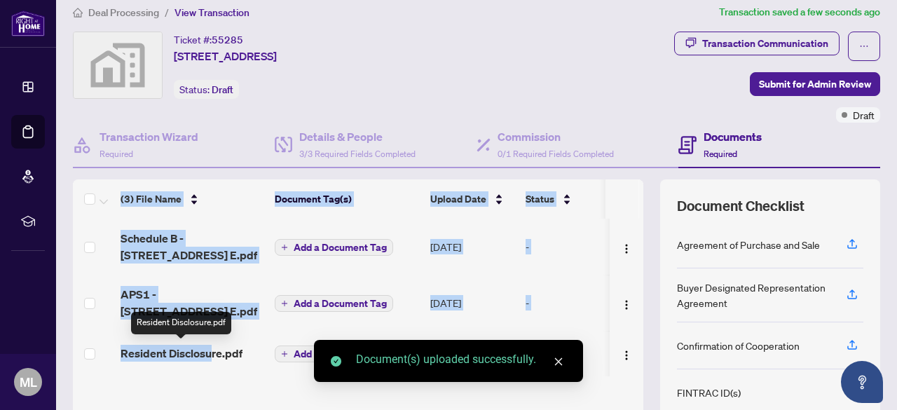
click at [211, 350] on span "Resident Disclosure.pdf" at bounding box center [182, 353] width 122 height 17
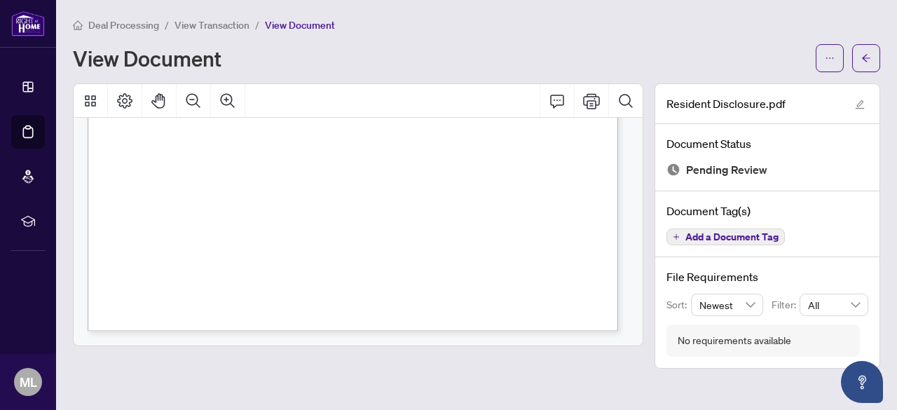
scroll to position [228, 0]
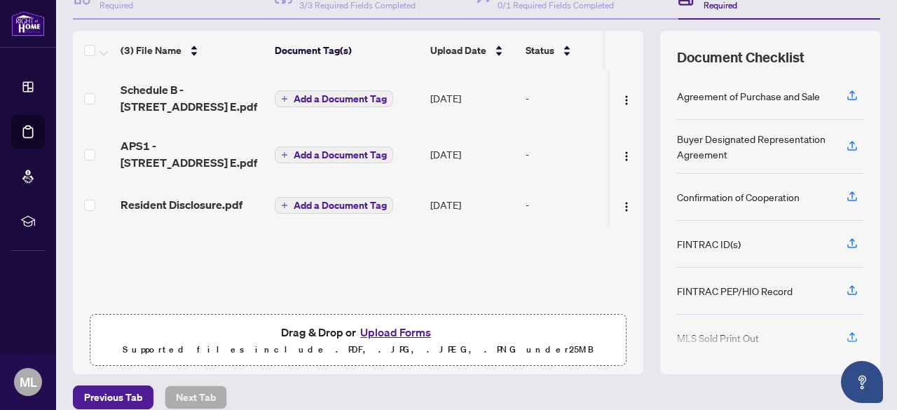
scroll to position [176, 0]
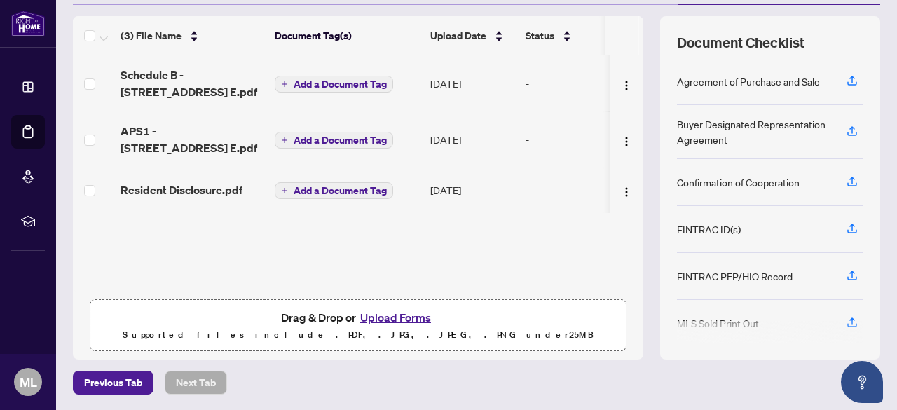
click at [400, 315] on button "Upload Forms" at bounding box center [395, 317] width 79 height 18
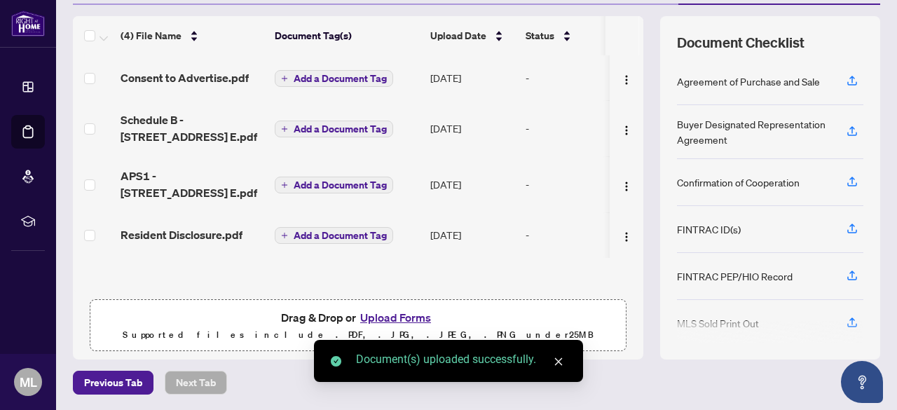
click at [396, 320] on button "Upload Forms" at bounding box center [395, 317] width 79 height 18
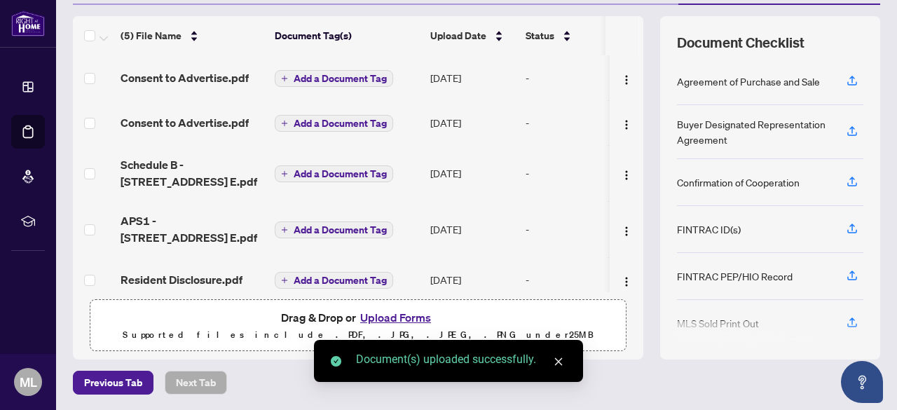
click at [395, 315] on button "Upload Forms" at bounding box center [395, 317] width 79 height 18
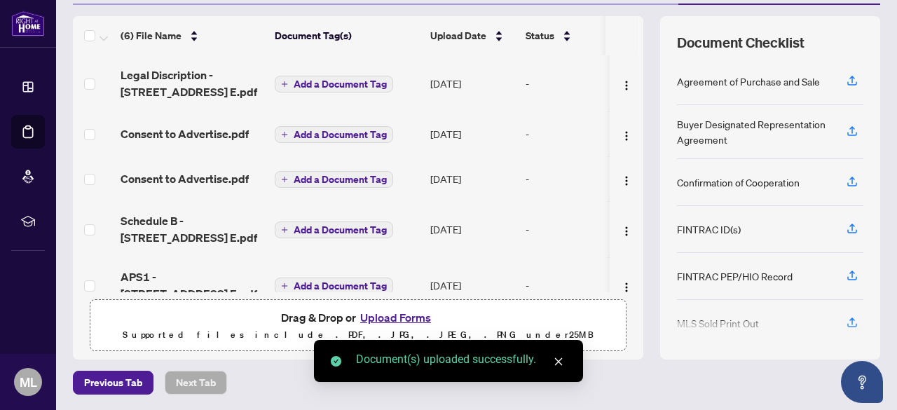
click at [404, 311] on button "Upload Forms" at bounding box center [395, 317] width 79 height 18
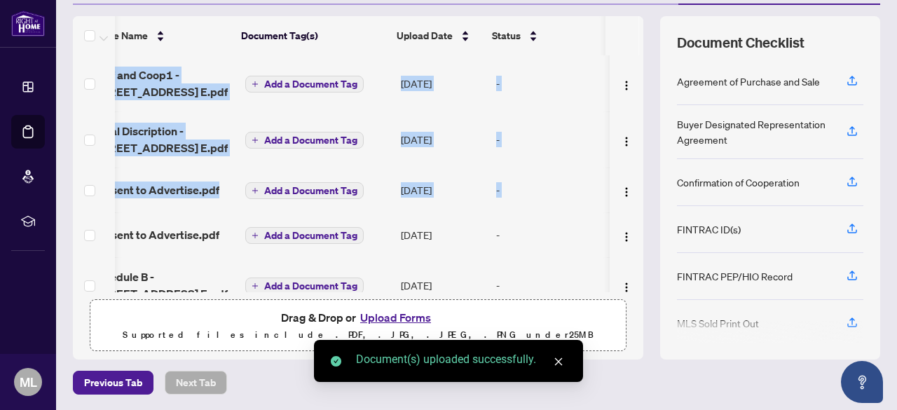
scroll to position [0, 44]
drag, startPoint x: 628, startPoint y: 178, endPoint x: 629, endPoint y: 190, distance: 12.0
click at [629, 190] on div "Conf and Coop1 - [STREET_ADDRESS] E.pdf Add a Document Tag [DATE] - Legal Discr…" at bounding box center [358, 173] width 570 height 237
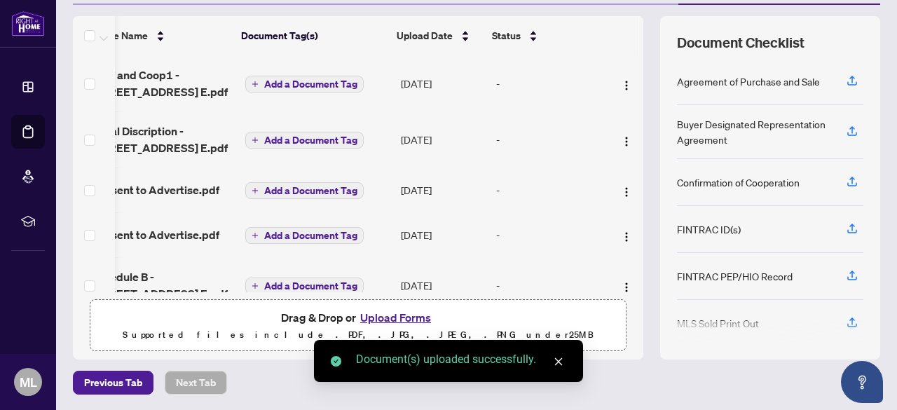
click at [582, 171] on td "-" at bounding box center [550, 189] width 119 height 45
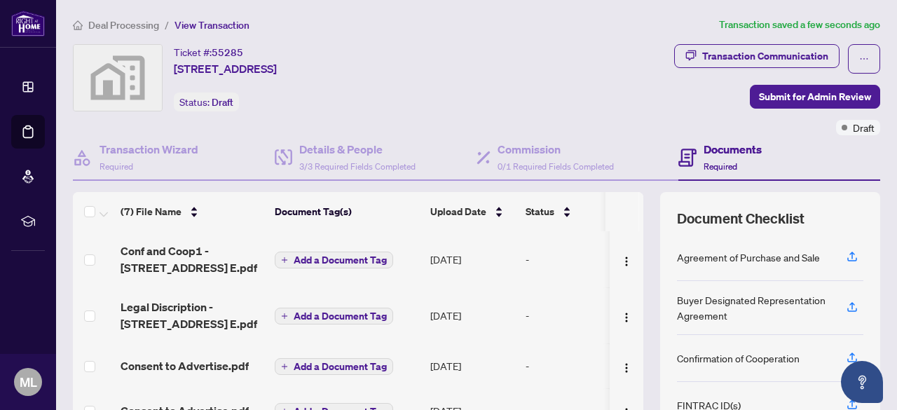
click at [357, 257] on span "Add a Document Tag" at bounding box center [340, 260] width 93 height 10
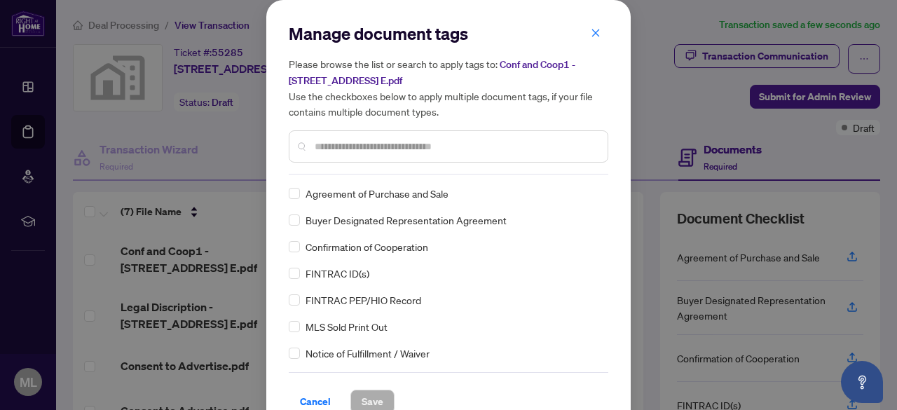
click at [341, 150] on input "text" at bounding box center [456, 146] width 282 height 15
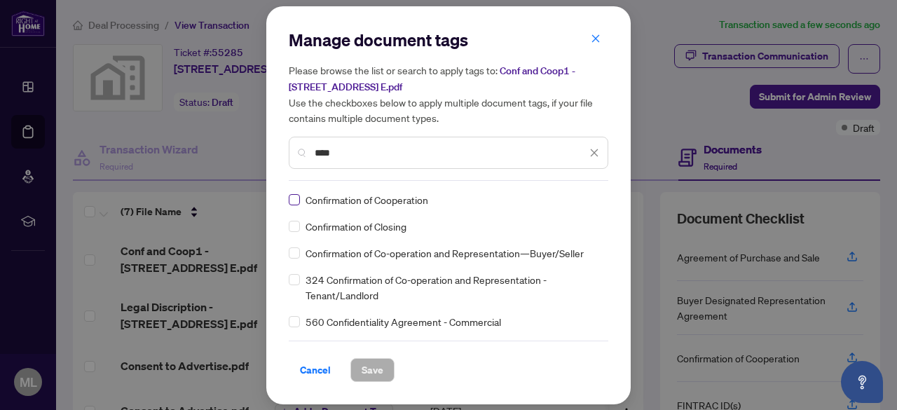
type input "****"
click at [382, 364] on span "Save" at bounding box center [373, 370] width 22 height 22
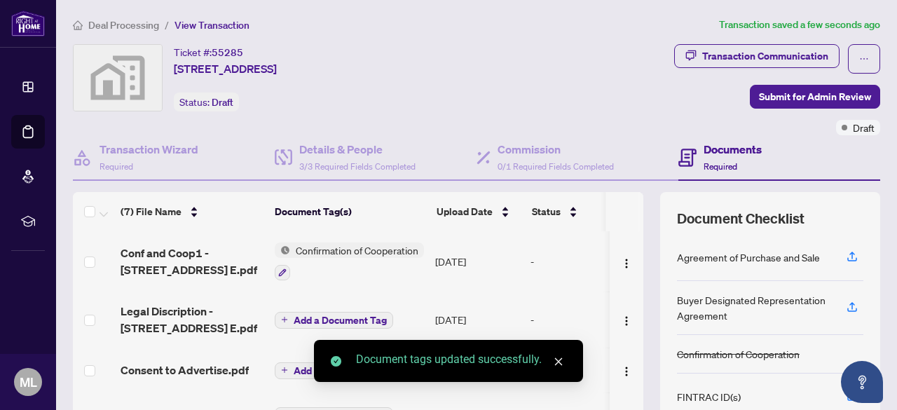
click at [327, 321] on span "Add a Document Tag" at bounding box center [340, 320] width 93 height 10
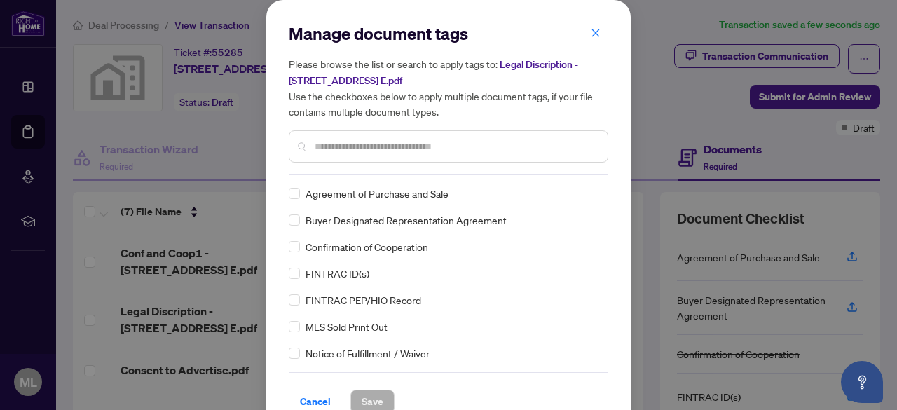
click at [391, 156] on div at bounding box center [449, 146] width 320 height 32
click at [314, 0] on div "Manage document tags Please browse the list or search to apply tags to: Legal D…" at bounding box center [448, 218] width 364 height 436
click at [339, 141] on input "text" at bounding box center [456, 146] width 282 height 15
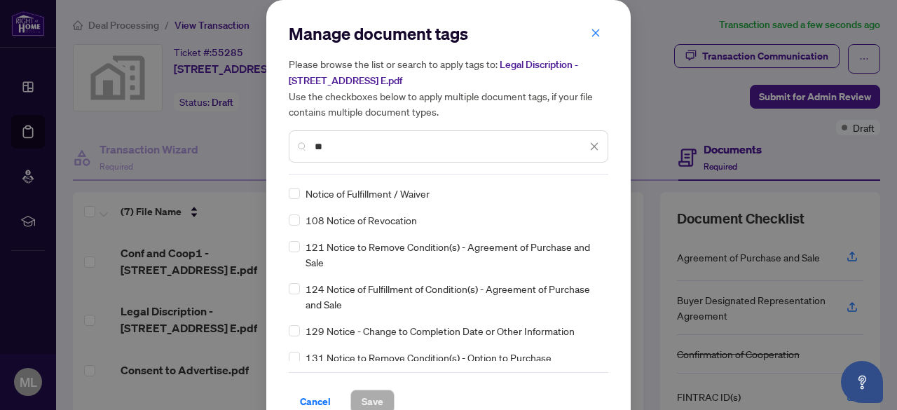
type input "*"
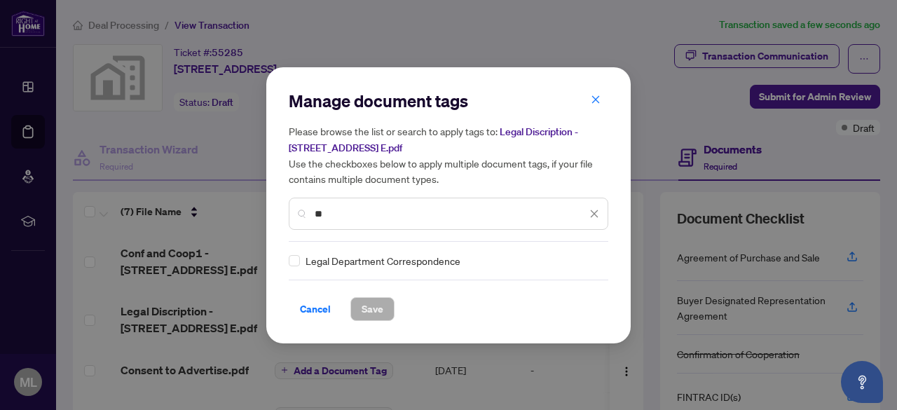
type input "*"
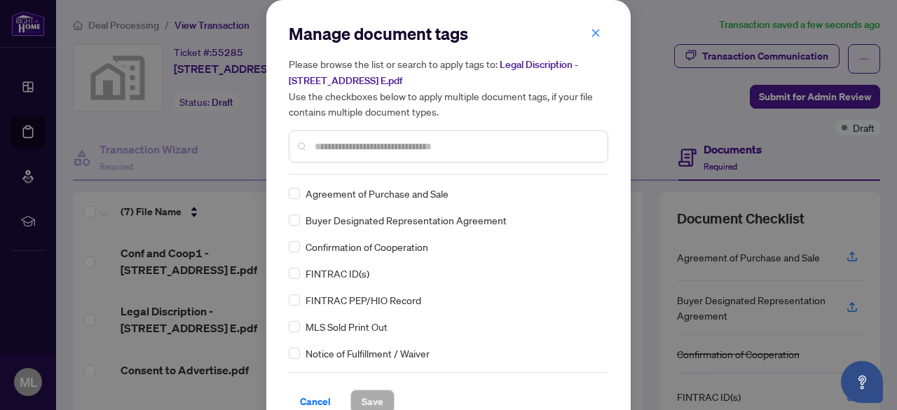
drag, startPoint x: 597, startPoint y: 186, endPoint x: 599, endPoint y: 198, distance: 12.0
click at [599, 198] on div "Agreement of Purchase and Sale Buyer Designated Representation Agreement Confir…" at bounding box center [449, 273] width 320 height 175
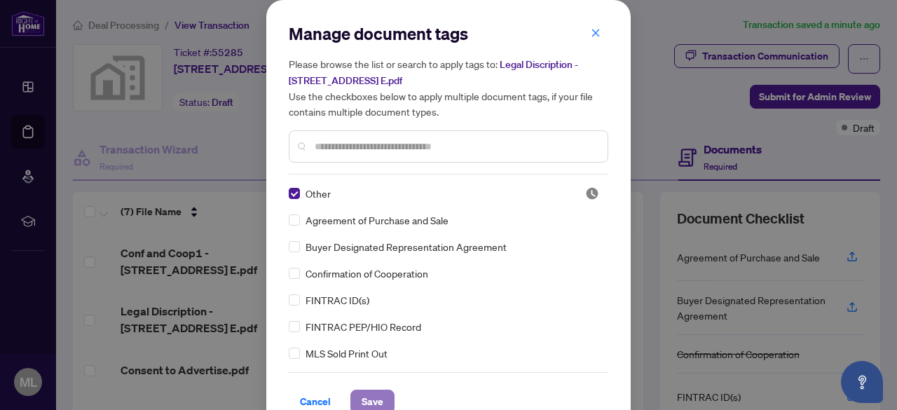
click at [371, 400] on span "Save" at bounding box center [373, 401] width 22 height 22
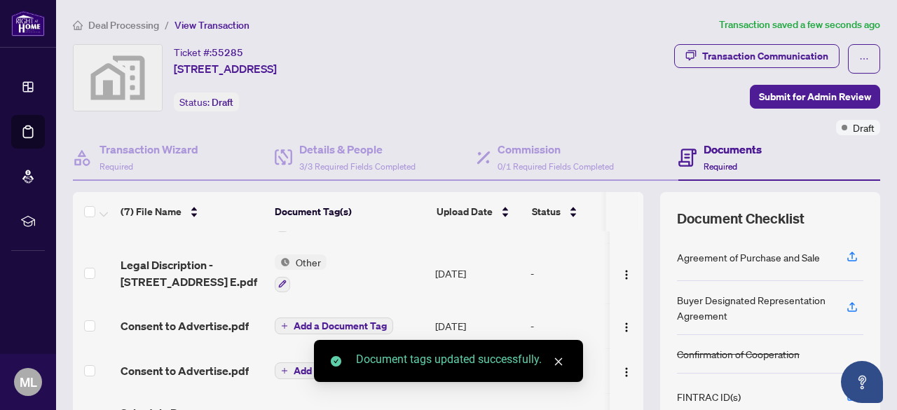
scroll to position [54, 0]
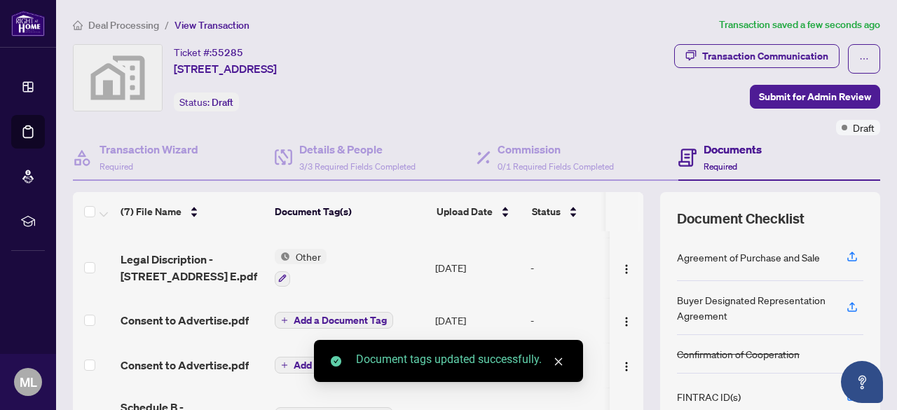
click at [311, 320] on span "Add a Document Tag" at bounding box center [340, 320] width 93 height 10
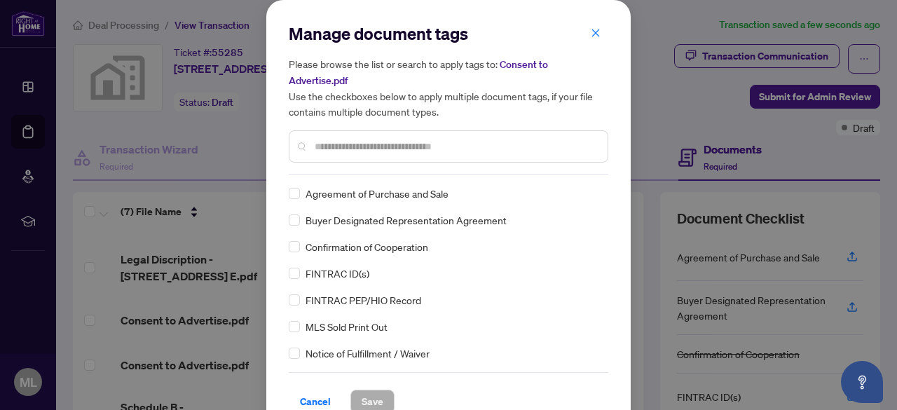
click at [392, 148] on div "Manage document tags Please browse the list or search to apply tags to: Consent…" at bounding box center [449, 98] width 320 height 152
click at [315, 130] on div at bounding box center [449, 146] width 320 height 32
click at [328, 139] on input "text" at bounding box center [456, 146] width 282 height 15
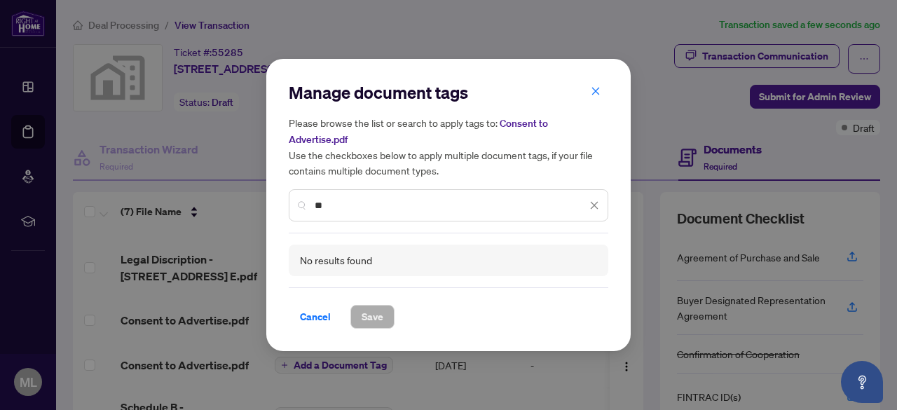
type input "*"
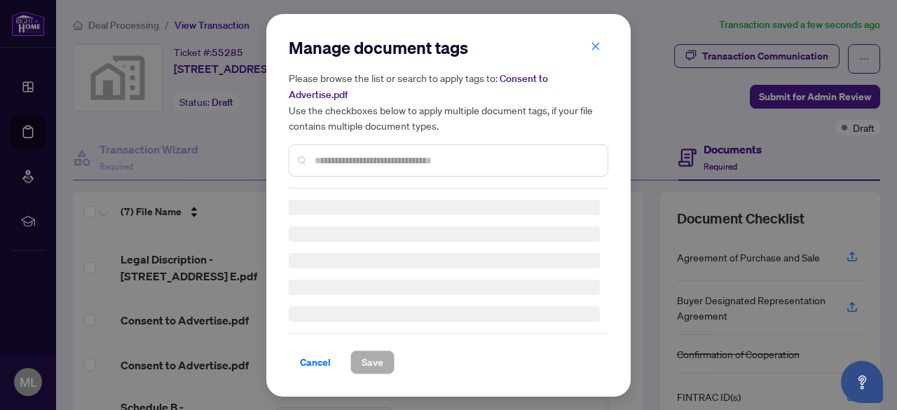
click at [327, 157] on div "Manage document tags Please browse the list or search to apply tags to: Consent…" at bounding box center [449, 112] width 320 height 152
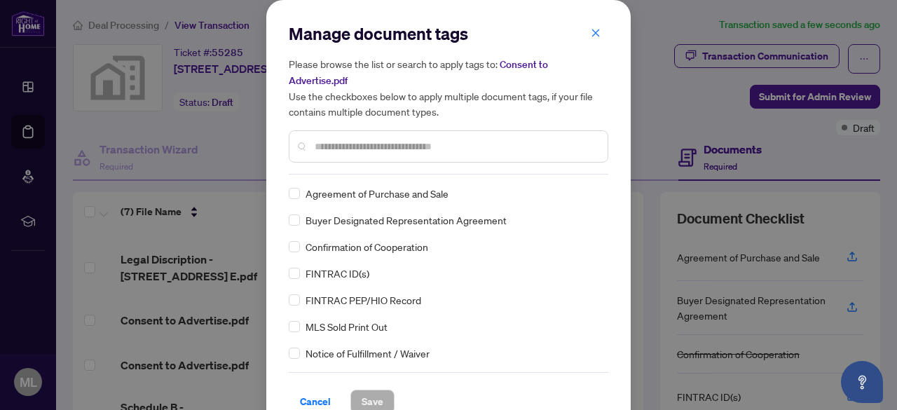
click at [330, 139] on input "text" at bounding box center [456, 146] width 282 height 15
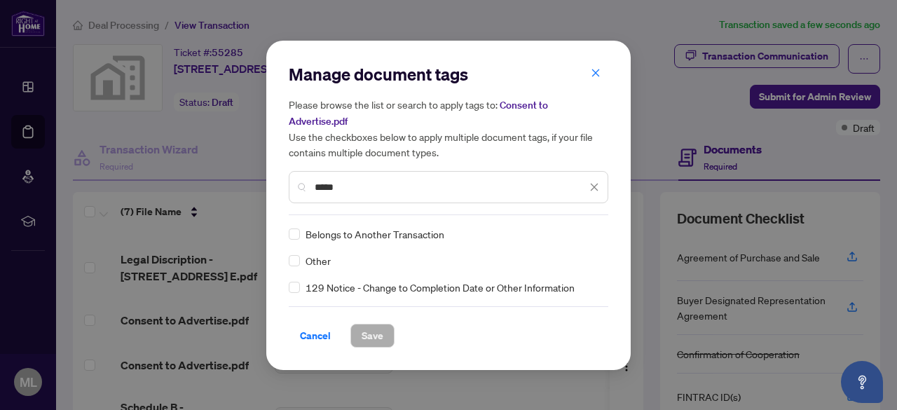
type input "*****"
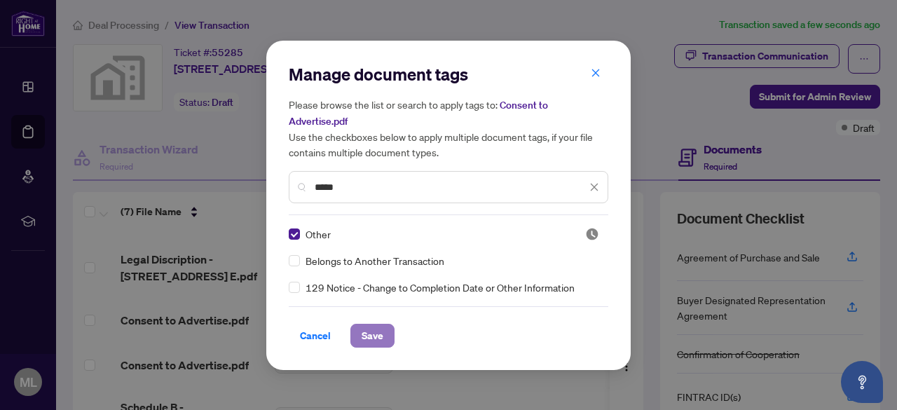
click at [381, 331] on span "Save" at bounding box center [373, 335] width 22 height 22
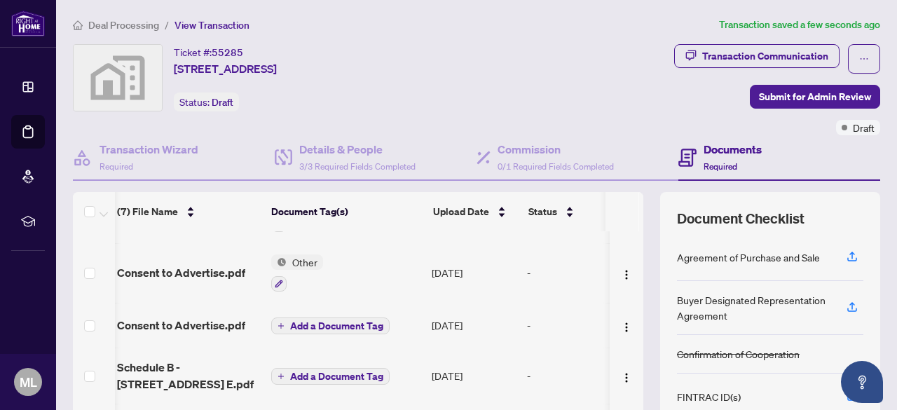
scroll to position [98, 4]
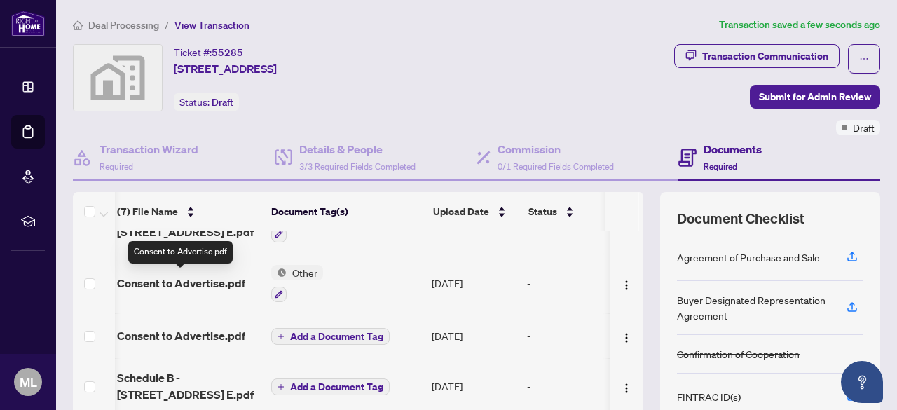
click at [170, 282] on span "Consent to Advertise.pdf" at bounding box center [181, 283] width 128 height 17
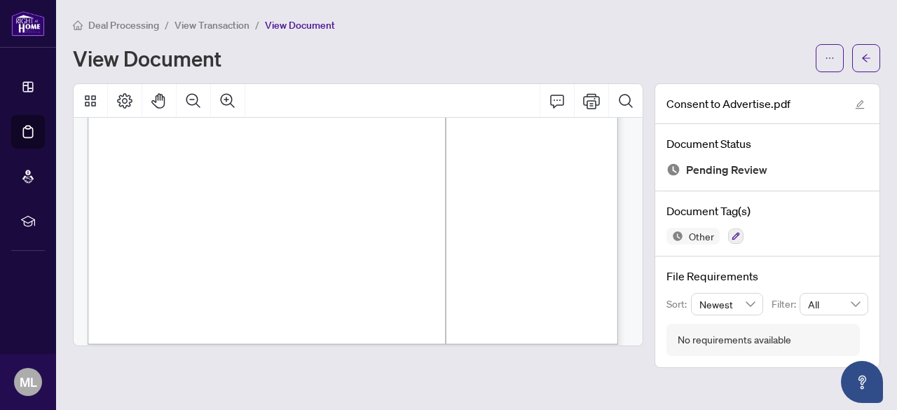
scroll to position [486, 0]
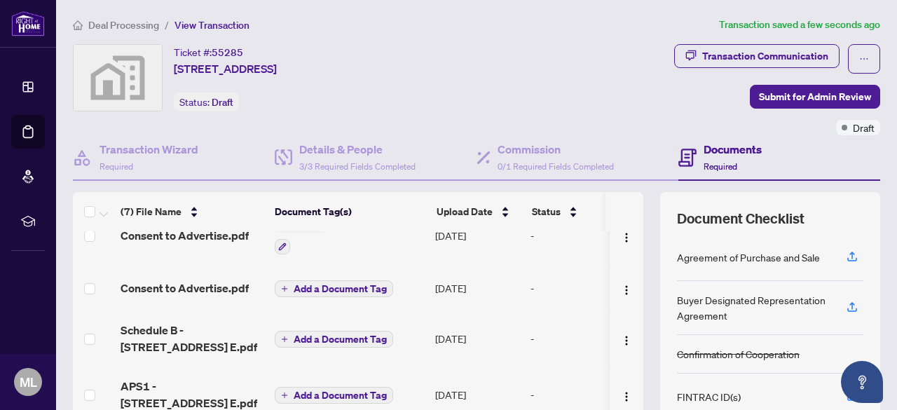
scroll to position [148, 0]
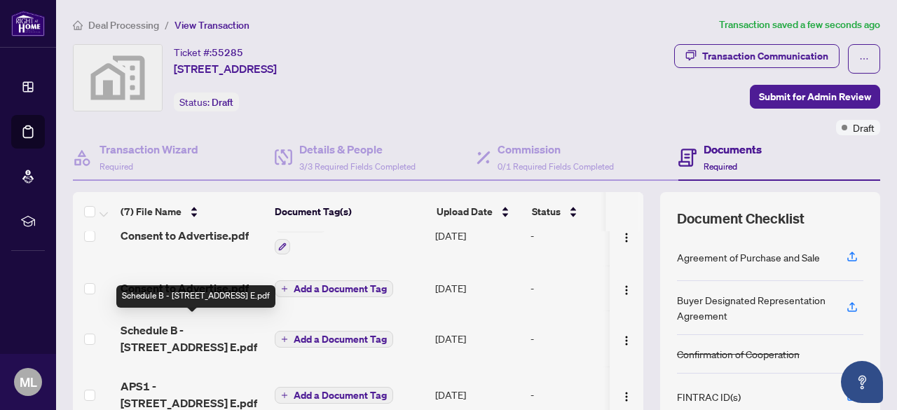
click at [236, 324] on span "Schedule B - [STREET_ADDRESS] E.pdf" at bounding box center [192, 339] width 143 height 34
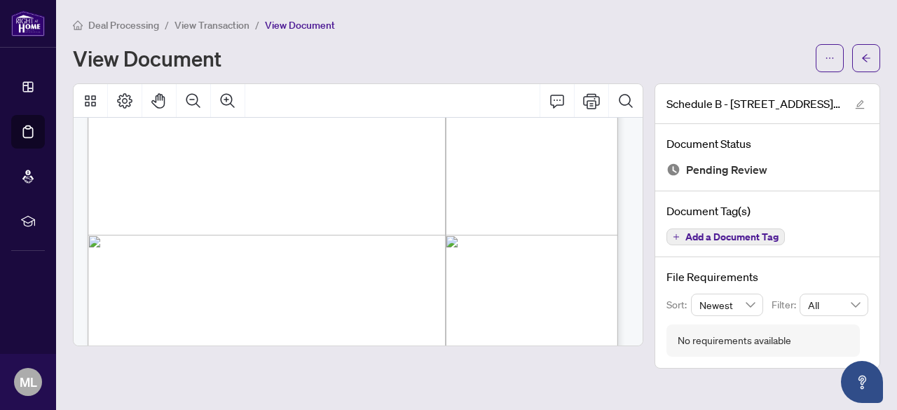
scroll to position [979, 0]
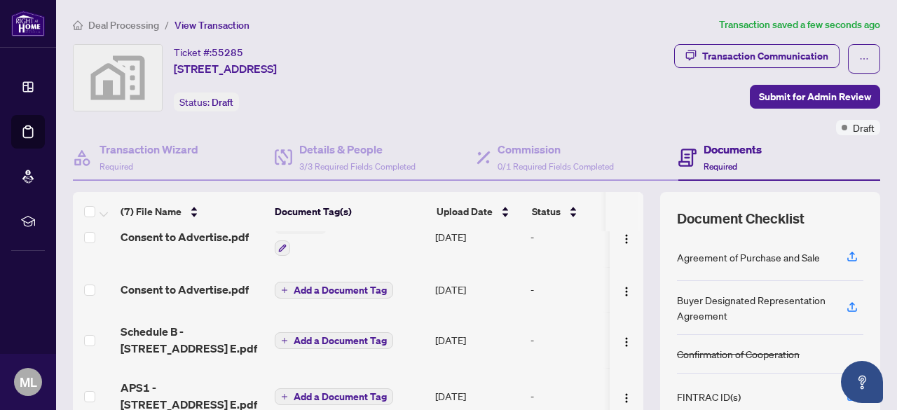
scroll to position [148, 0]
click at [342, 334] on span "Add a Document Tag" at bounding box center [340, 339] width 93 height 10
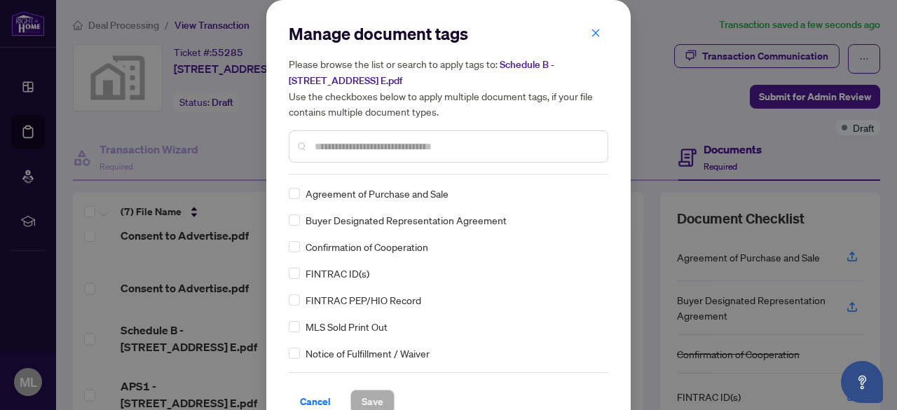
click at [329, 147] on input "text" at bounding box center [456, 146] width 282 height 15
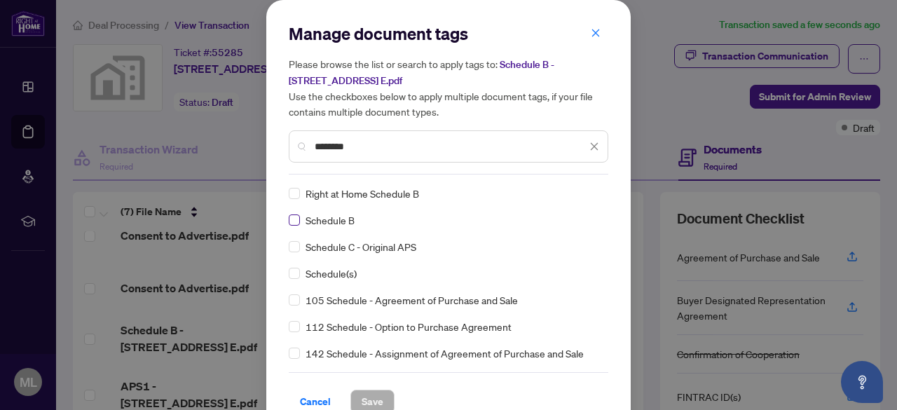
type input "********"
click at [372, 397] on span "Save" at bounding box center [373, 401] width 22 height 22
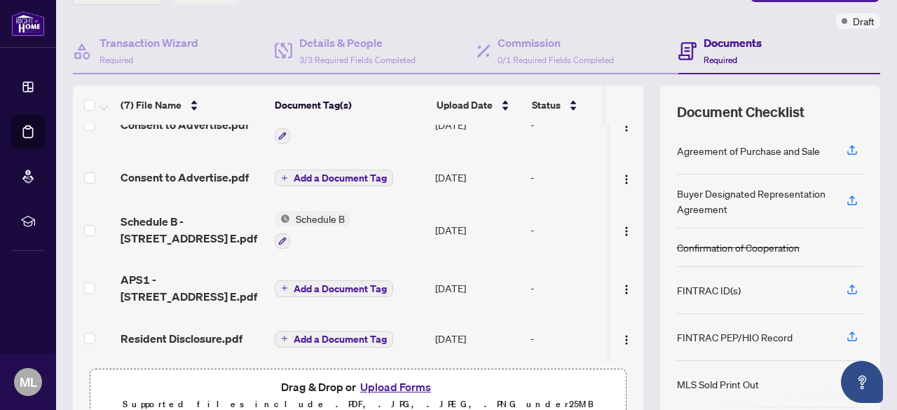
scroll to position [107, 0]
click at [339, 285] on span "Add a Document Tag" at bounding box center [340, 288] width 93 height 10
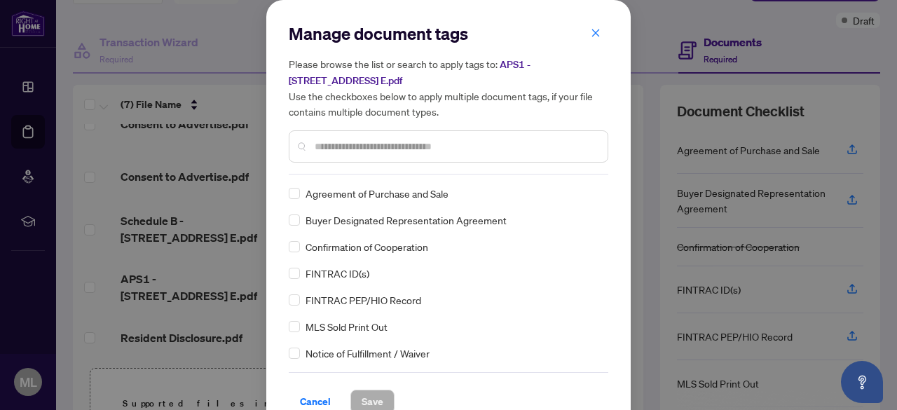
click at [360, 171] on div "Manage document tags Please browse the list or search to apply tags to: [STREET…" at bounding box center [449, 98] width 320 height 152
click at [366, 392] on span "Save" at bounding box center [373, 401] width 22 height 22
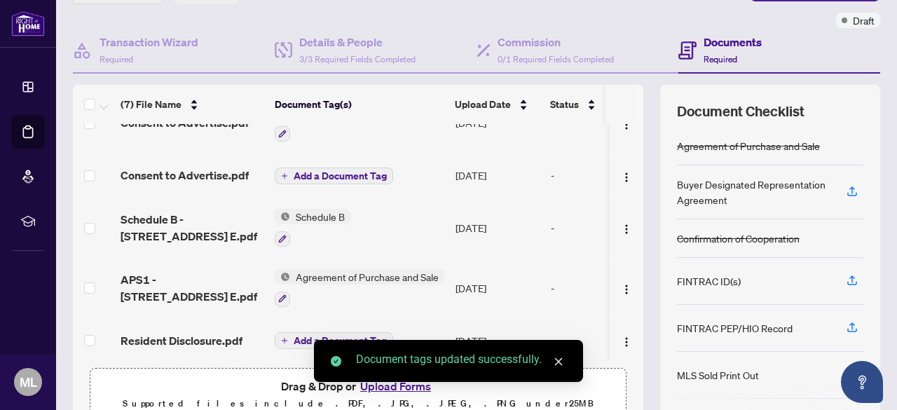
scroll to position [155, 0]
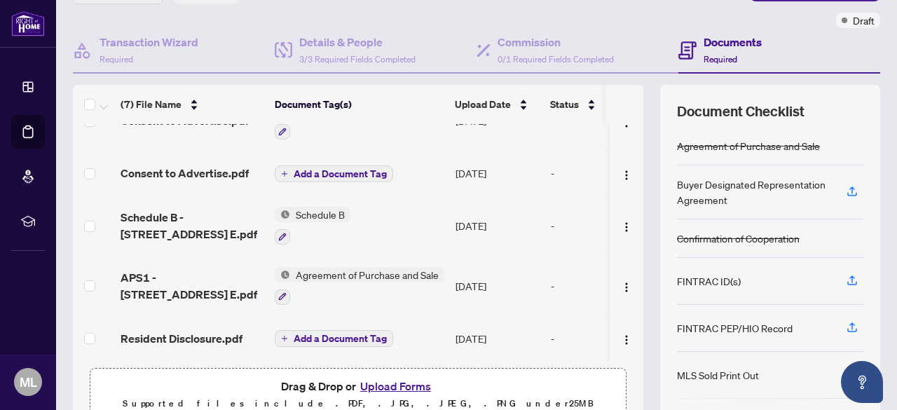
click at [344, 334] on span "Add a Document Tag" at bounding box center [340, 339] width 93 height 10
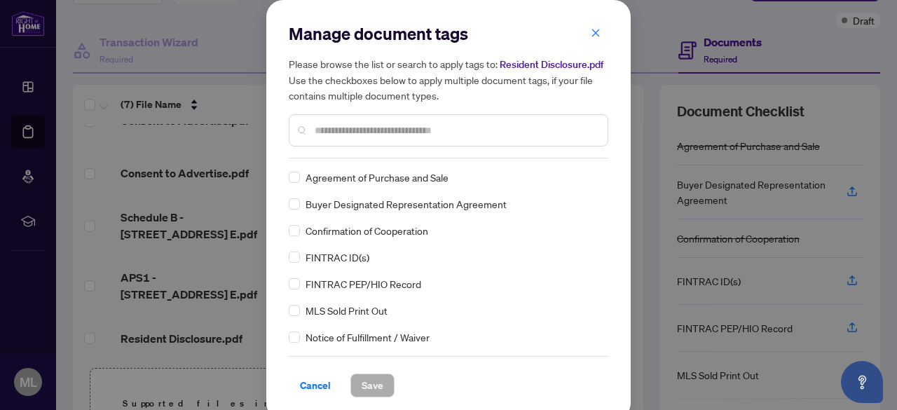
click at [376, 148] on div "Manage document tags Please browse the list or search to apply tags to: Residen…" at bounding box center [449, 90] width 320 height 136
click at [373, 134] on input "text" at bounding box center [456, 130] width 282 height 15
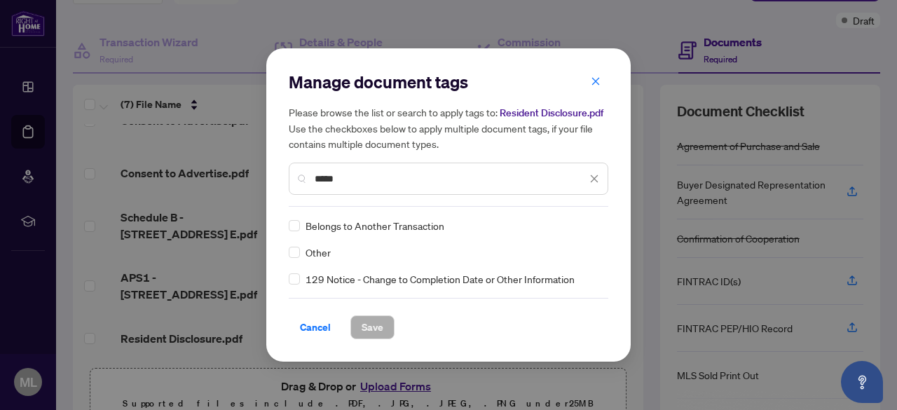
type input "*****"
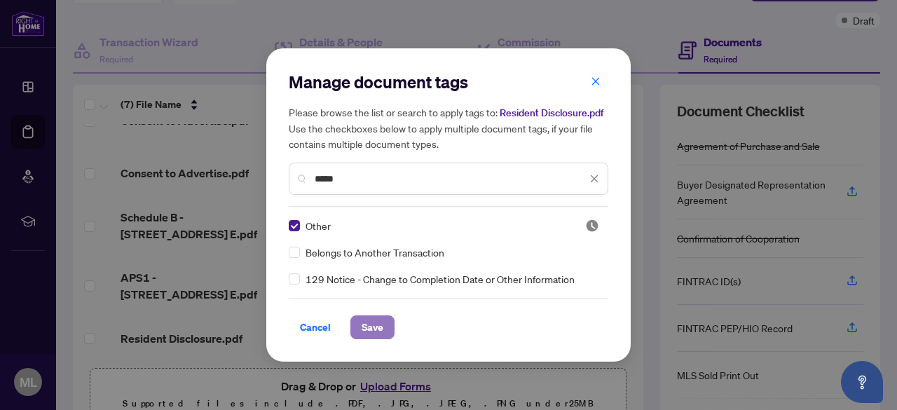
click at [378, 320] on span "Save" at bounding box center [373, 327] width 22 height 22
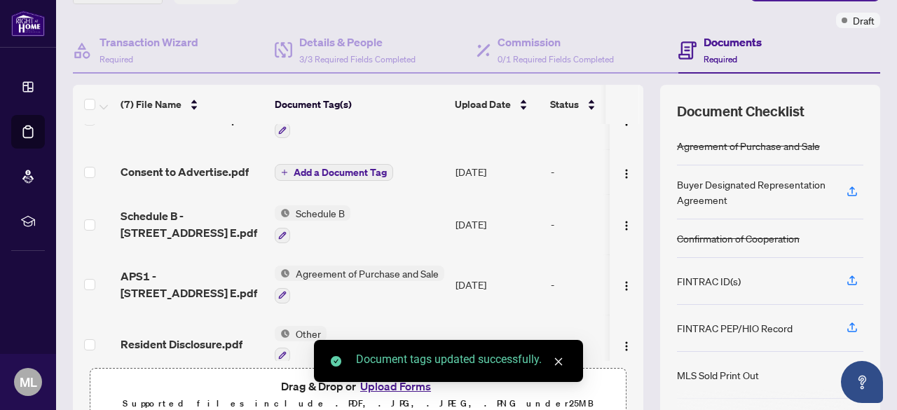
scroll to position [170, 0]
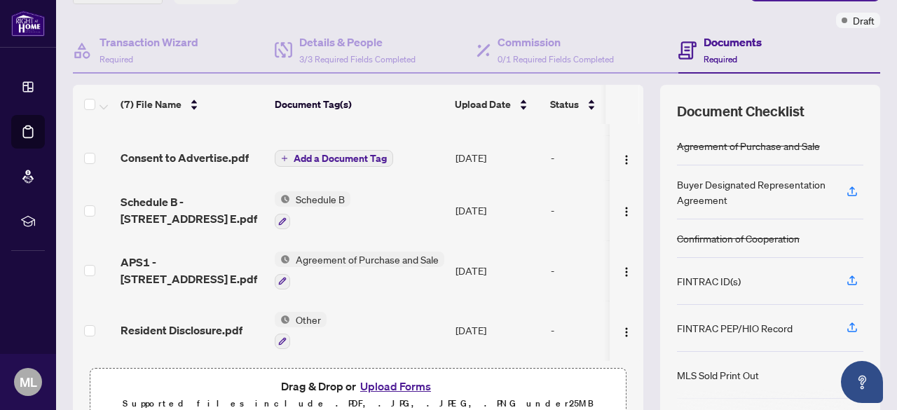
click at [404, 381] on button "Upload Forms" at bounding box center [395, 386] width 79 height 18
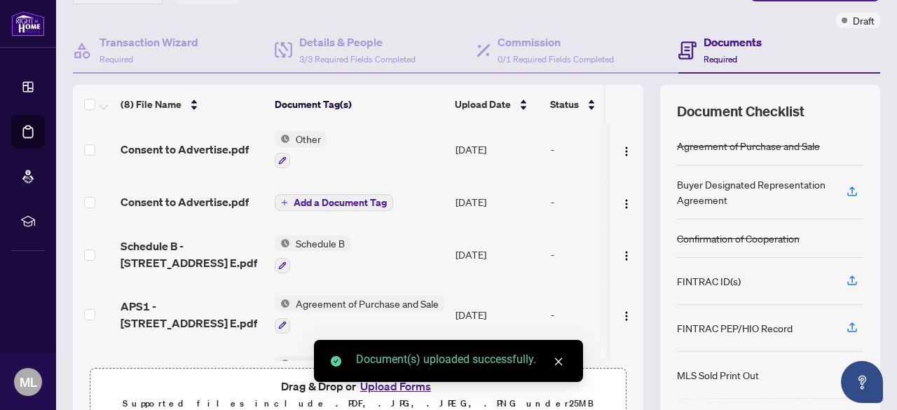
click at [388, 382] on div "Document(s) uploaded successfully." at bounding box center [448, 361] width 269 height 42
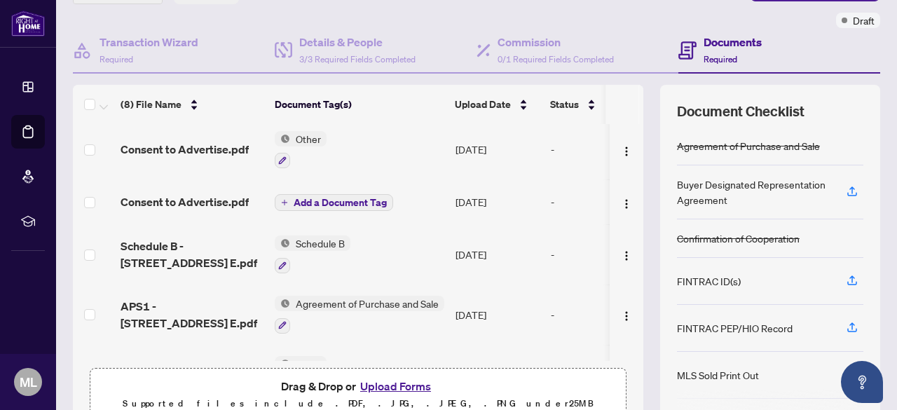
click at [403, 381] on button "Upload Forms" at bounding box center [395, 386] width 79 height 18
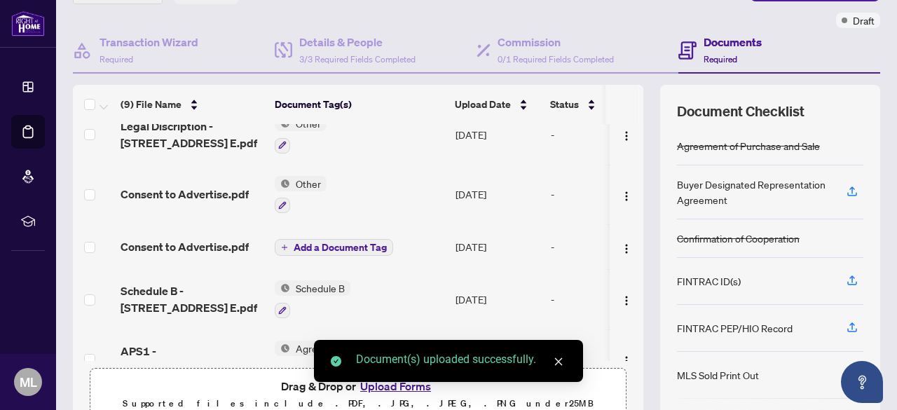
click at [404, 382] on div "Document(s) uploaded successfully." at bounding box center [448, 361] width 269 height 42
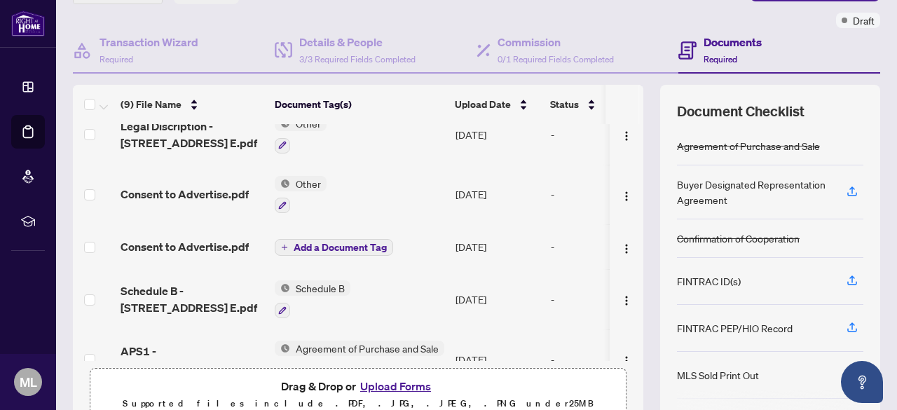
click at [409, 384] on button "Upload Forms" at bounding box center [395, 386] width 79 height 18
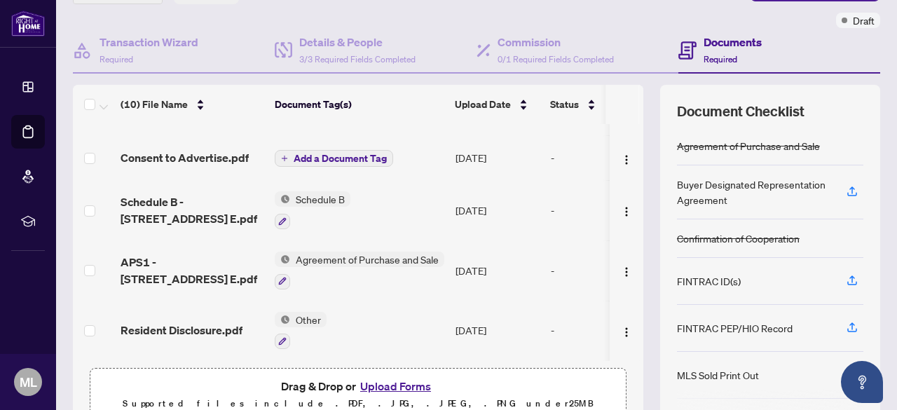
scroll to position [0, 0]
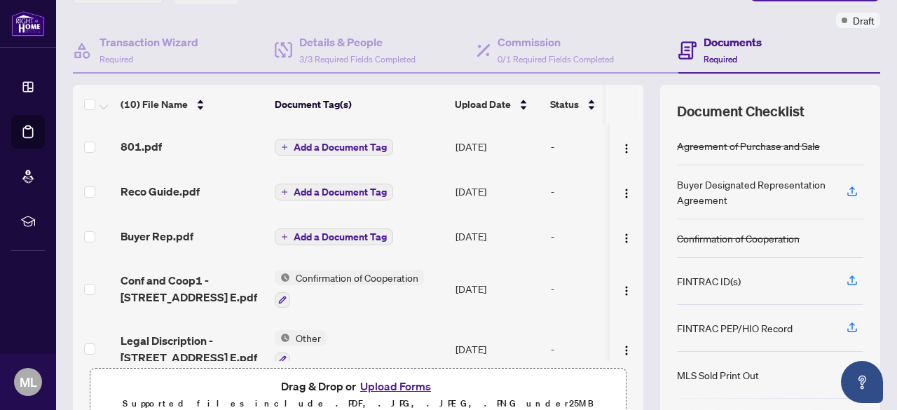
click at [327, 146] on span "Add a Document Tag" at bounding box center [340, 147] width 93 height 10
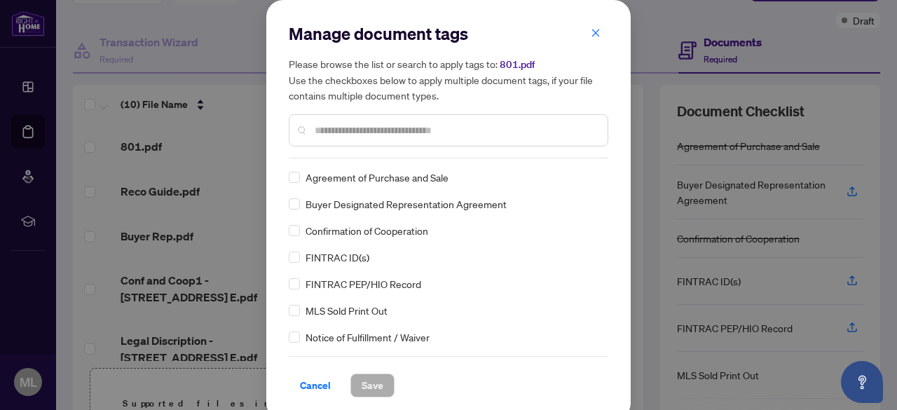
click at [350, 149] on div "Manage document tags Please browse the list or search to apply tags to: 801.pdf…" at bounding box center [449, 90] width 320 height 136
click at [345, 128] on input "text" at bounding box center [456, 130] width 282 height 15
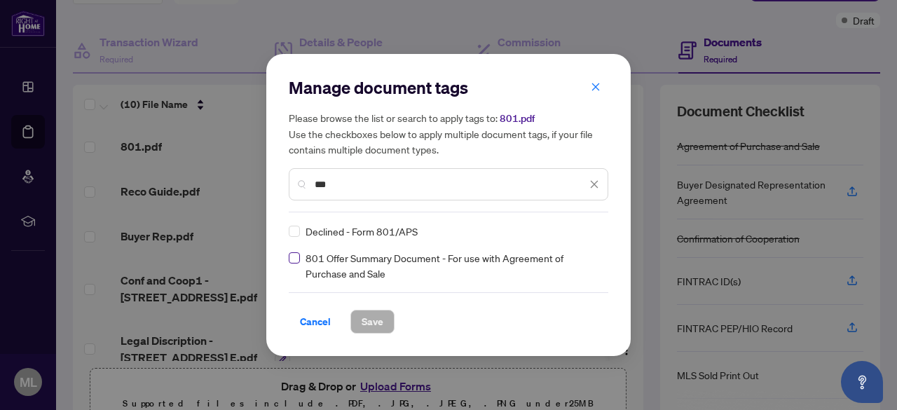
type input "***"
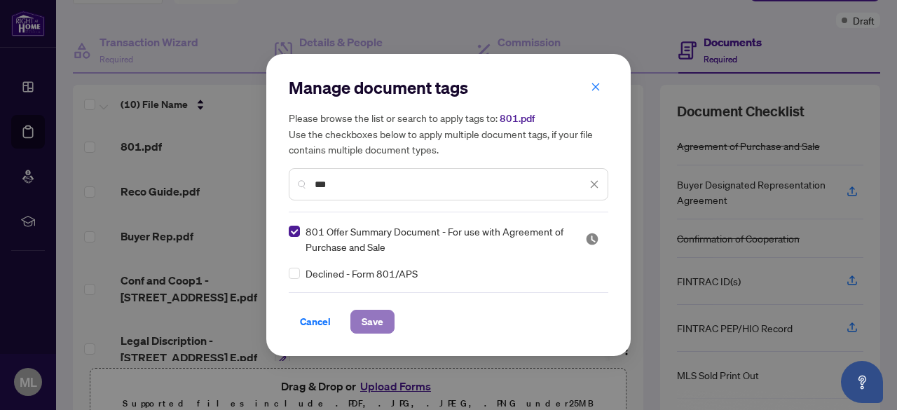
click at [381, 322] on span "Save" at bounding box center [373, 321] width 22 height 22
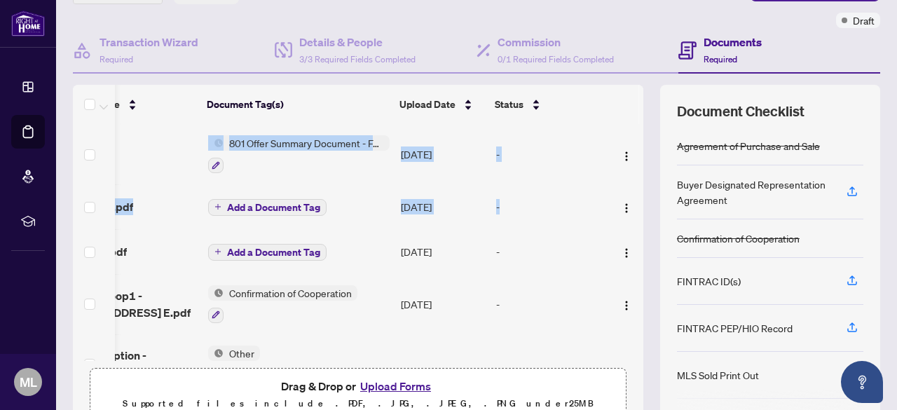
scroll to position [0, 81]
drag, startPoint x: 633, startPoint y: 183, endPoint x: 634, endPoint y: 93, distance: 89.7
click at [634, 93] on div "(10) File Name Document Tag(s) Upload Date Status 801.pdf 801 Offer Summary Doc…" at bounding box center [476, 256] width 807 height 343
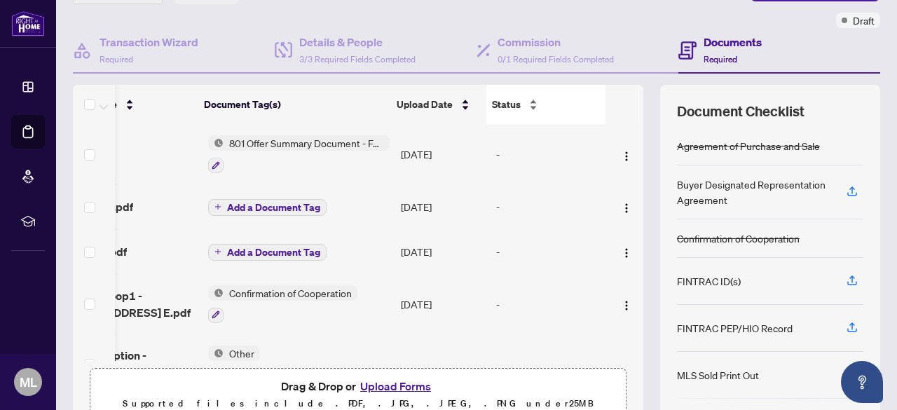
click at [565, 112] on div "Status" at bounding box center [546, 104] width 108 height 15
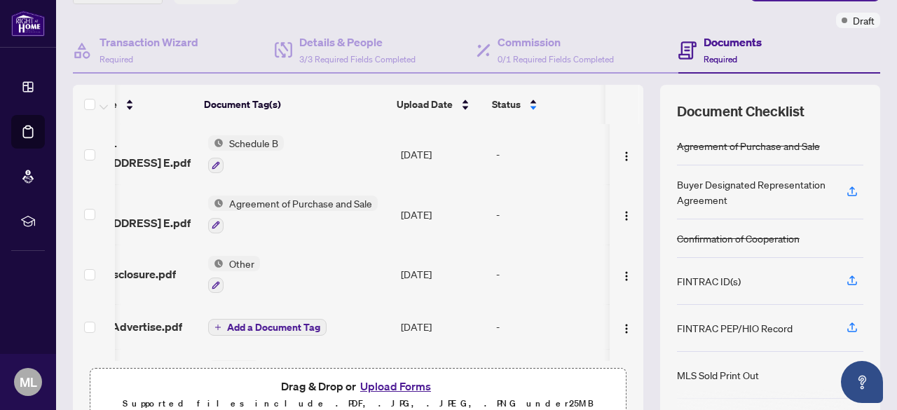
scroll to position [0, 0]
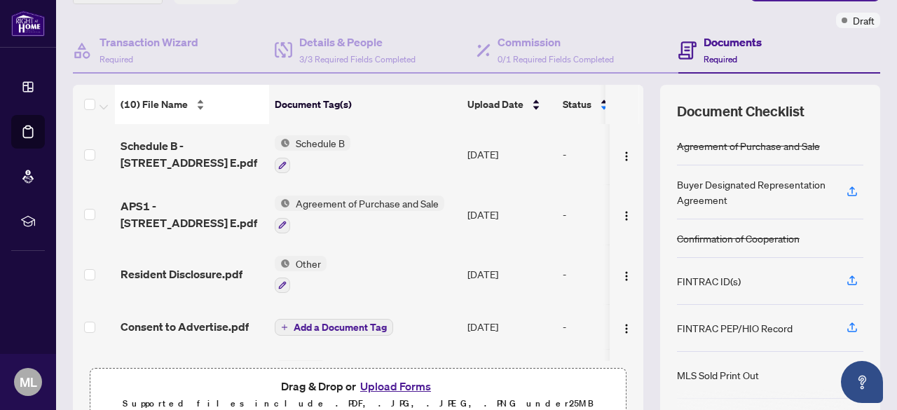
click at [154, 107] on span "(10) File Name" at bounding box center [154, 104] width 67 height 15
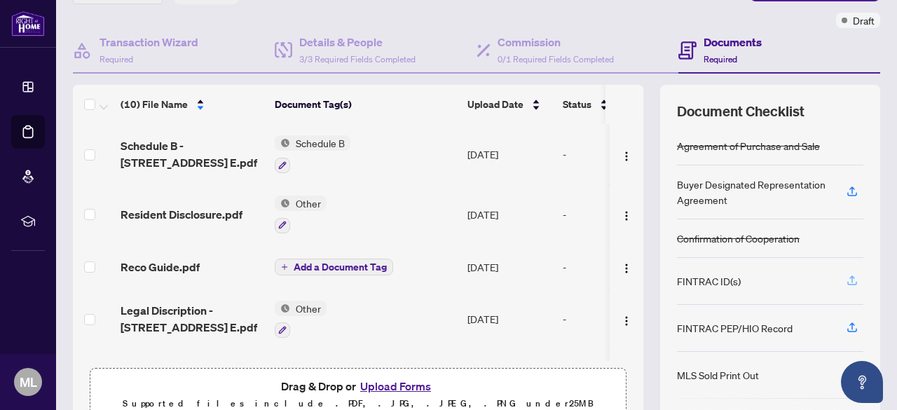
click at [846, 279] on icon "button" at bounding box center [852, 280] width 13 height 13
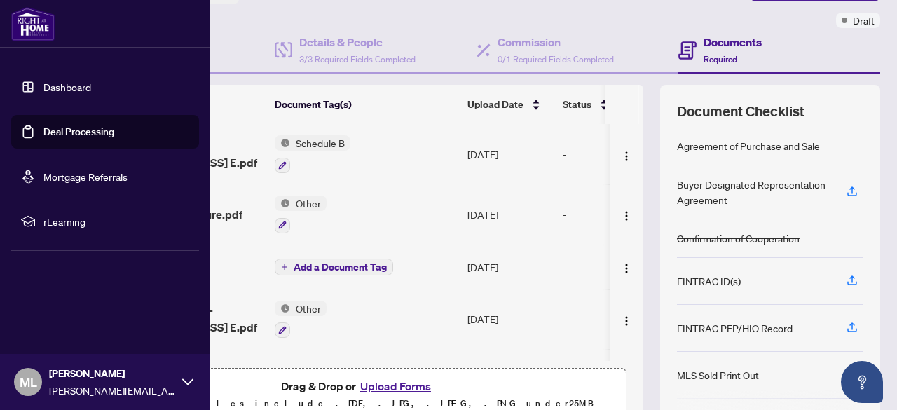
click at [57, 134] on link "Deal Processing" at bounding box center [78, 131] width 71 height 13
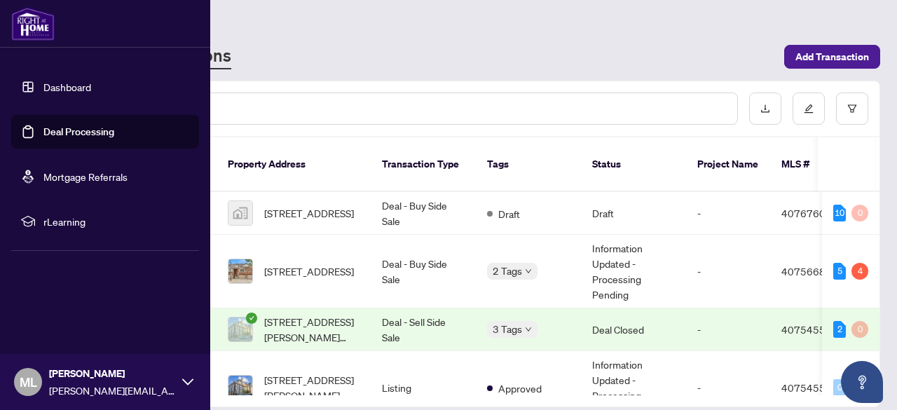
click at [43, 85] on link "Dashboard" at bounding box center [67, 87] width 48 height 13
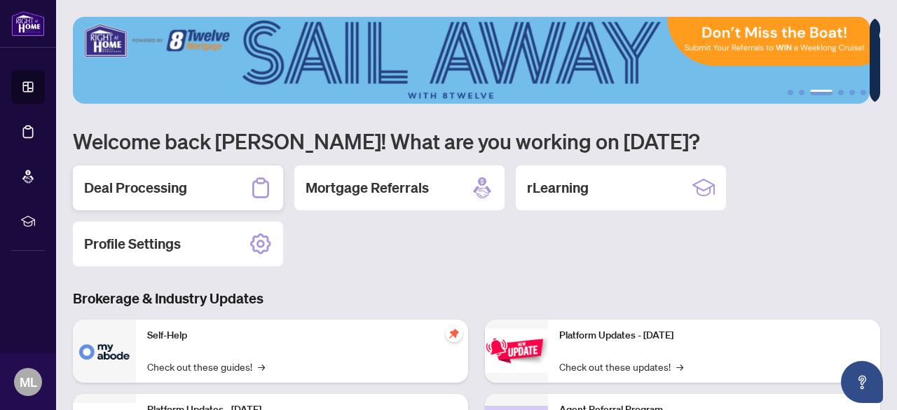
click at [144, 175] on div "Deal Processing" at bounding box center [178, 187] width 210 height 45
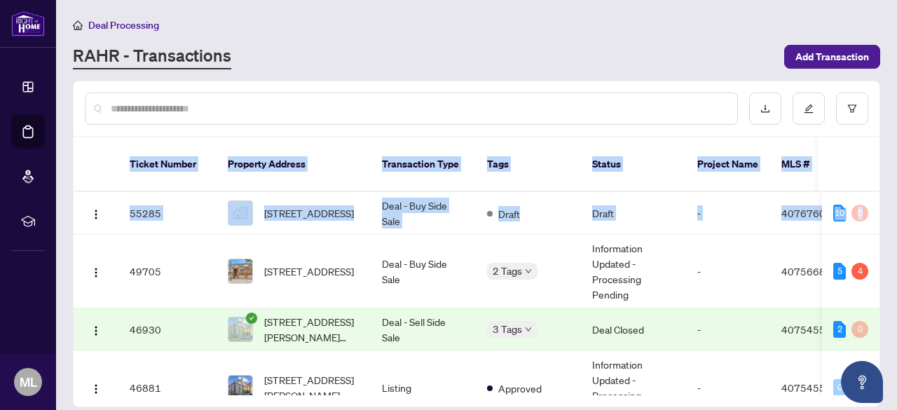
drag, startPoint x: 875, startPoint y: 193, endPoint x: 866, endPoint y: 84, distance: 109.0
click at [866, 84] on div "Ticket Number Property Address Transaction Type Tags Status Project Name MLS # …" at bounding box center [477, 243] width 806 height 325
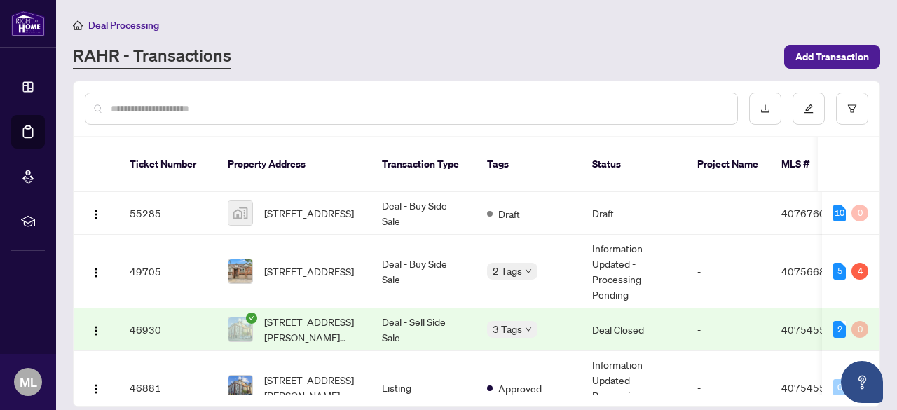
click at [615, 50] on div "RAHR - Transactions" at bounding box center [424, 56] width 703 height 25
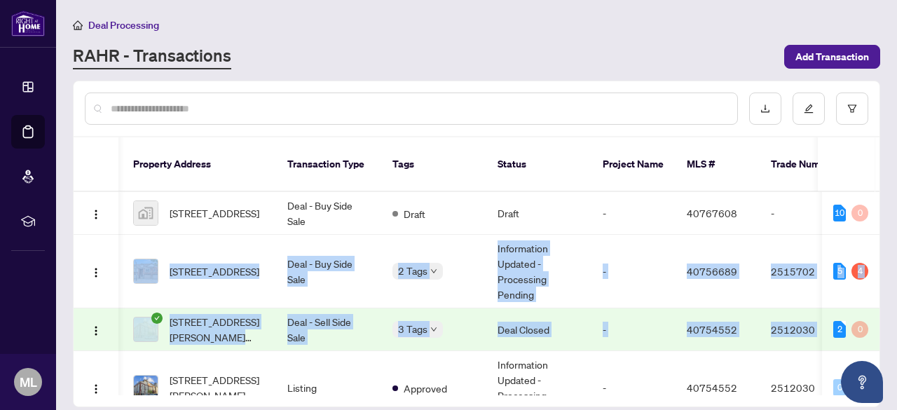
scroll to position [0, 173]
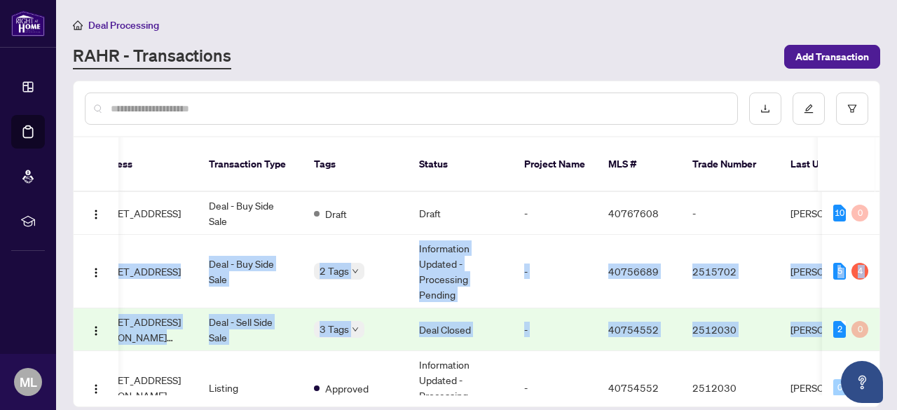
drag, startPoint x: 875, startPoint y: 198, endPoint x: 876, endPoint y: 313, distance: 114.2
click at [876, 313] on div "55285 [STREET_ADDRESS] Deal - Buy Side Sale Draft Draft - 40767608 - [PERSON_NA…" at bounding box center [477, 293] width 806 height 203
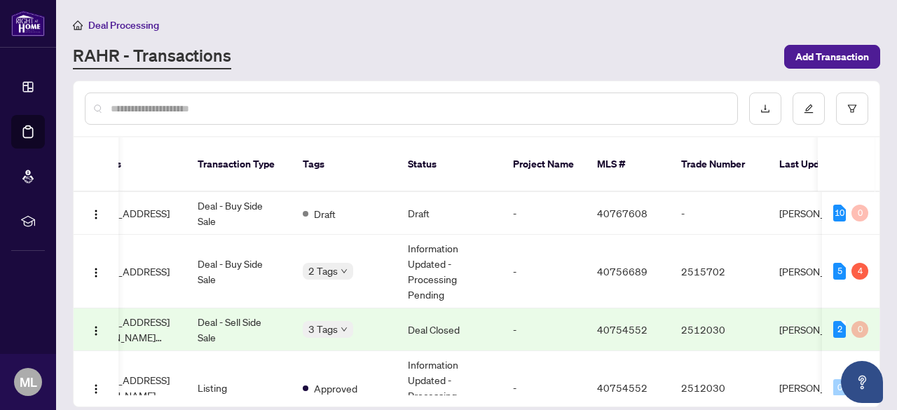
click at [610, 21] on div "Deal Processing" at bounding box center [476, 25] width 807 height 16
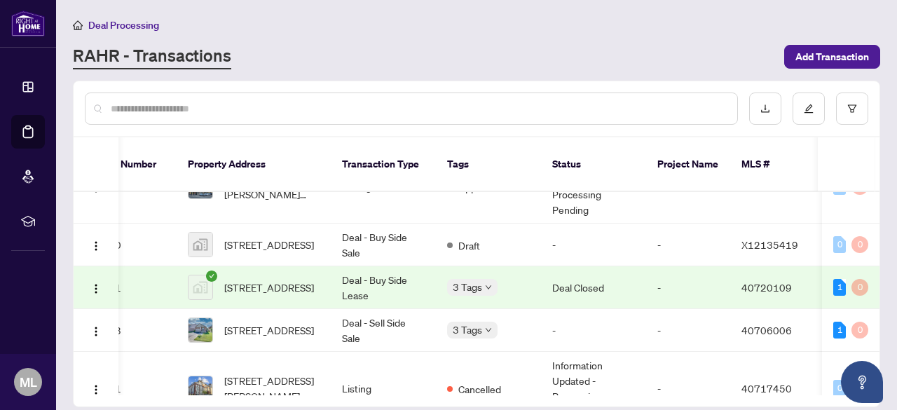
scroll to position [198, 40]
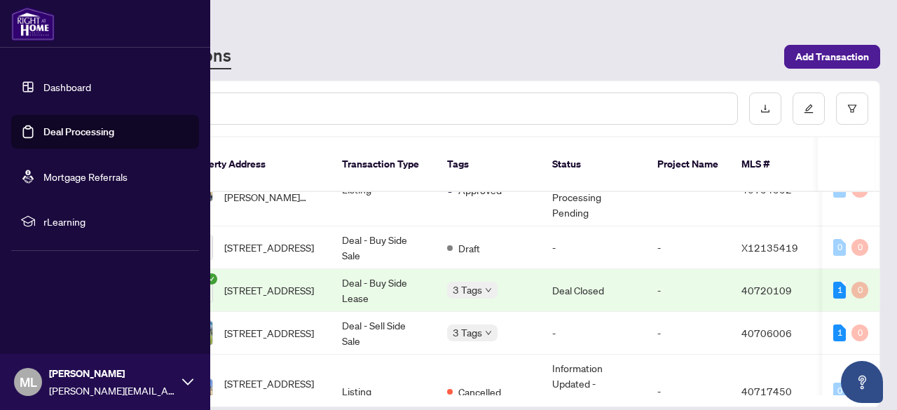
click at [69, 134] on link "Deal Processing" at bounding box center [78, 131] width 71 height 13
click at [67, 136] on link "Deal Processing" at bounding box center [78, 131] width 71 height 13
click at [71, 93] on link "Dashboard" at bounding box center [67, 87] width 48 height 13
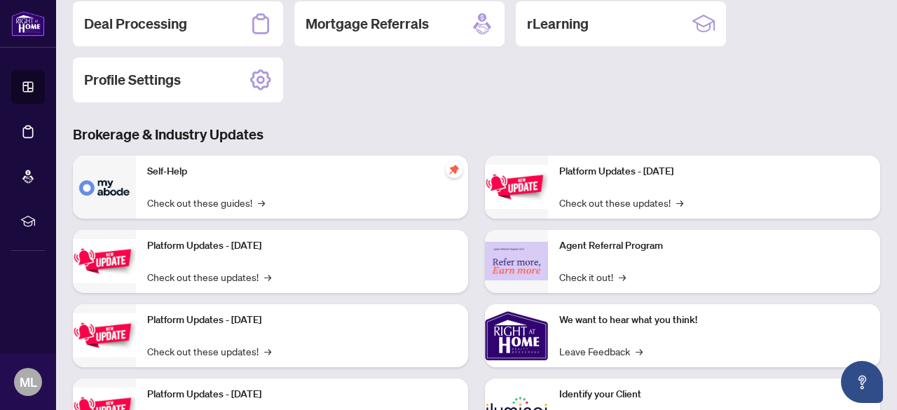
scroll to position [164, 0]
click at [623, 399] on p "Identify your Client" at bounding box center [714, 394] width 310 height 15
drag, startPoint x: 885, startPoint y: 346, endPoint x: 886, endPoint y: 362, distance: 16.8
click at [886, 362] on main "1 2 3 4 5 6 Welcome back [PERSON_NAME]! What are you working on [DATE]? Deal Pr…" at bounding box center [476, 205] width 841 height 410
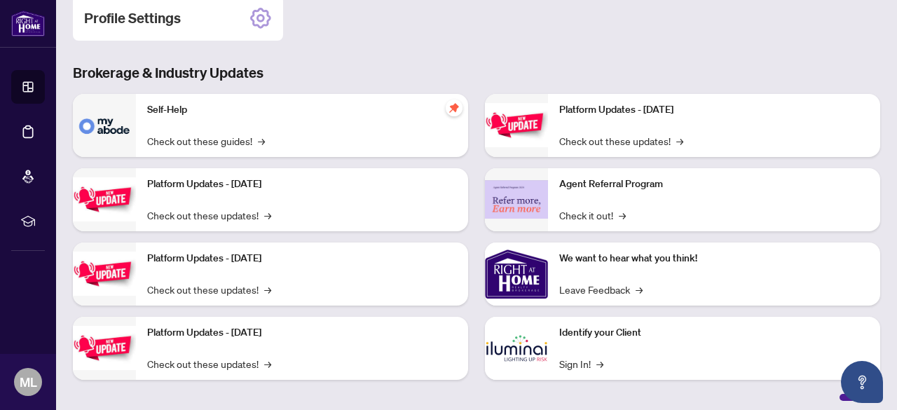
scroll to position [232, 0]
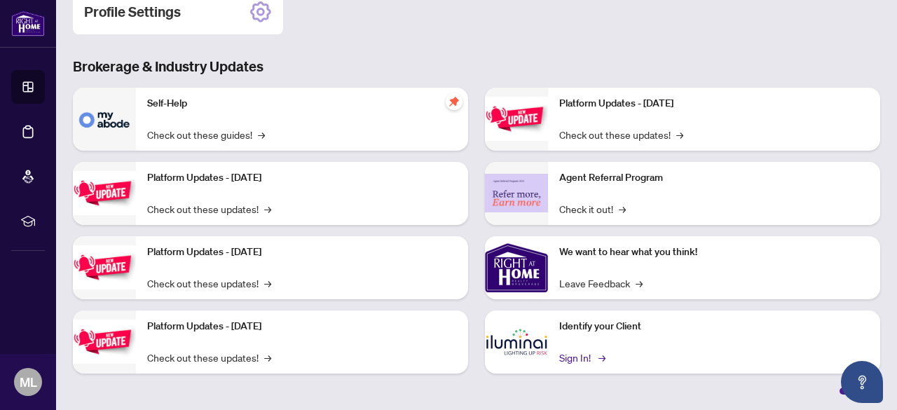
click at [584, 355] on link "Sign In! →" at bounding box center [581, 357] width 44 height 15
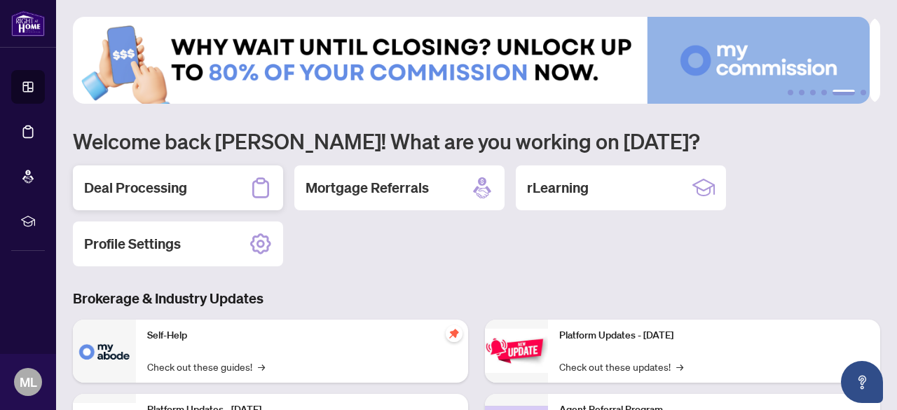
click at [172, 184] on h2 "Deal Processing" at bounding box center [135, 188] width 103 height 20
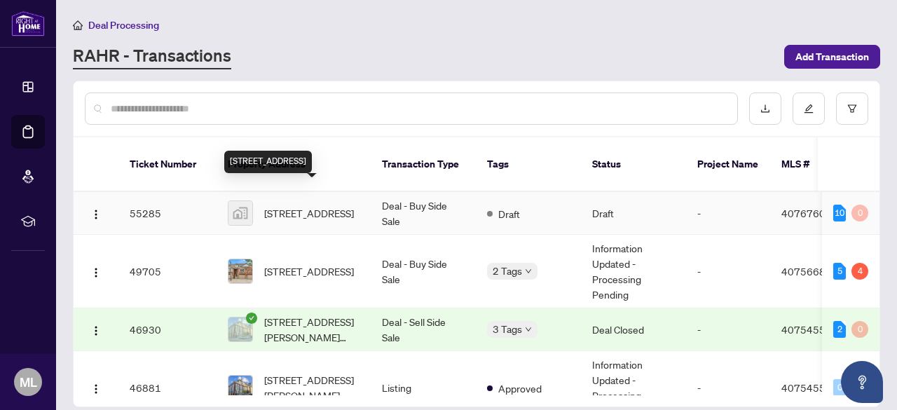
click at [303, 205] on span "[STREET_ADDRESS]" at bounding box center [309, 212] width 90 height 15
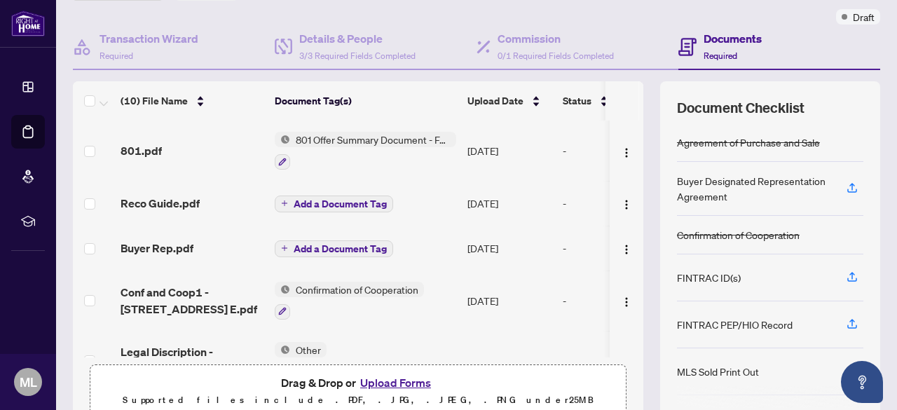
scroll to position [176, 0]
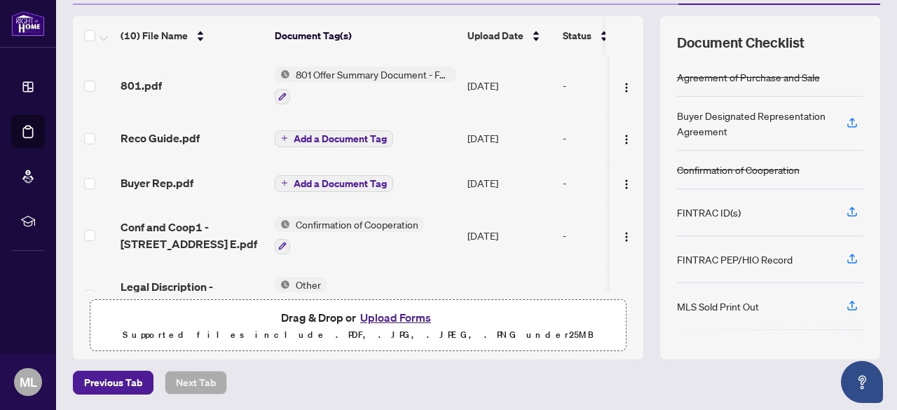
click at [390, 318] on button "Upload Forms" at bounding box center [395, 317] width 79 height 18
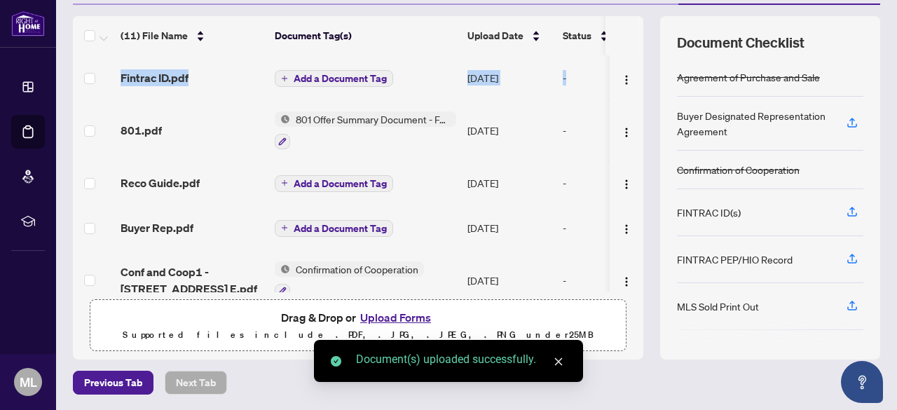
drag, startPoint x: 634, startPoint y: 74, endPoint x: 632, endPoint y: 19, distance: 55.4
click at [632, 19] on div "(11) File Name Document Tag(s) Upload Date Status Fintrac ID.pdf Add a Document…" at bounding box center [476, 187] width 807 height 343
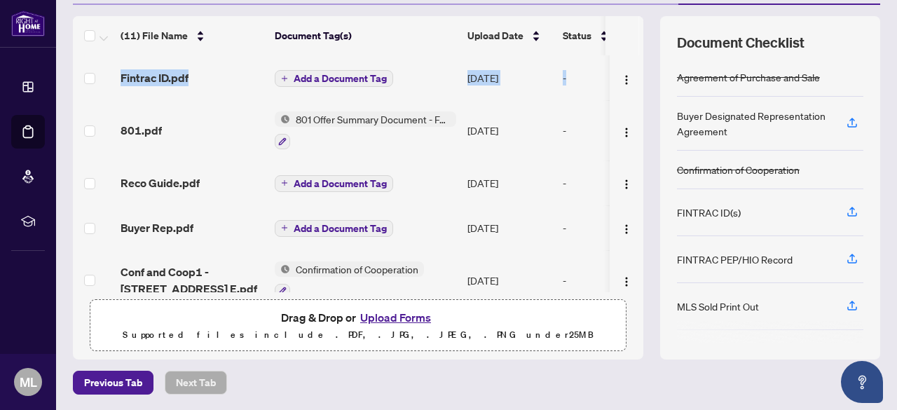
click at [345, 74] on span "Add a Document Tag" at bounding box center [340, 79] width 93 height 10
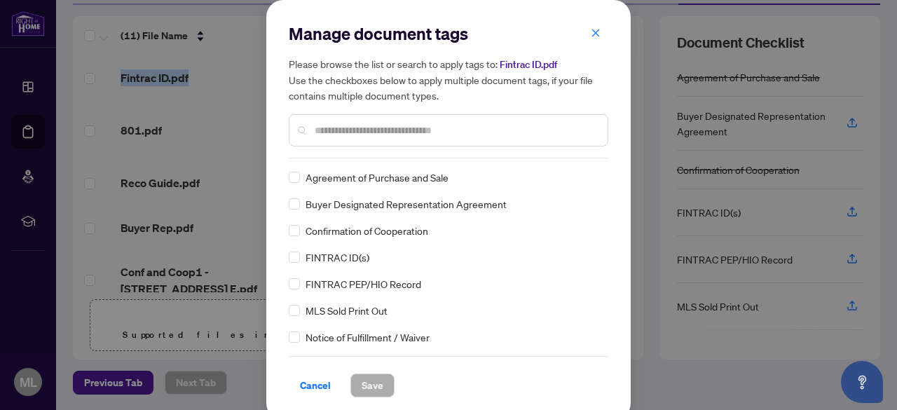
click at [329, 128] on input "text" at bounding box center [456, 130] width 282 height 15
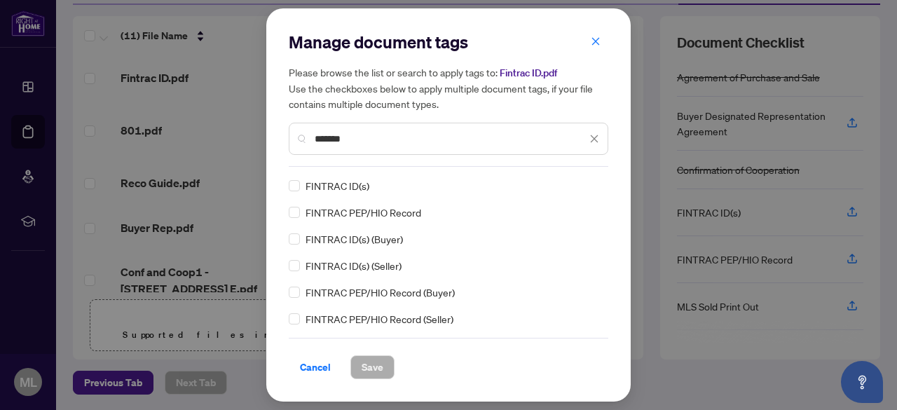
type input "*******"
click at [301, 186] on div "FINTRAC ID(s)" at bounding box center [444, 185] width 311 height 15
click at [374, 360] on span "Save" at bounding box center [373, 367] width 22 height 22
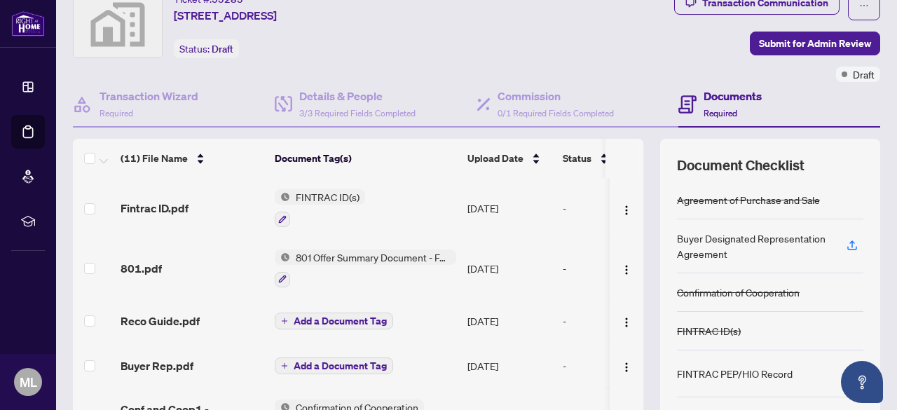
scroll to position [54, 0]
drag, startPoint x: 634, startPoint y: 242, endPoint x: 633, endPoint y: 266, distance: 24.5
click at [633, 266] on div "(11) File Name Document Tag(s) Upload Date Status Fintrac ID.pdf FINTRAC ID(s) …" at bounding box center [476, 309] width 807 height 343
click at [313, 367] on span "Add a Document Tag" at bounding box center [340, 365] width 93 height 10
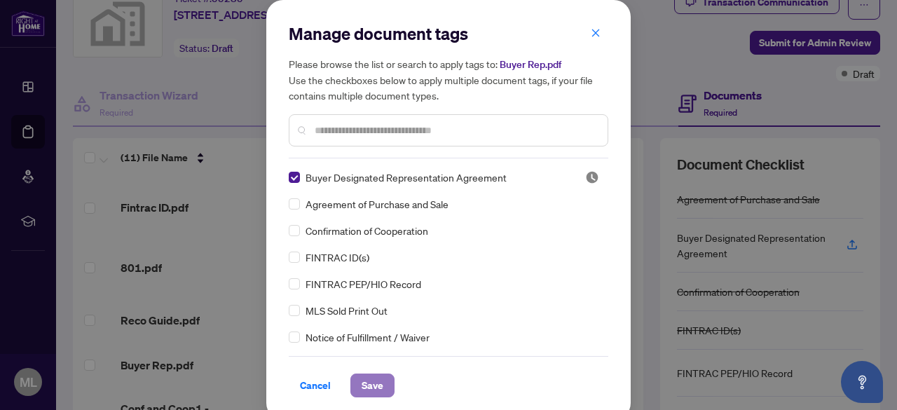
click at [379, 385] on button "Save" at bounding box center [372, 386] width 44 height 24
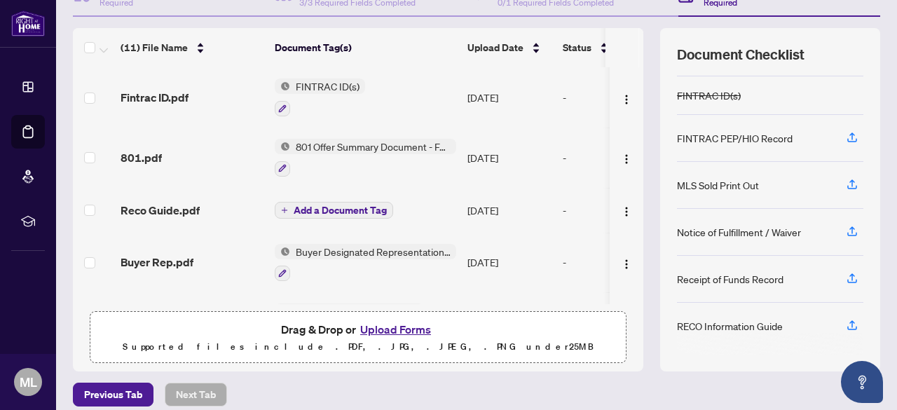
scroll to position [176, 0]
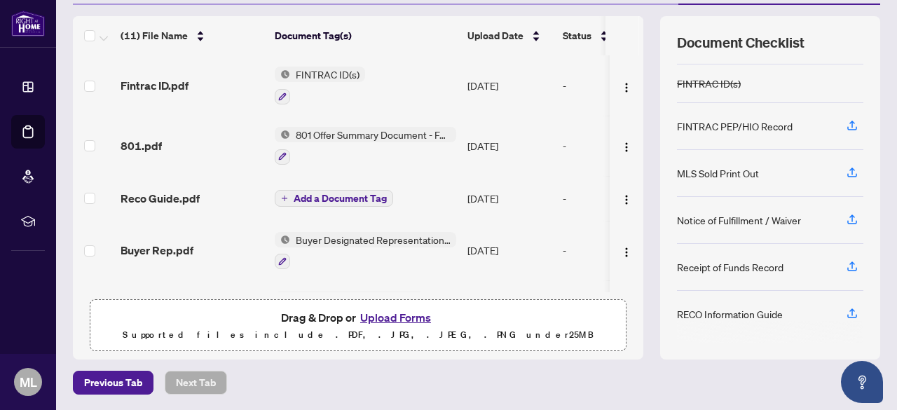
click at [362, 198] on span "Add a Document Tag" at bounding box center [340, 198] width 93 height 10
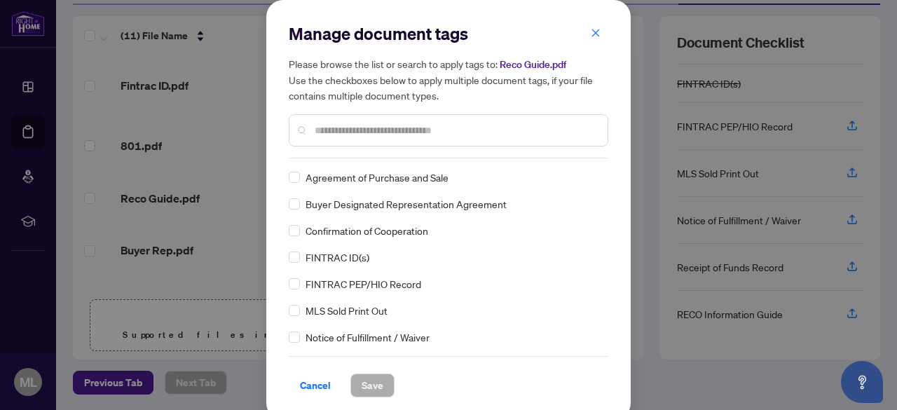
click at [319, 139] on div at bounding box center [449, 130] width 320 height 32
click at [318, 139] on div at bounding box center [449, 130] width 320 height 32
click at [324, 129] on input "text" at bounding box center [456, 130] width 282 height 15
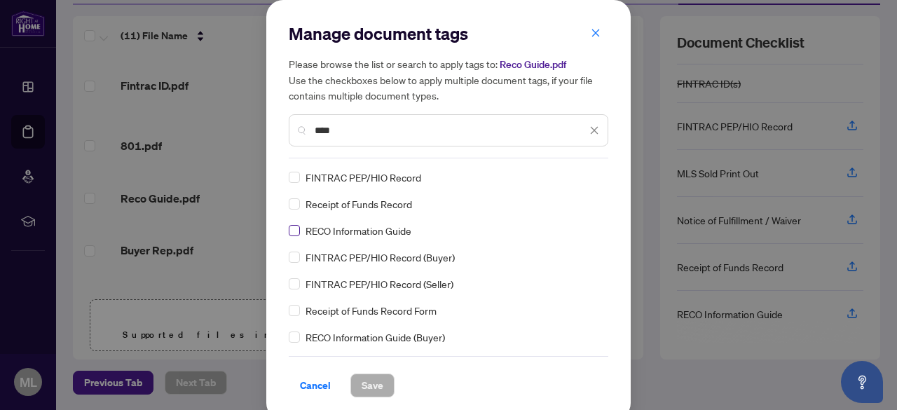
type input "****"
click at [362, 382] on span "Save" at bounding box center [373, 385] width 22 height 22
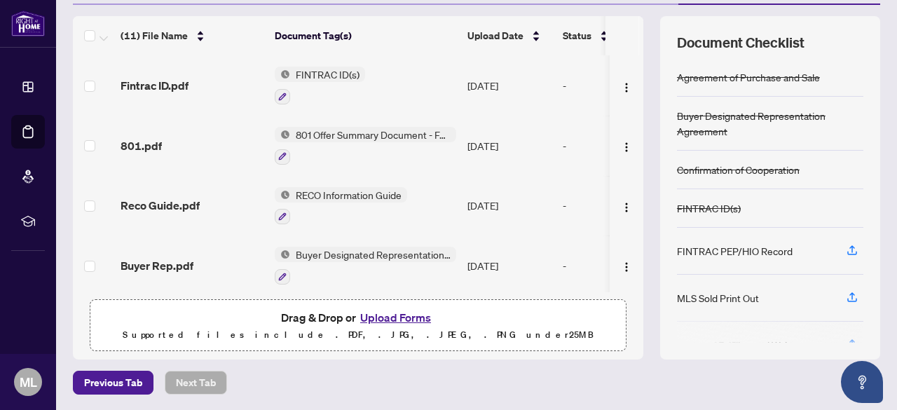
scroll to position [0, 0]
